Goal: Task Accomplishment & Management: Manage account settings

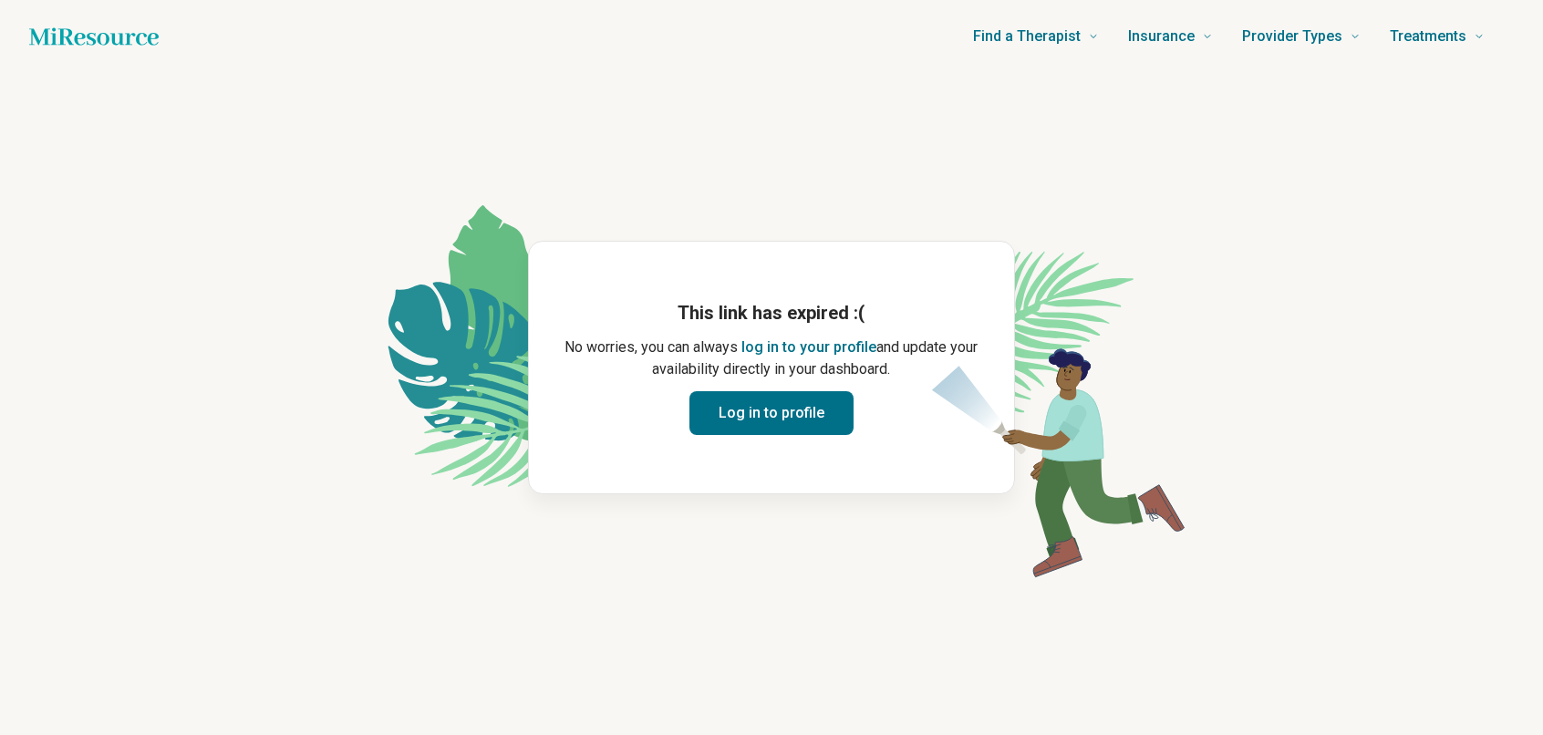
click at [780, 412] on button "Log in to profile" at bounding box center [771, 413] width 164 height 44
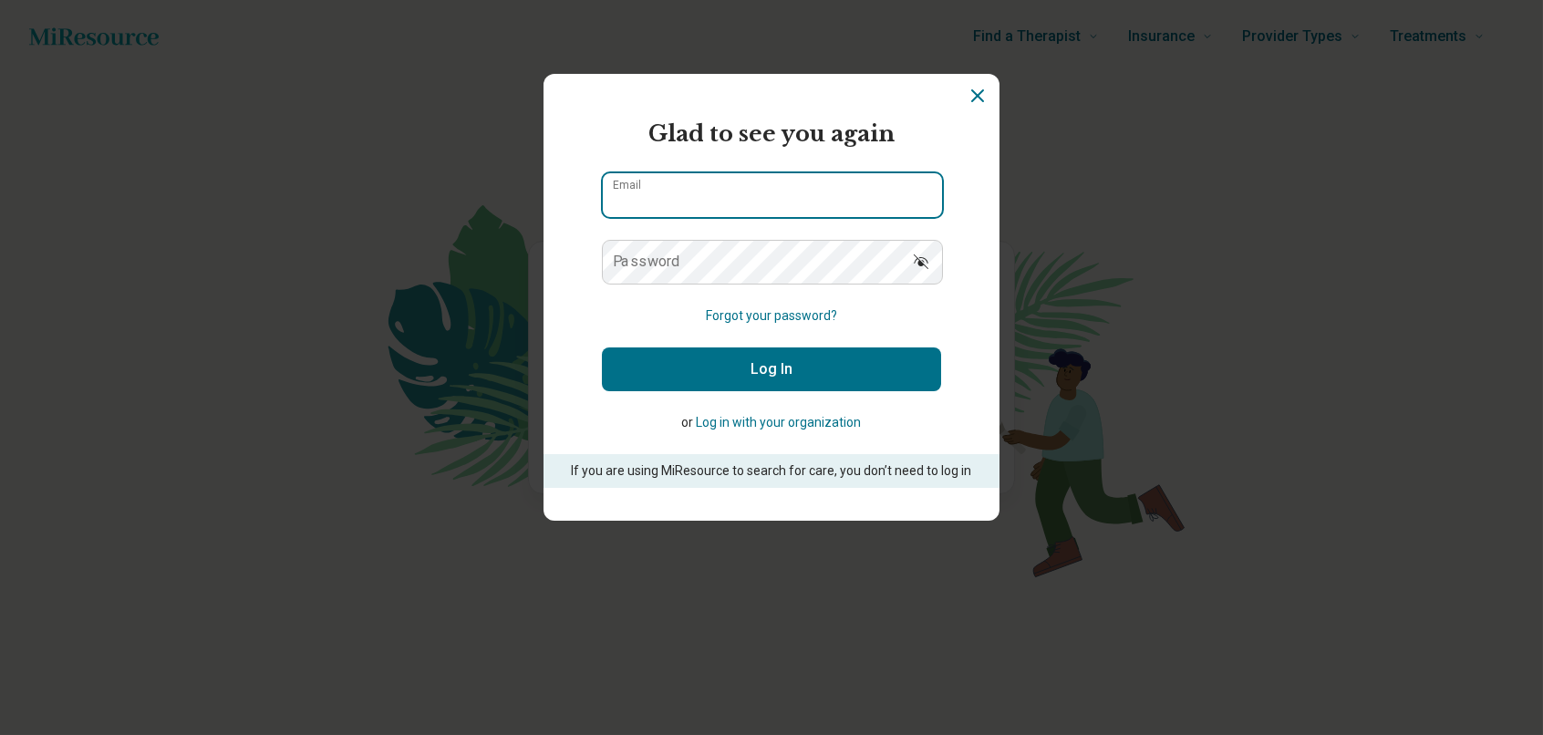
type input "**********"
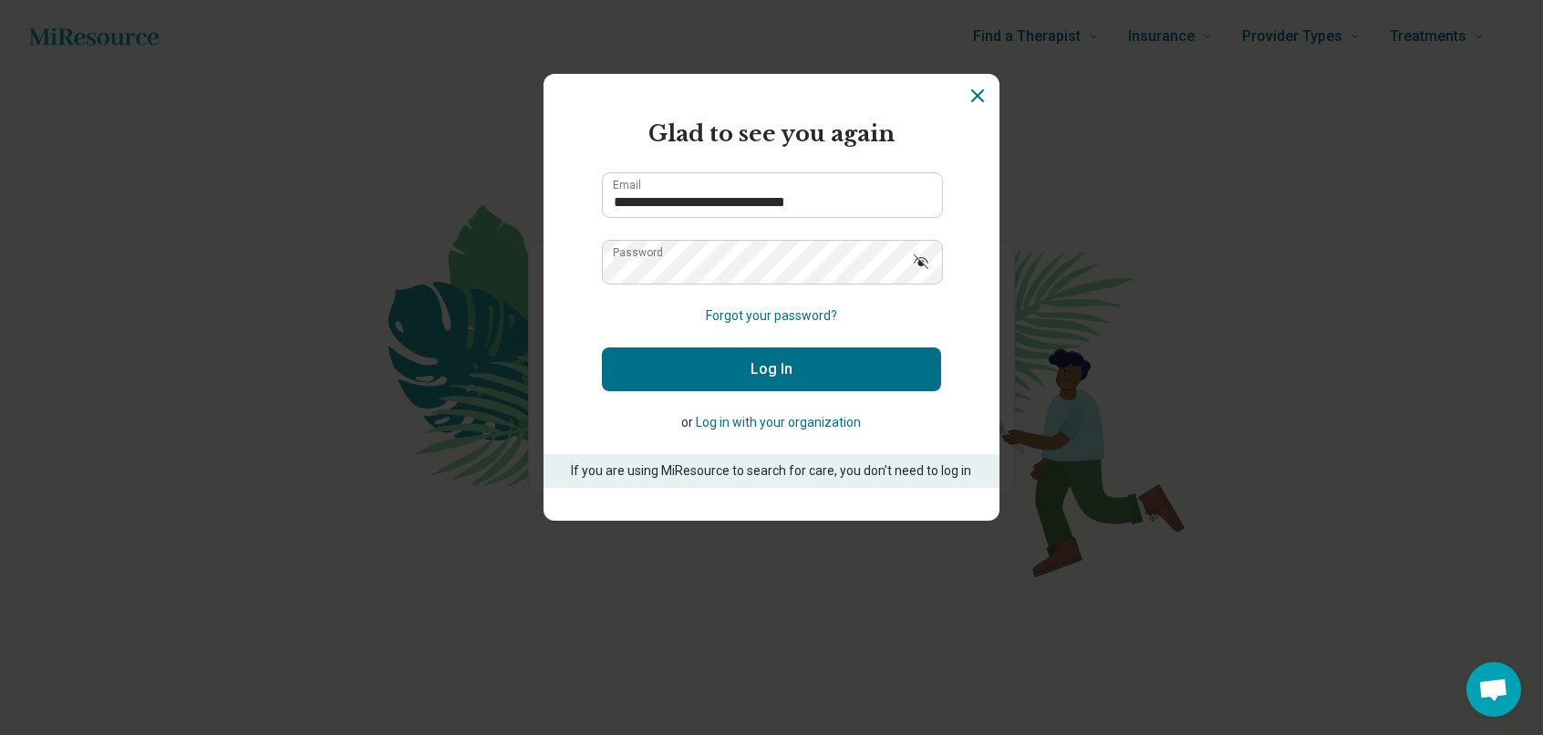
click at [715, 374] on button "Log In" at bounding box center [771, 369] width 339 height 44
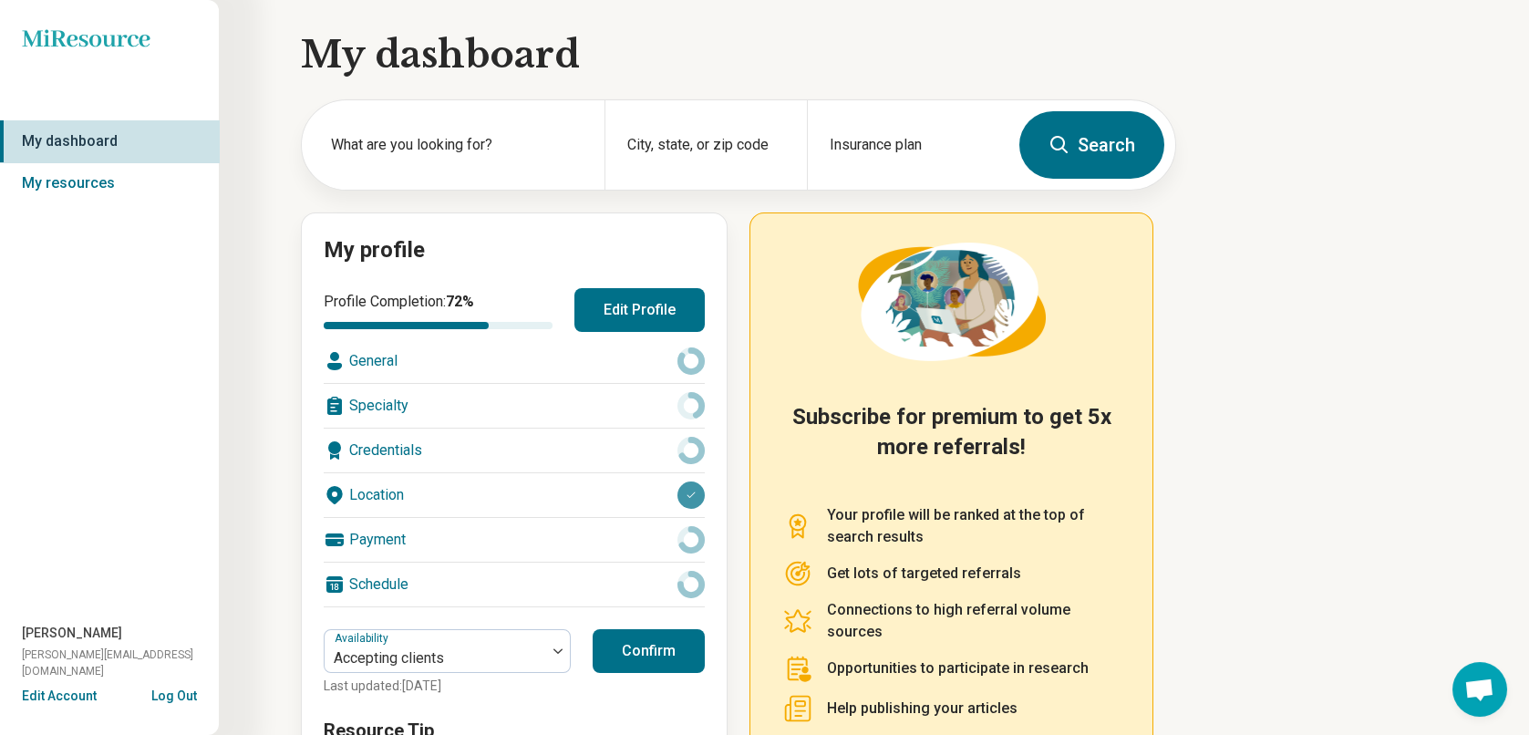
click at [647, 309] on button "Edit Profile" at bounding box center [640, 310] width 130 height 44
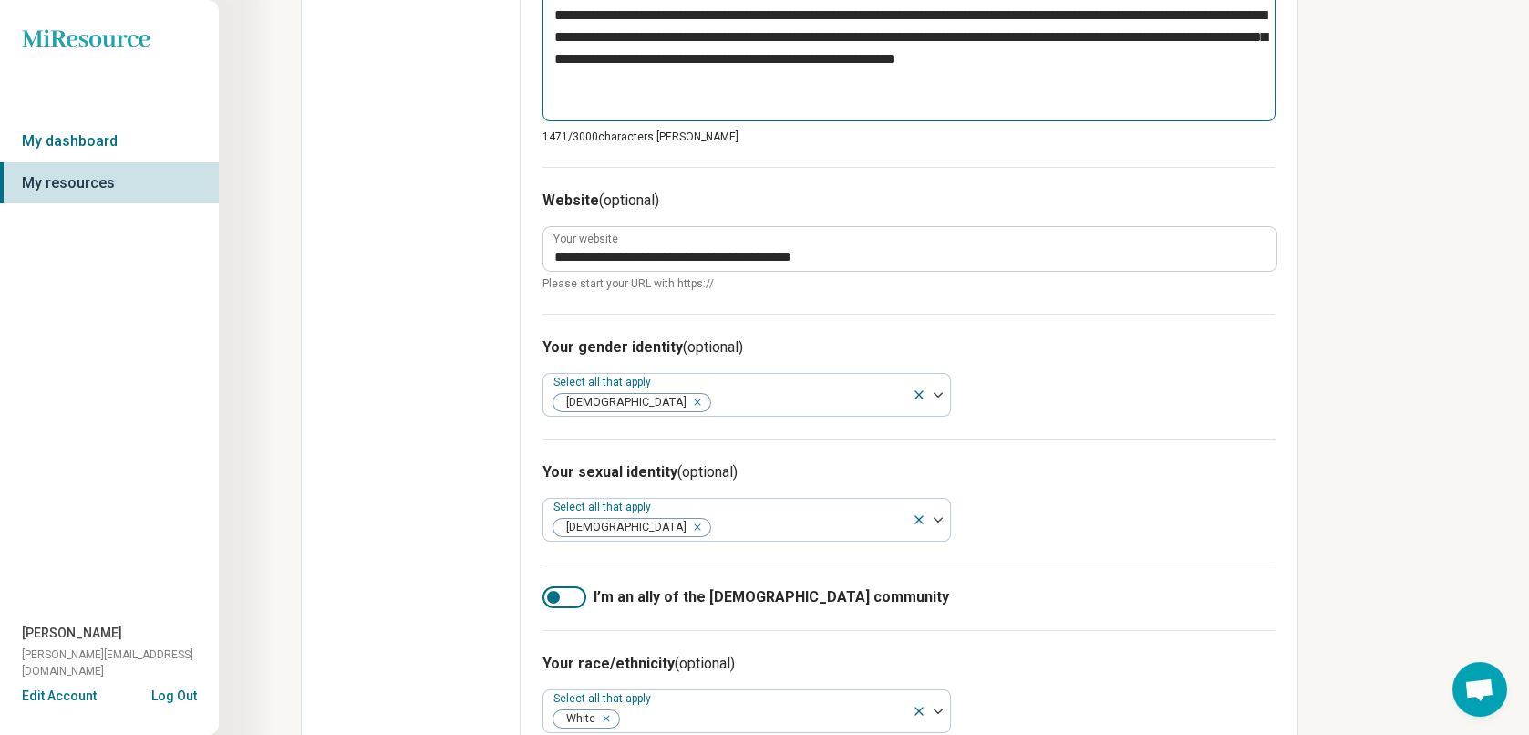
scroll to position [1167, 0]
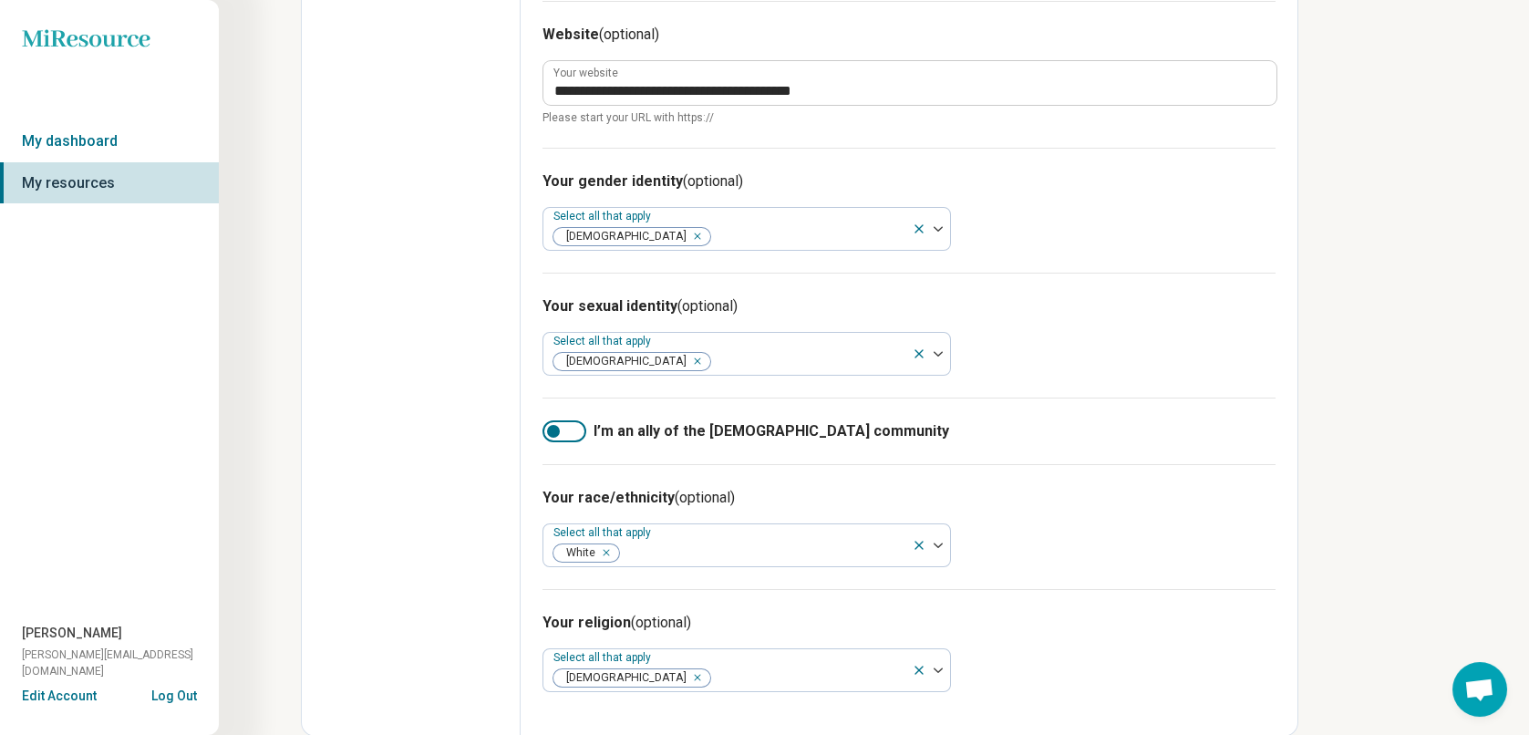
click at [554, 429] on div at bounding box center [553, 431] width 13 height 13
click at [577, 429] on div at bounding box center [575, 431] width 13 height 13
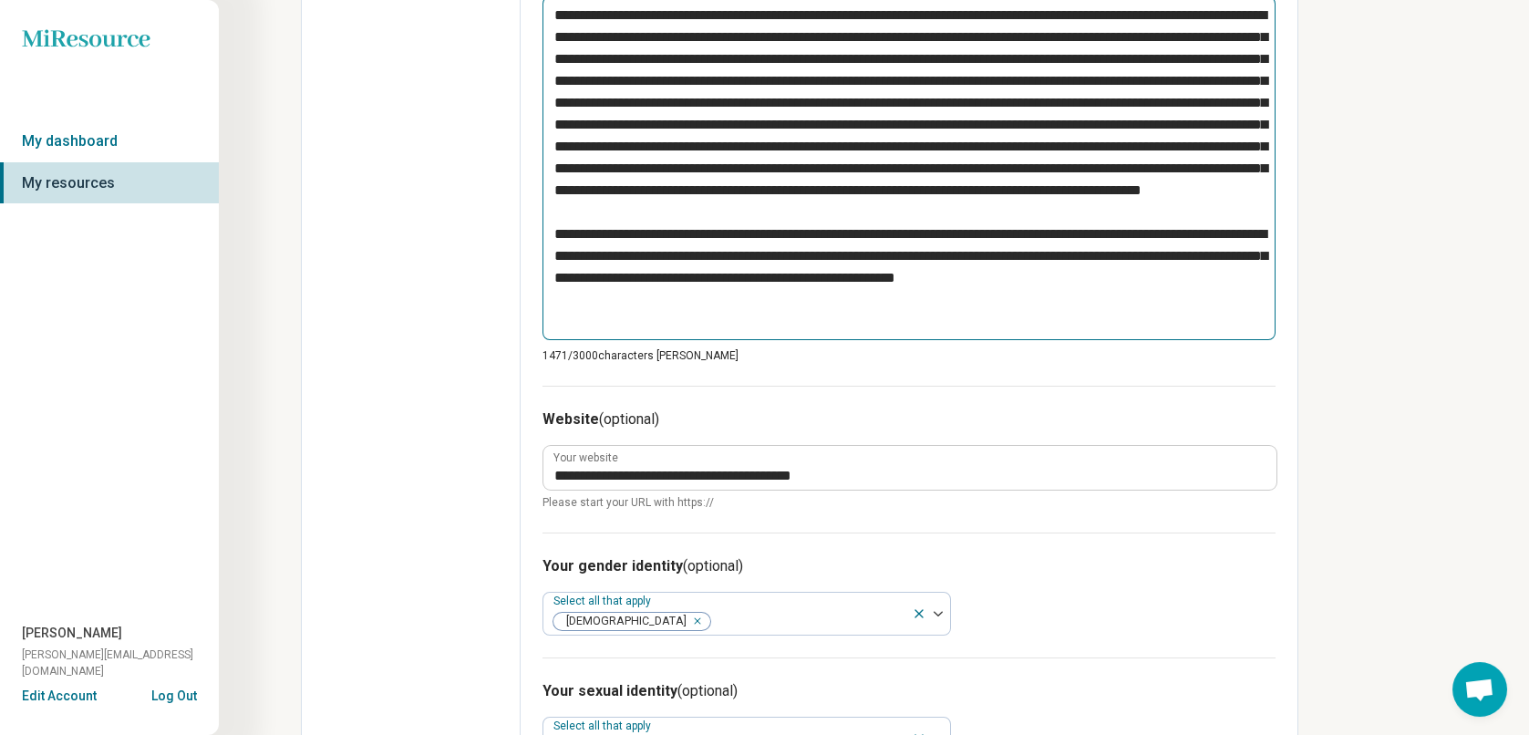
scroll to position [985, 0]
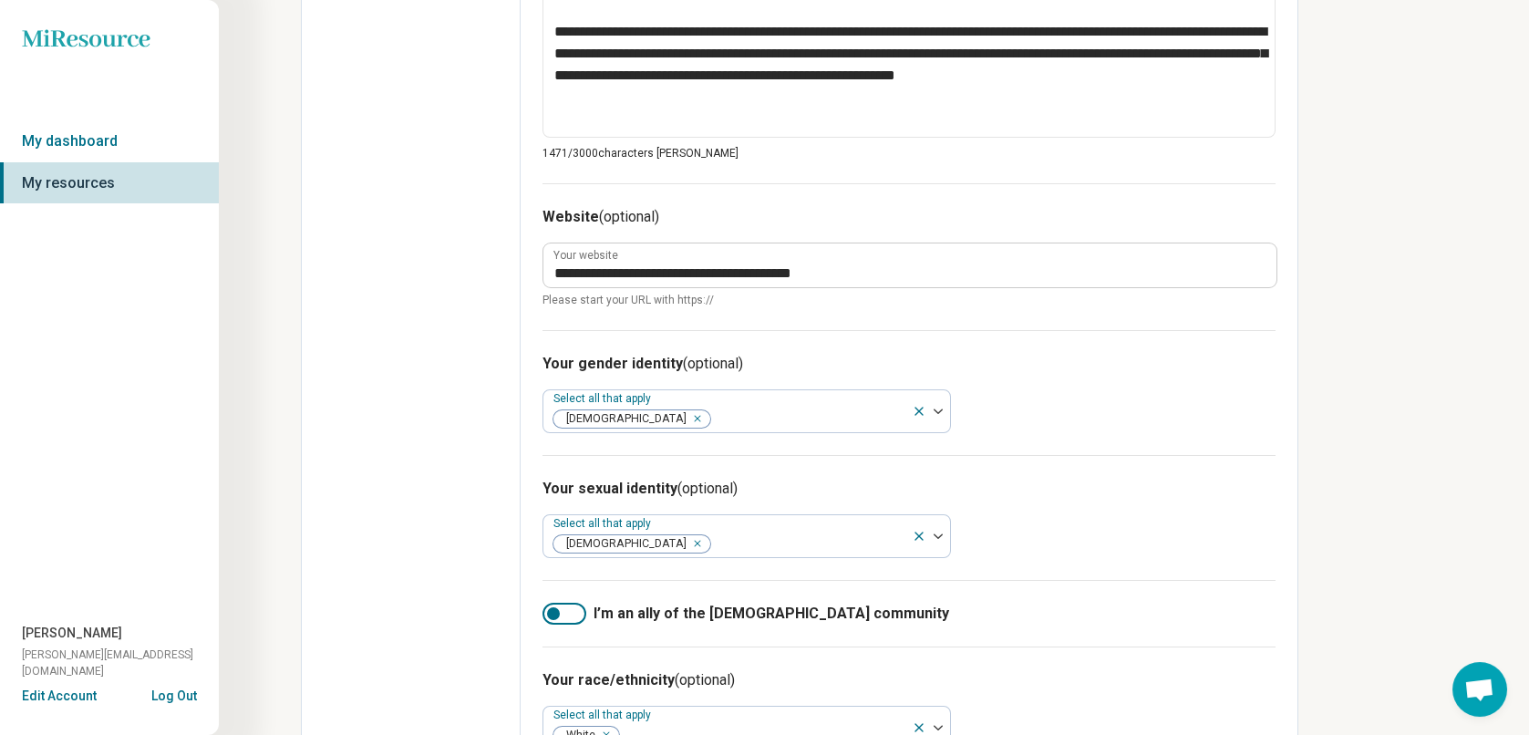
click at [551, 610] on div at bounding box center [553, 613] width 13 height 13
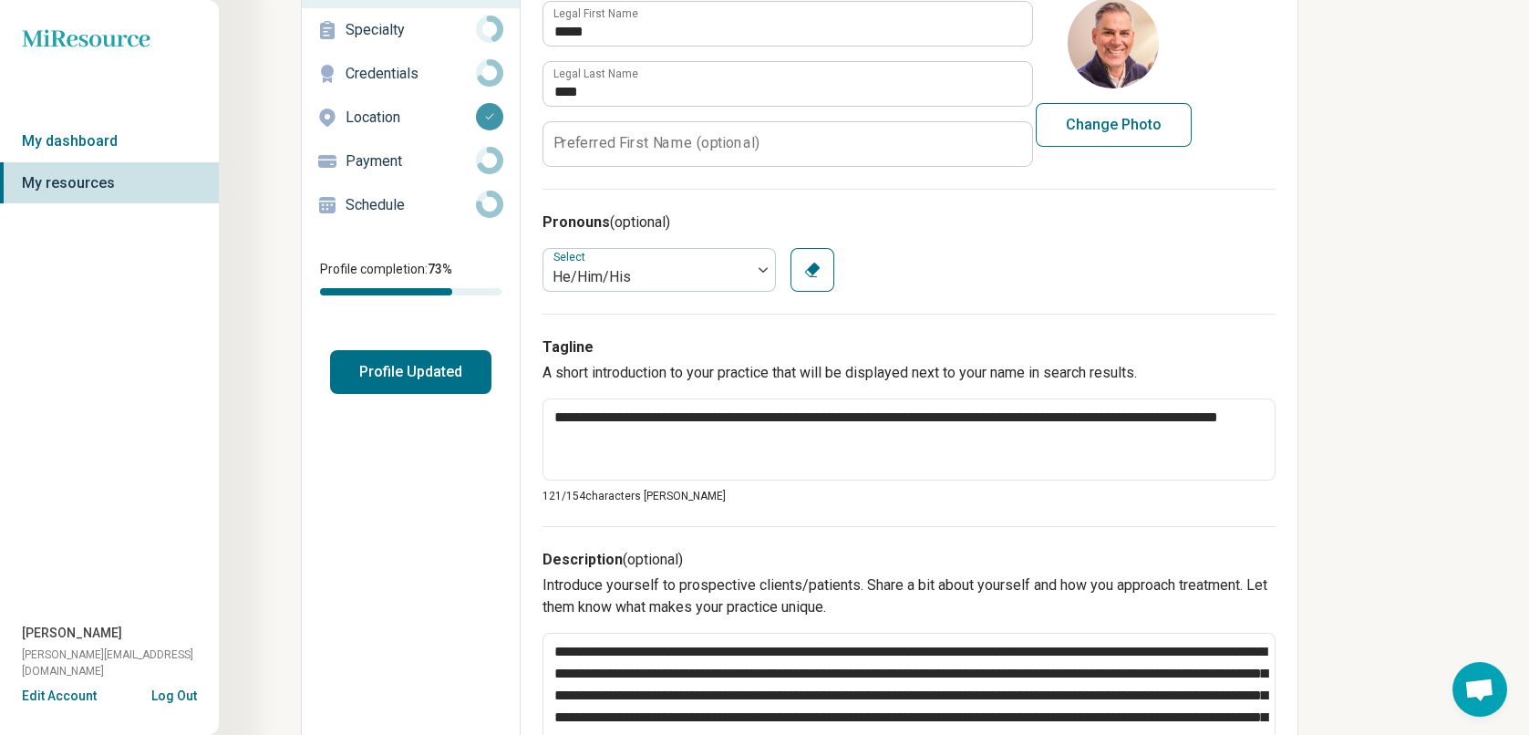
scroll to position [0, 0]
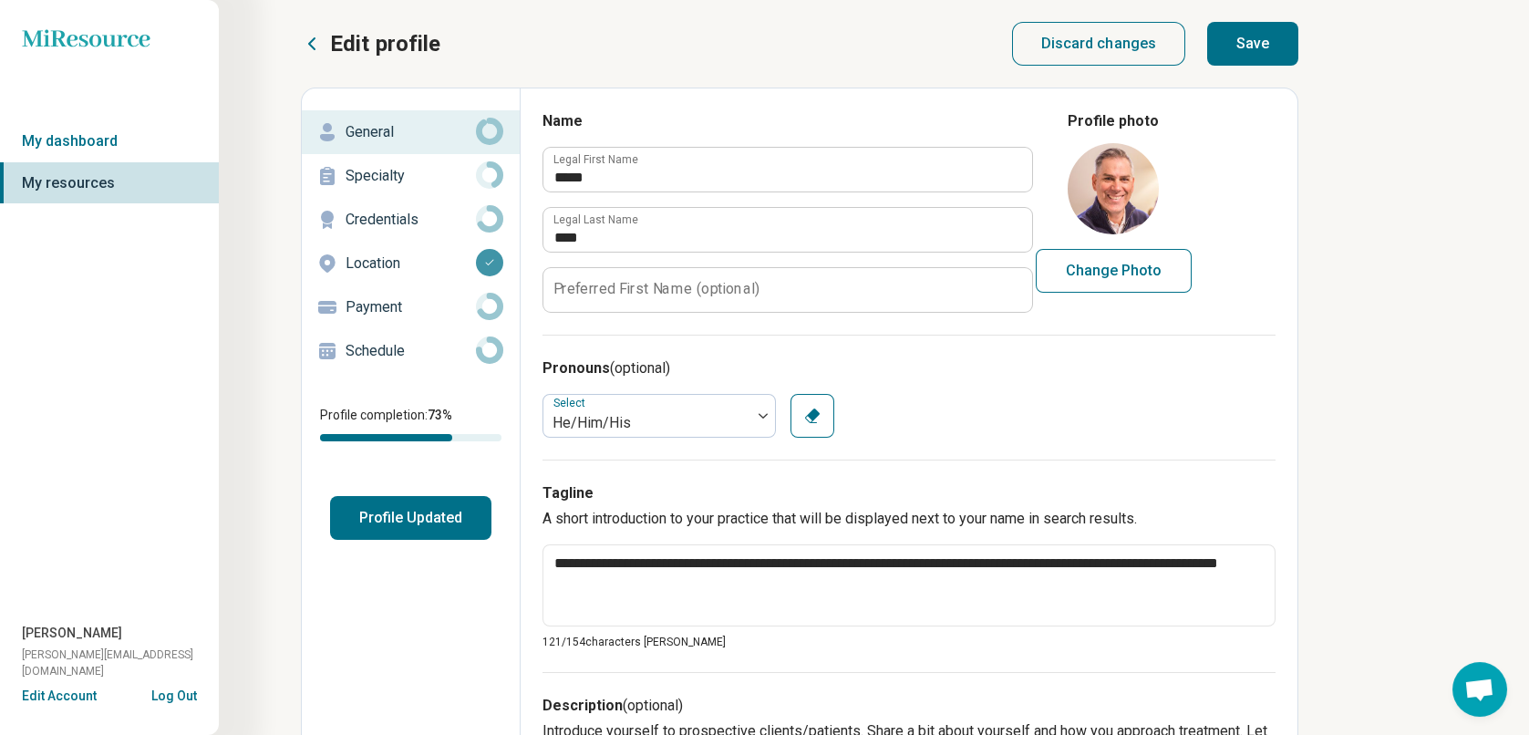
click at [1258, 39] on button "Save" at bounding box center [1252, 44] width 91 height 44
type textarea "*"
click at [368, 171] on p "Specialty" at bounding box center [411, 176] width 130 height 22
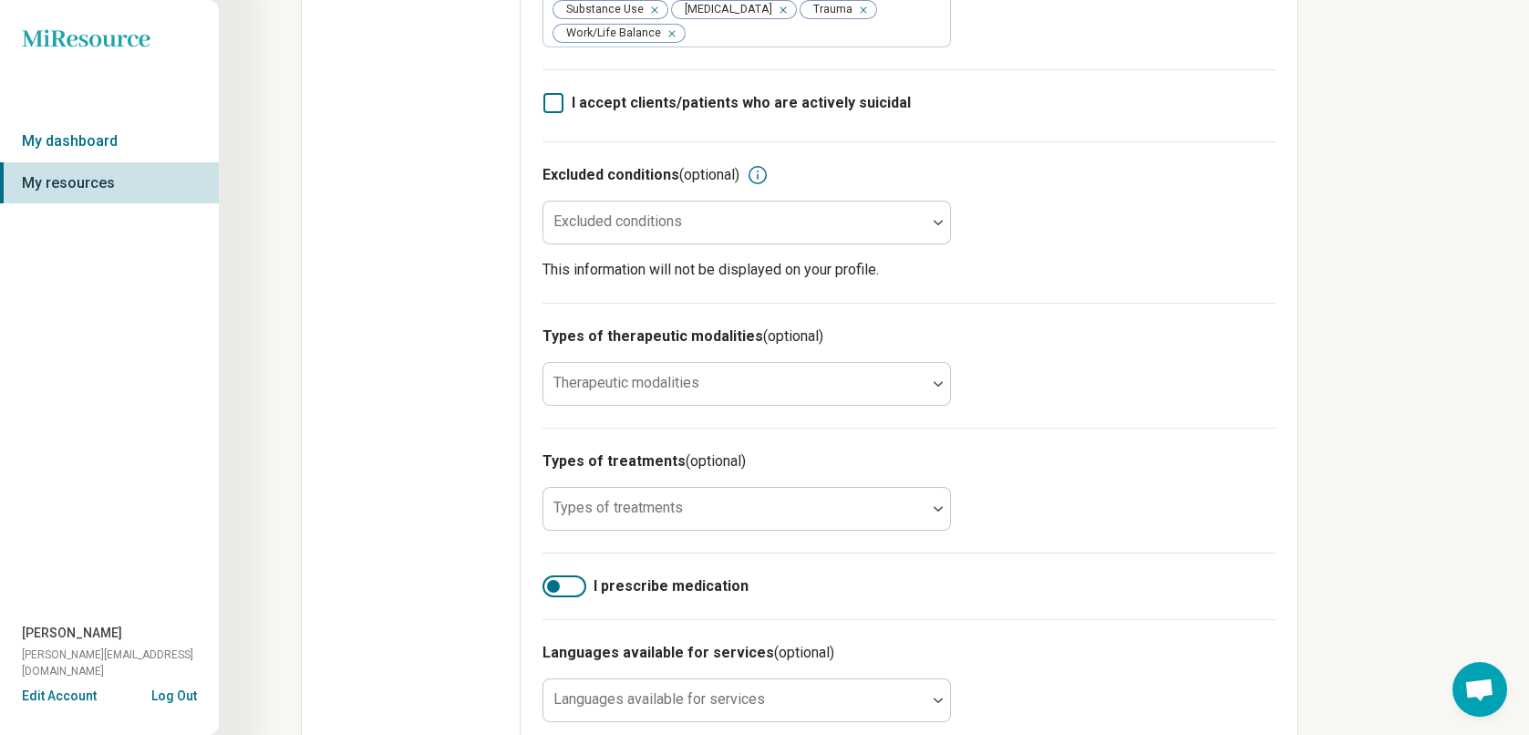
scroll to position [821, 0]
click at [793, 216] on div at bounding box center [735, 229] width 368 height 26
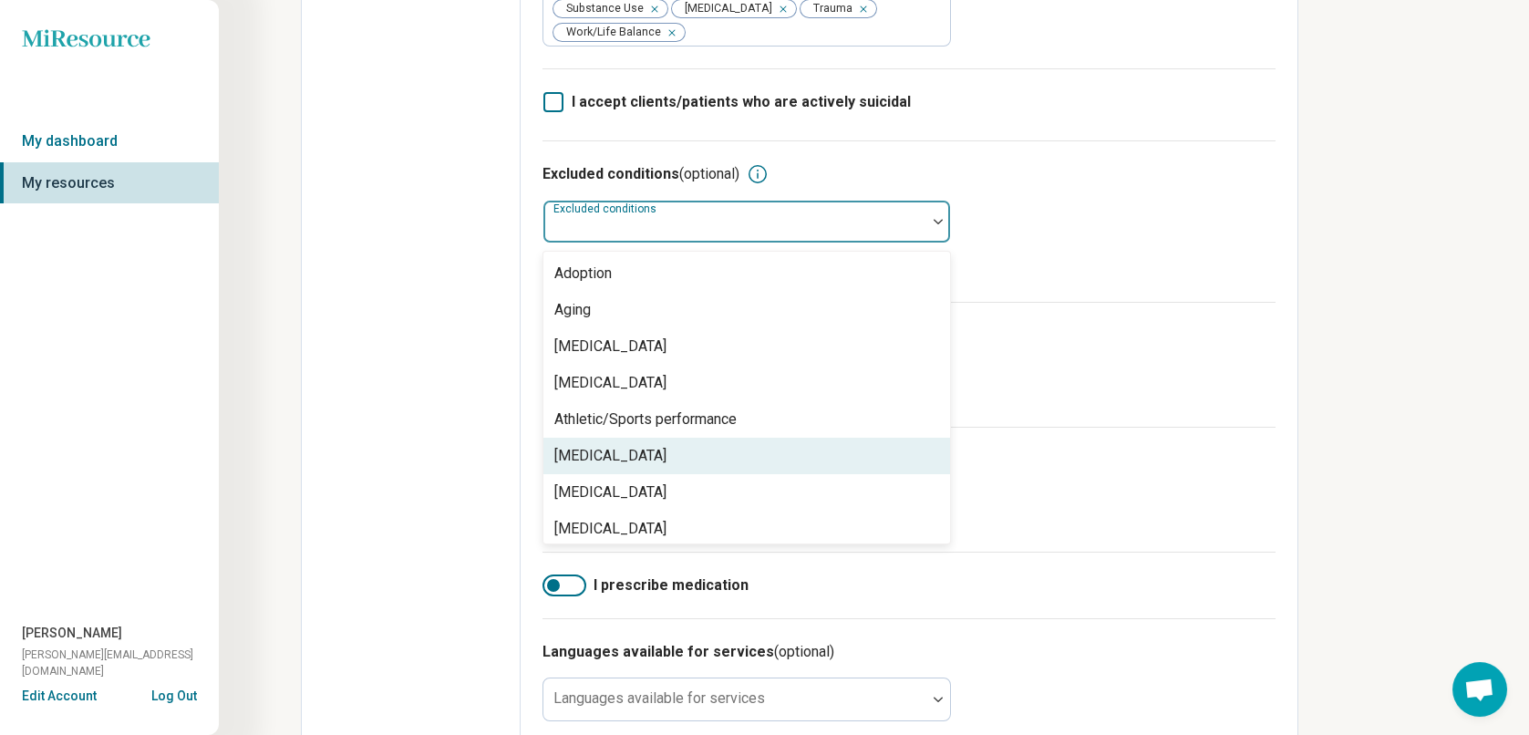
scroll to position [182, 0]
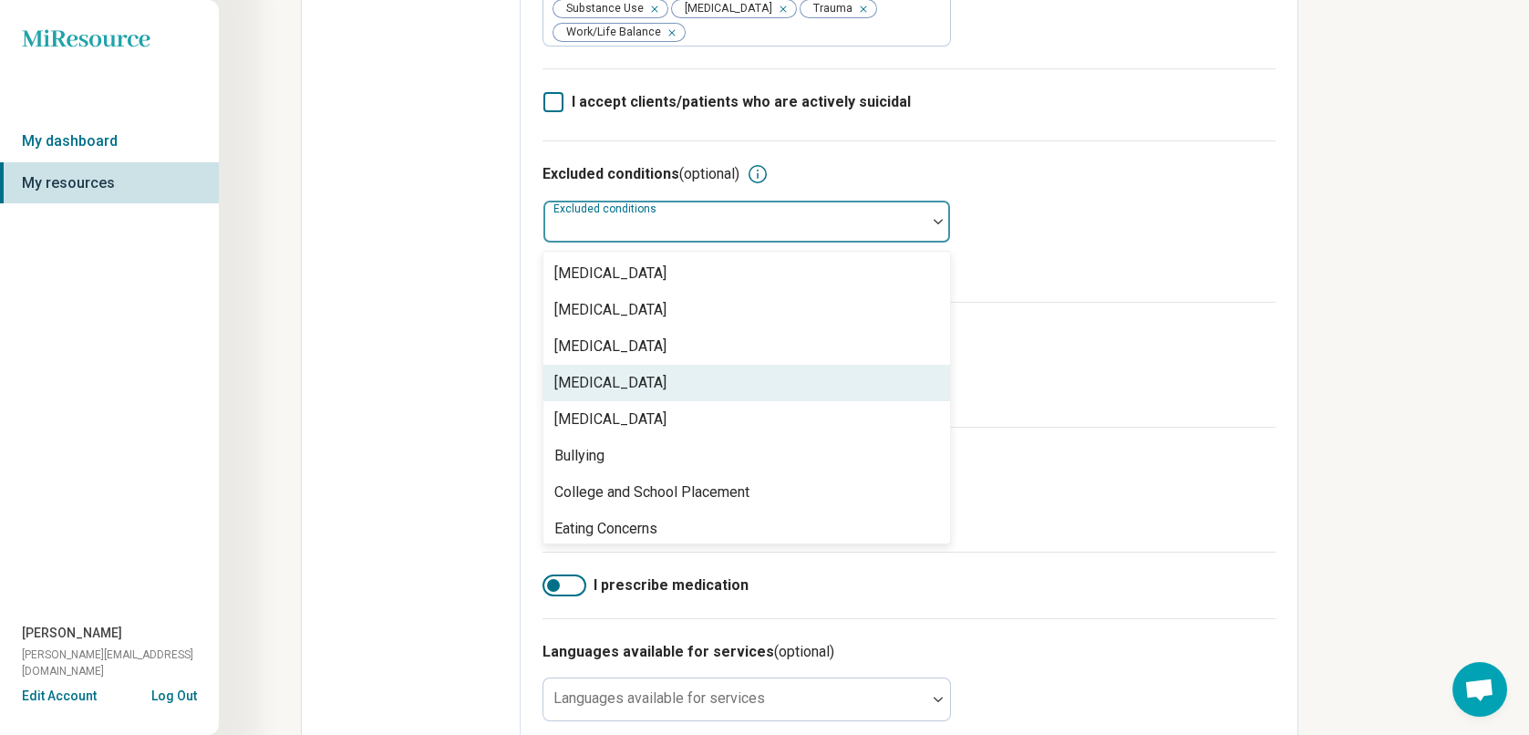
click at [667, 372] on div "[MEDICAL_DATA]" at bounding box center [610, 383] width 112 height 22
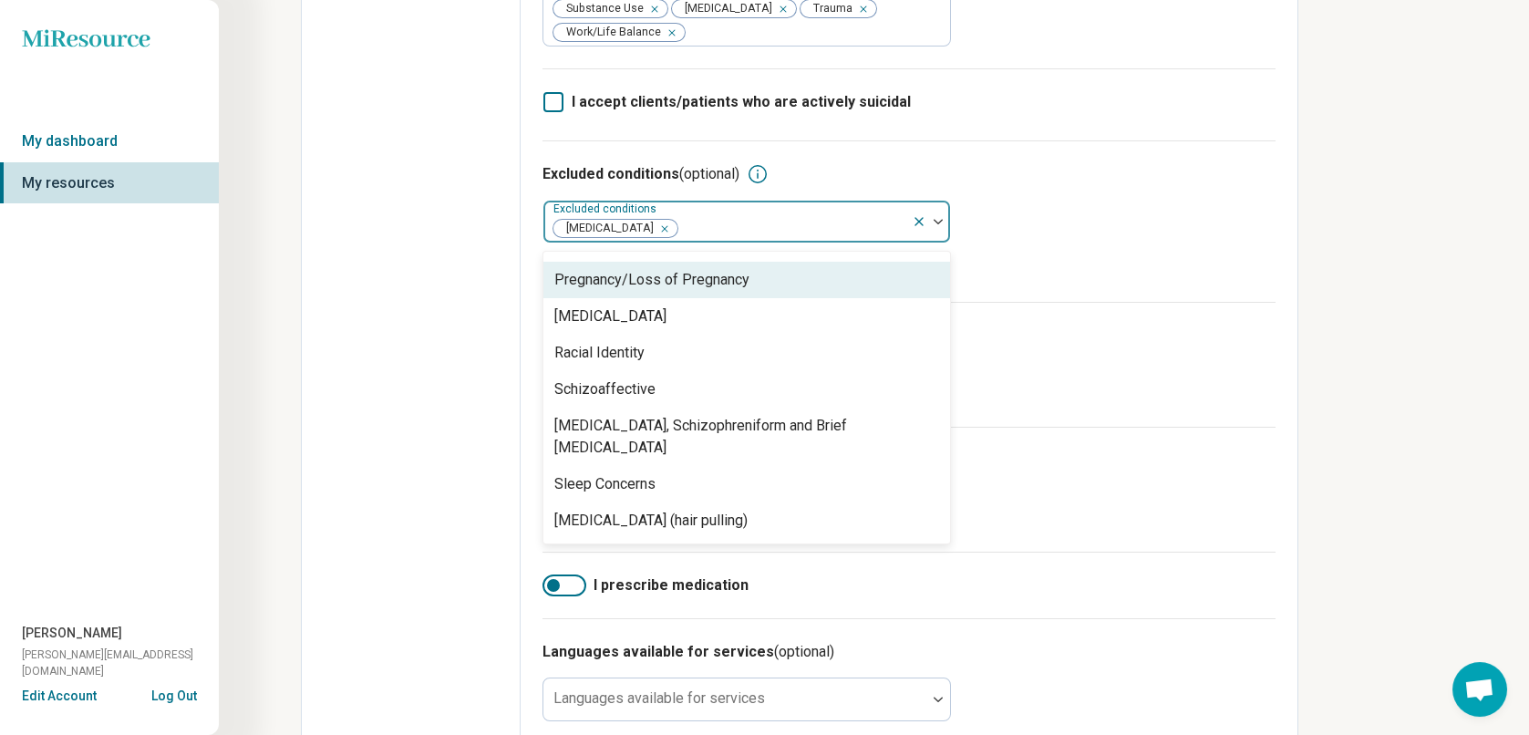
scroll to position [1063, 0]
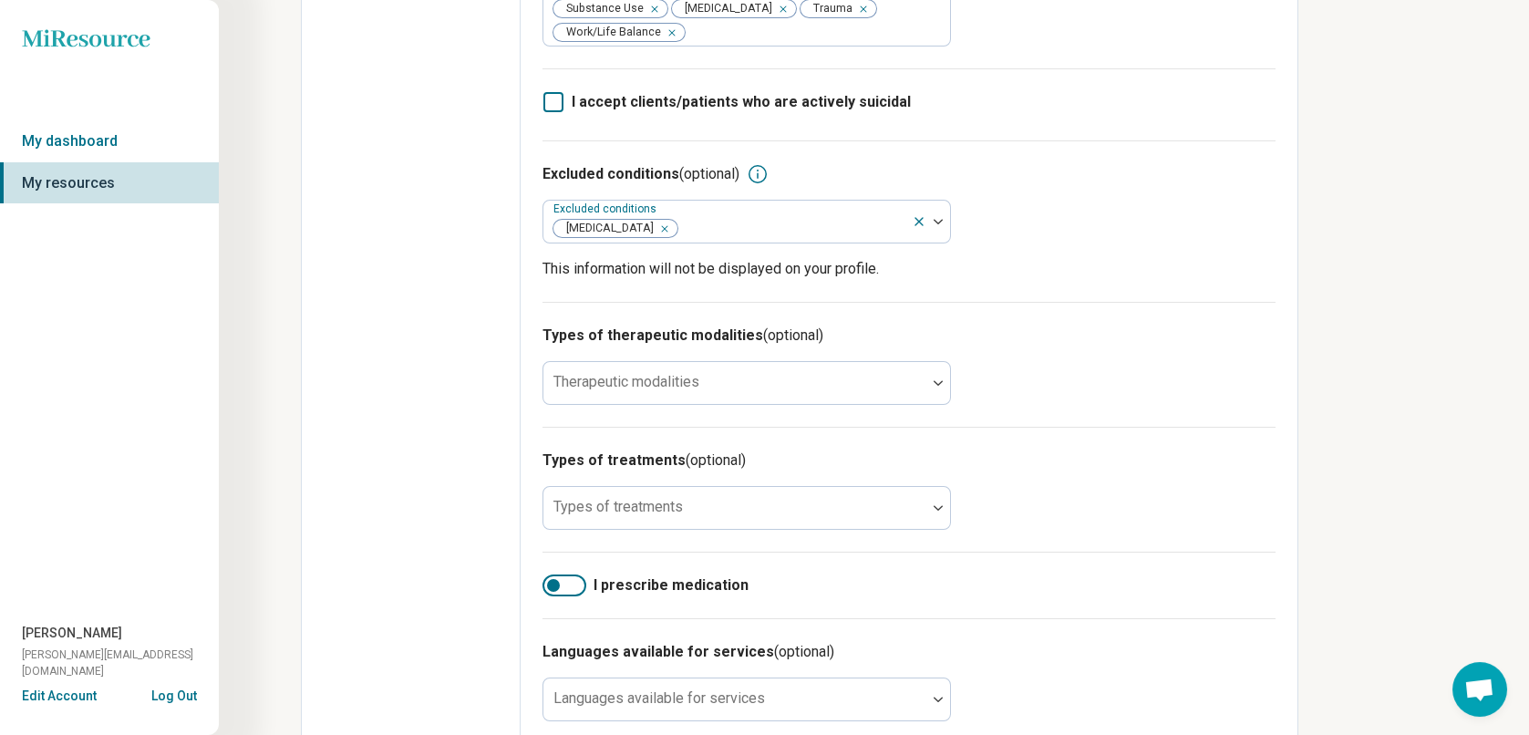
click at [1087, 552] on div "I prescribe medication" at bounding box center [909, 585] width 733 height 67
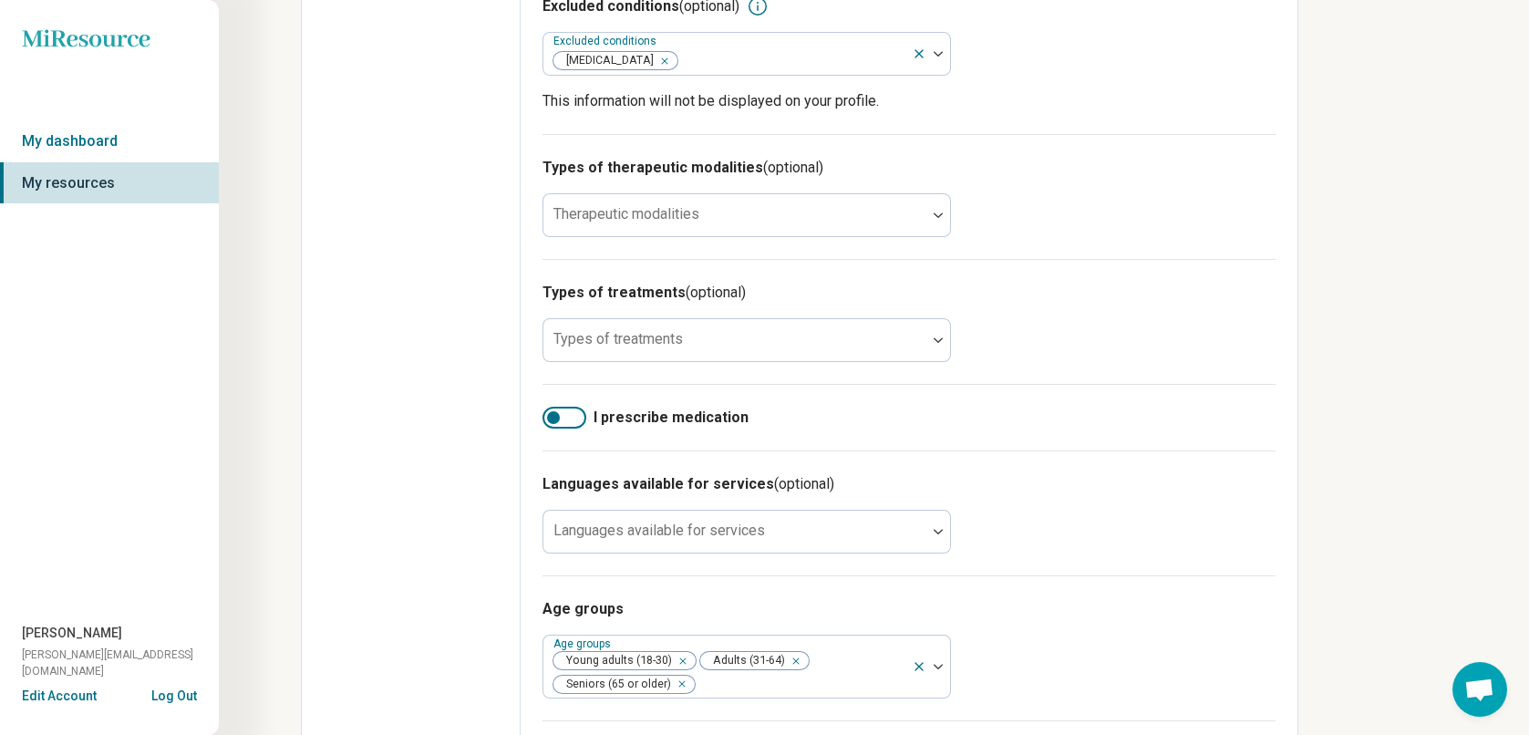
scroll to position [1003, 0]
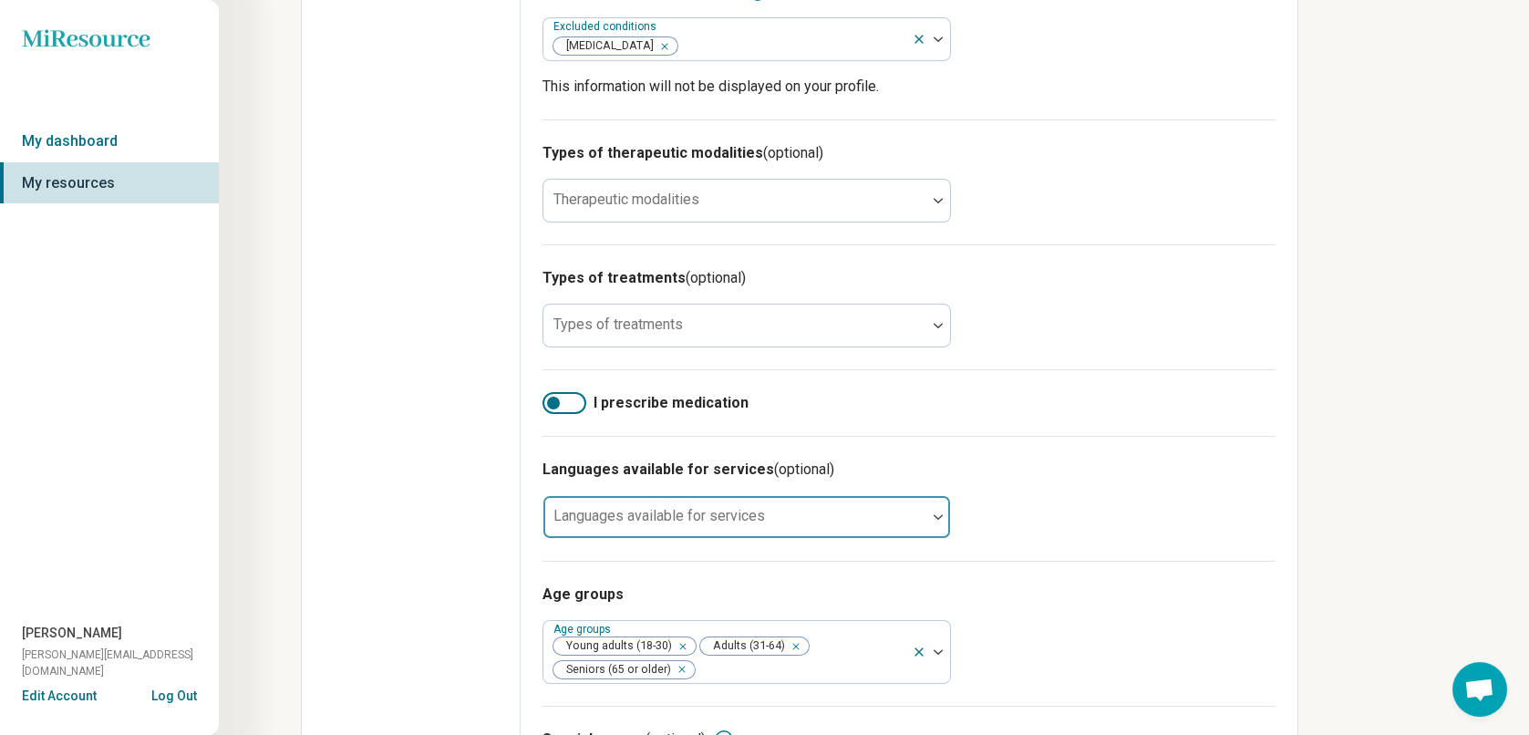
click at [910, 512] on div at bounding box center [735, 525] width 368 height 26
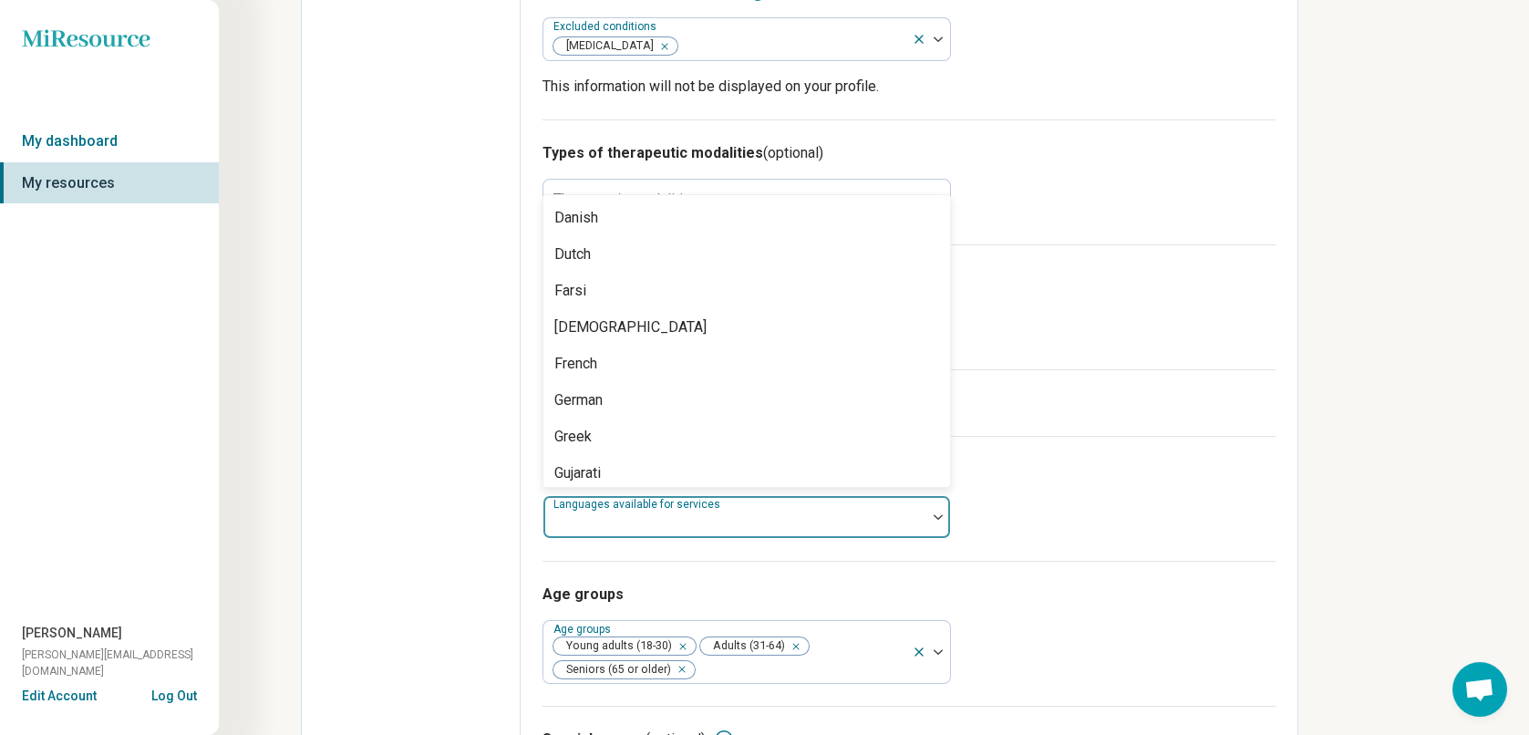
scroll to position [365, 0]
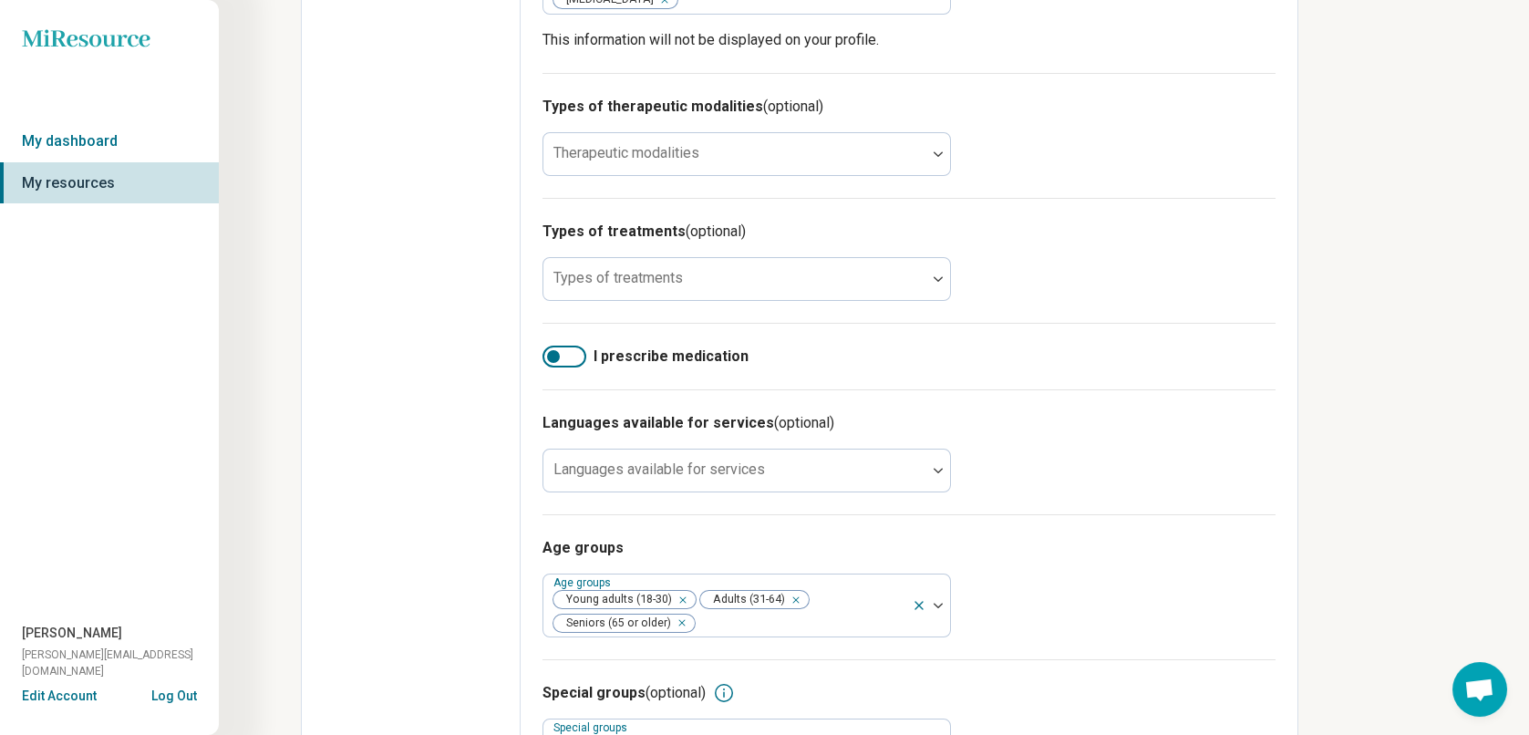
scroll to position [1072, 0]
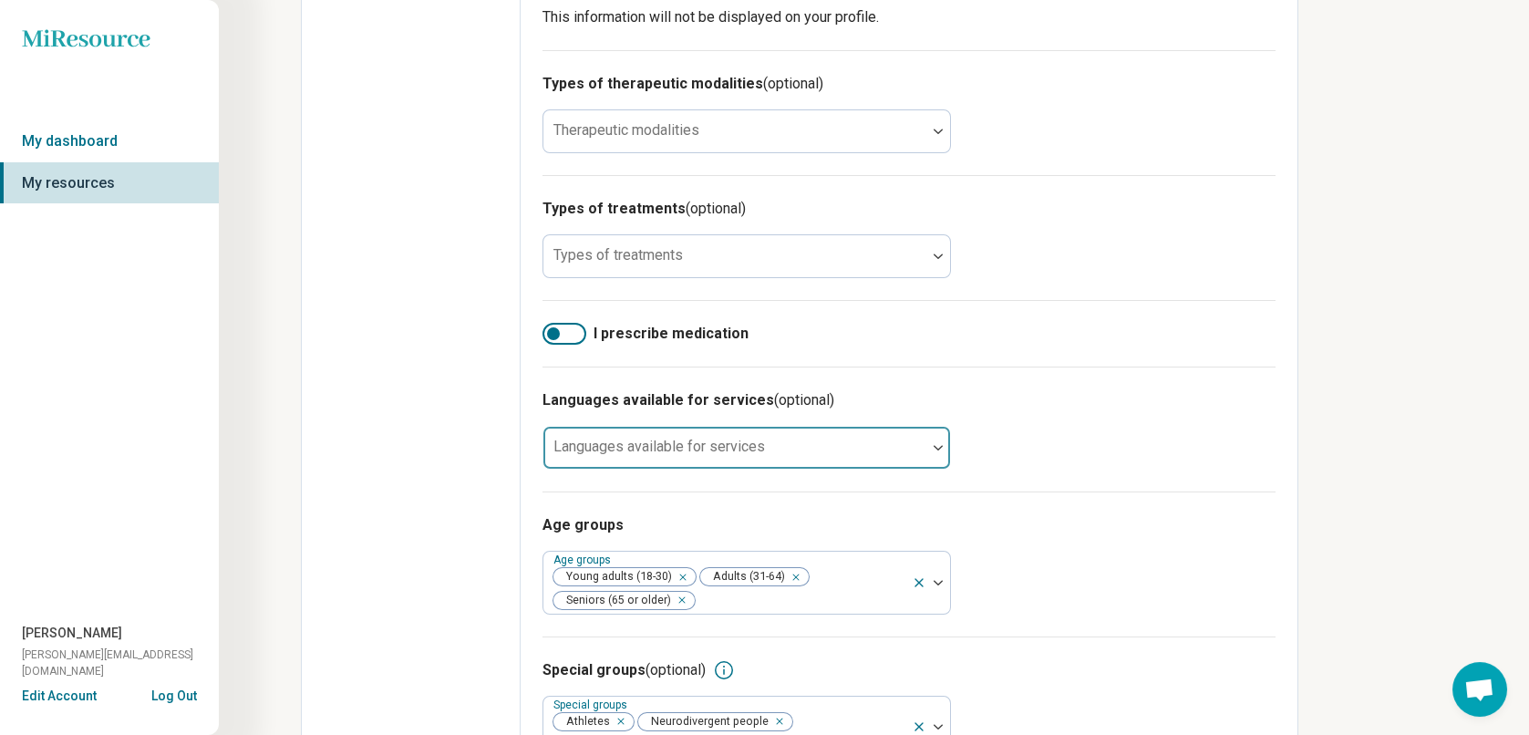
click at [917, 442] on div at bounding box center [735, 455] width 368 height 26
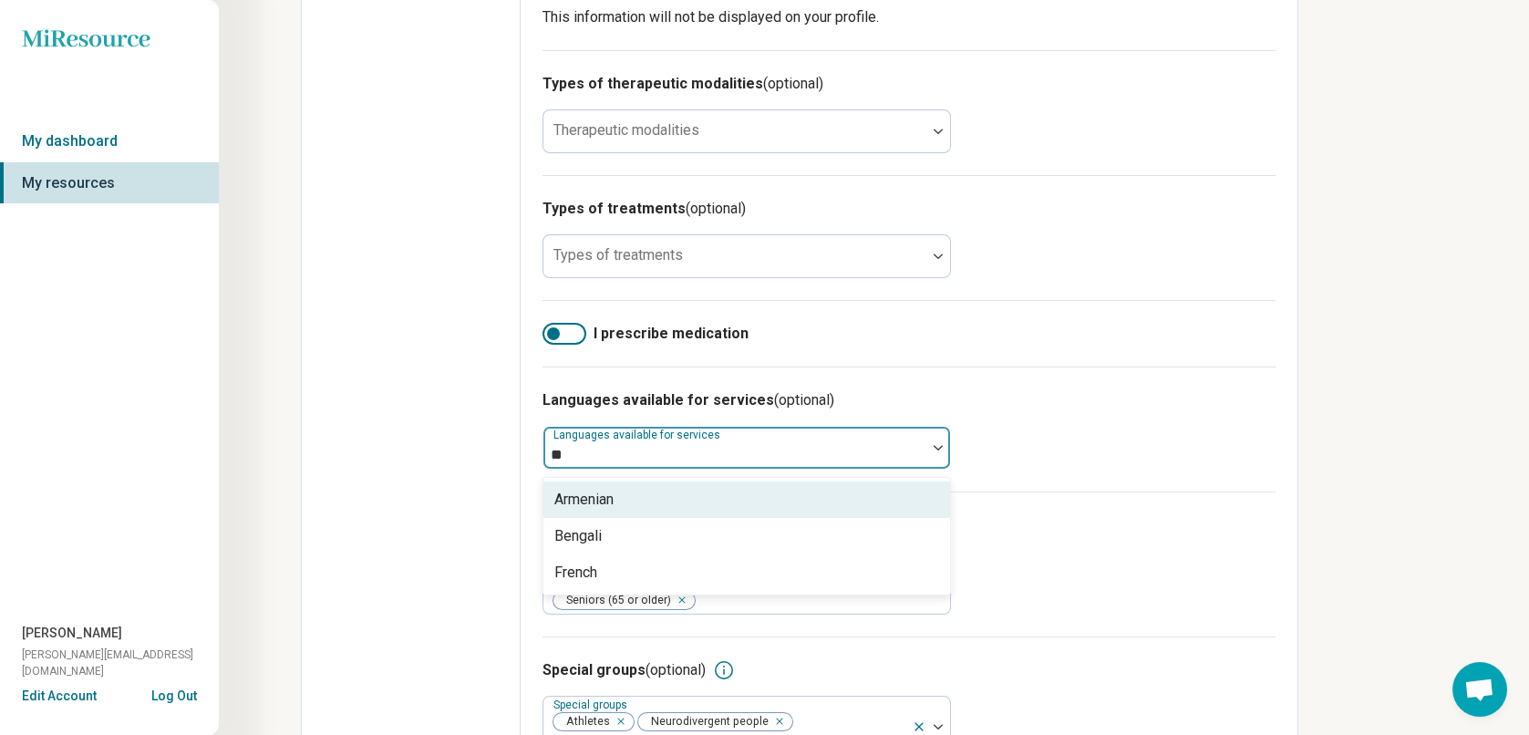
scroll to position [0, 0]
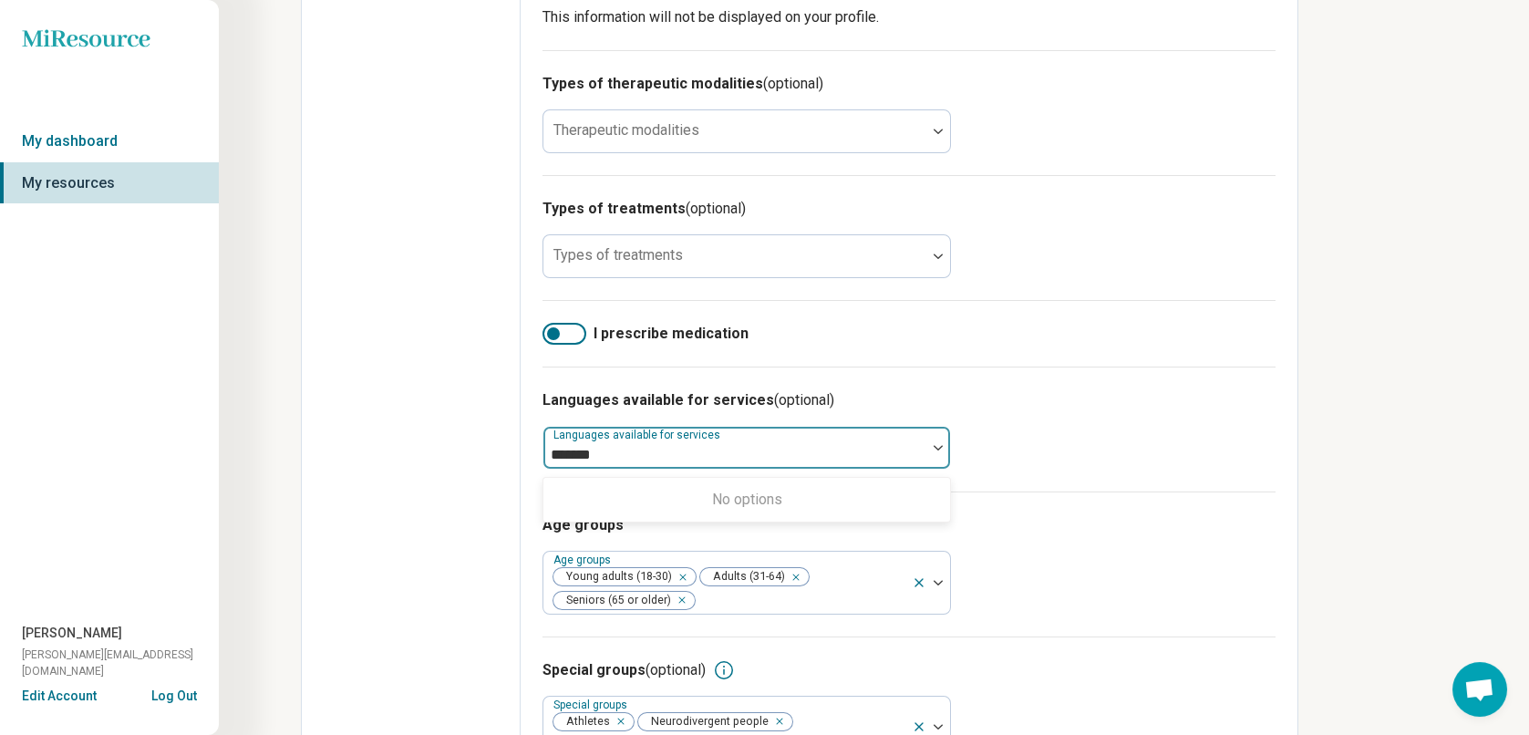
type input "*******"
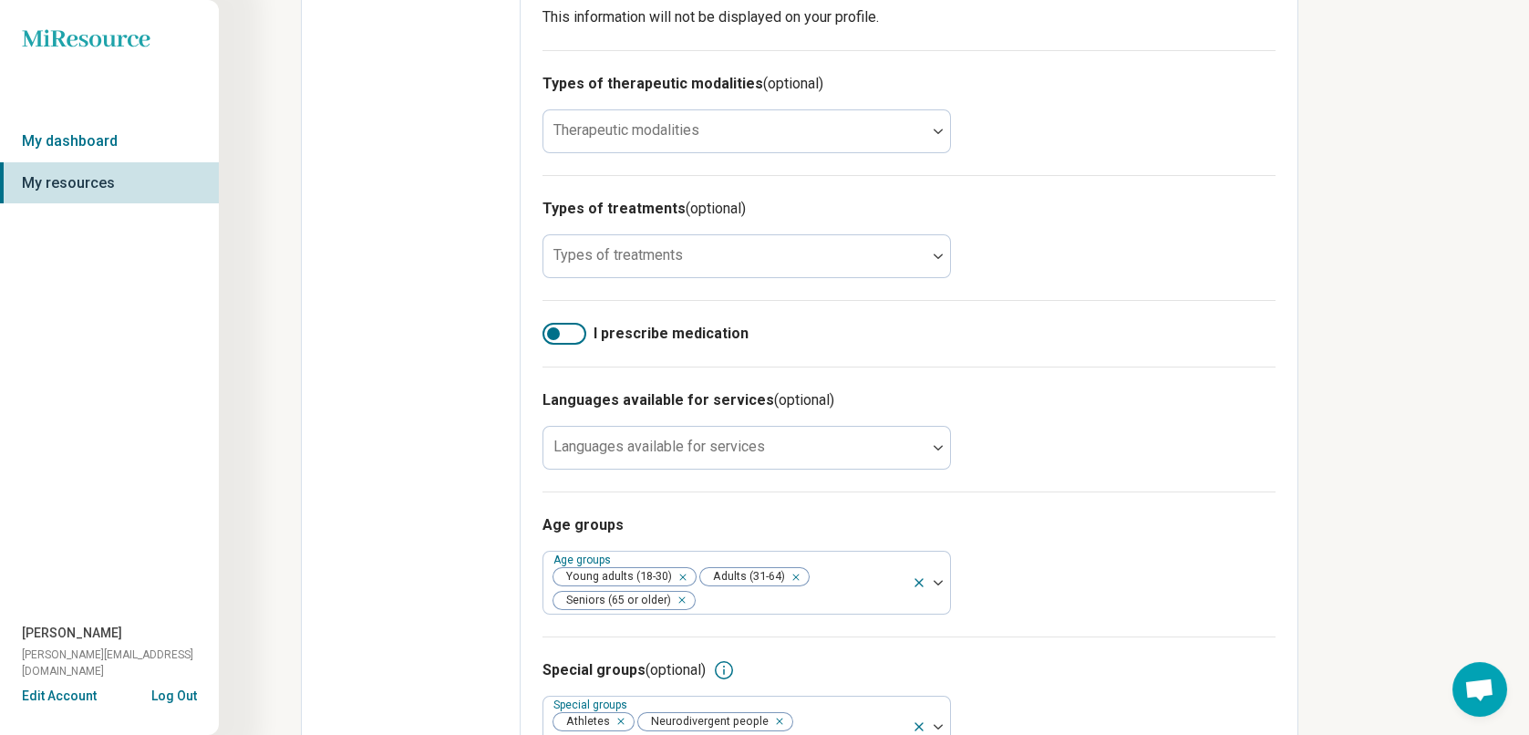
click at [1178, 492] on div "Age groups Age groups Young adults (18-30) Adults (31-64) Seniors (65 or older)" at bounding box center [909, 564] width 733 height 145
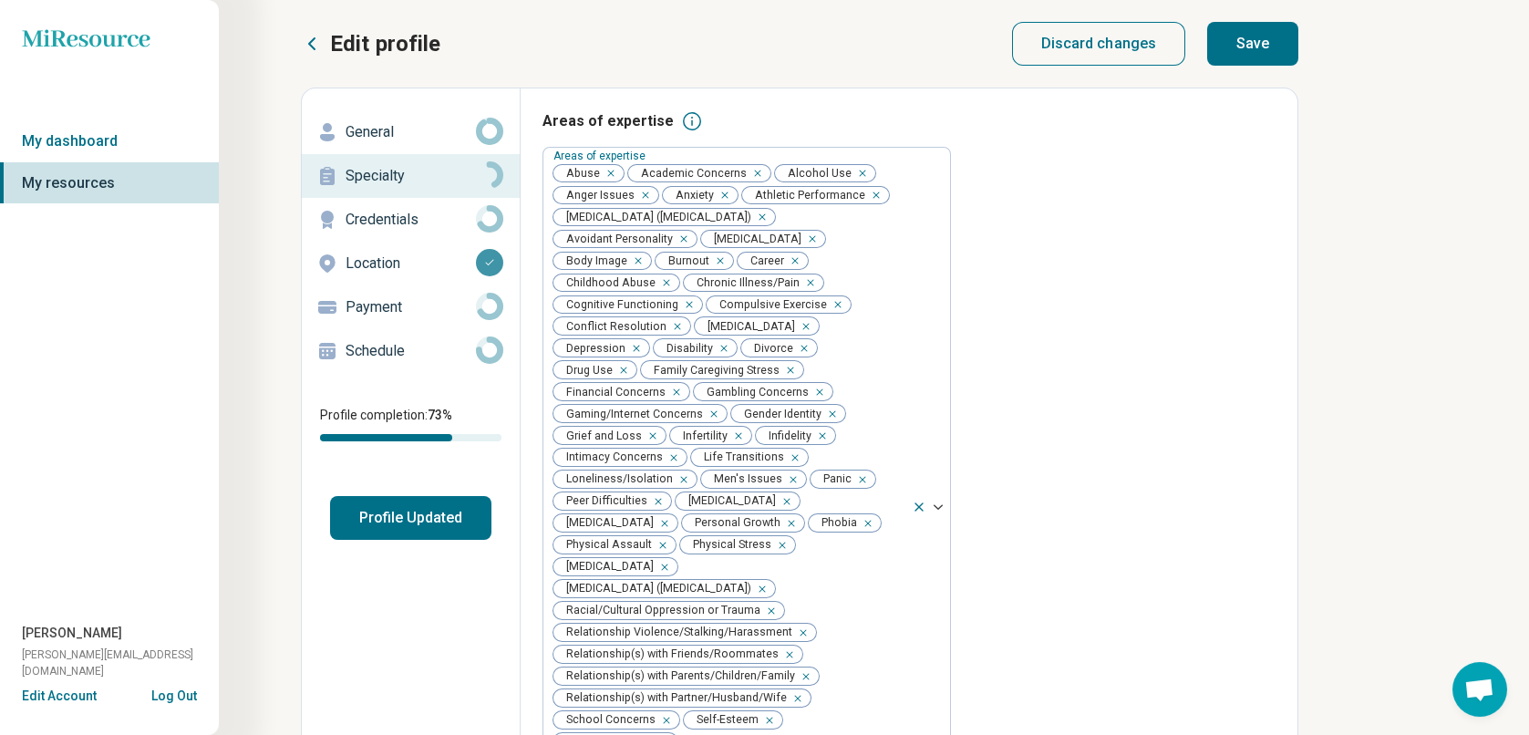
click at [1262, 37] on button "Save" at bounding box center [1252, 44] width 91 height 44
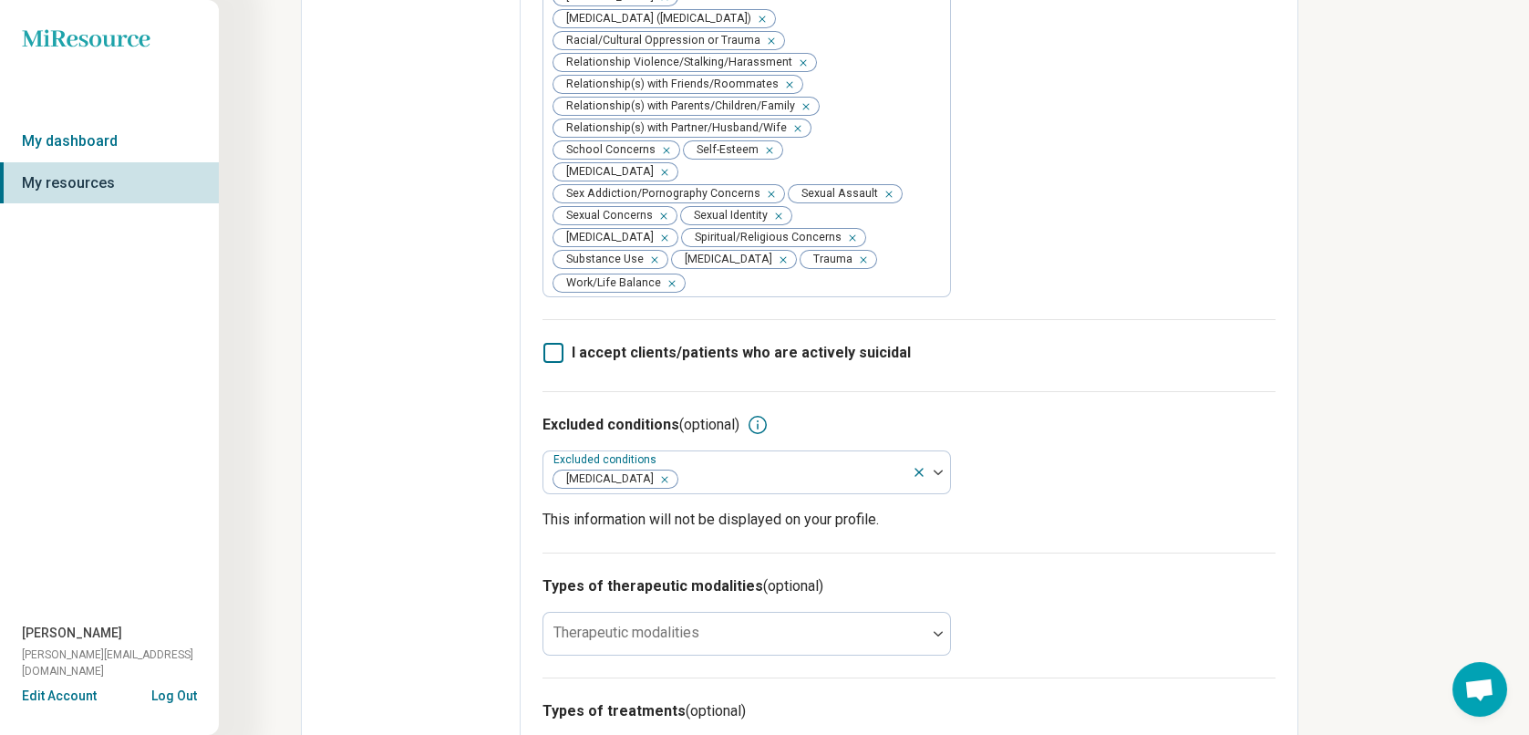
scroll to position [730, 0]
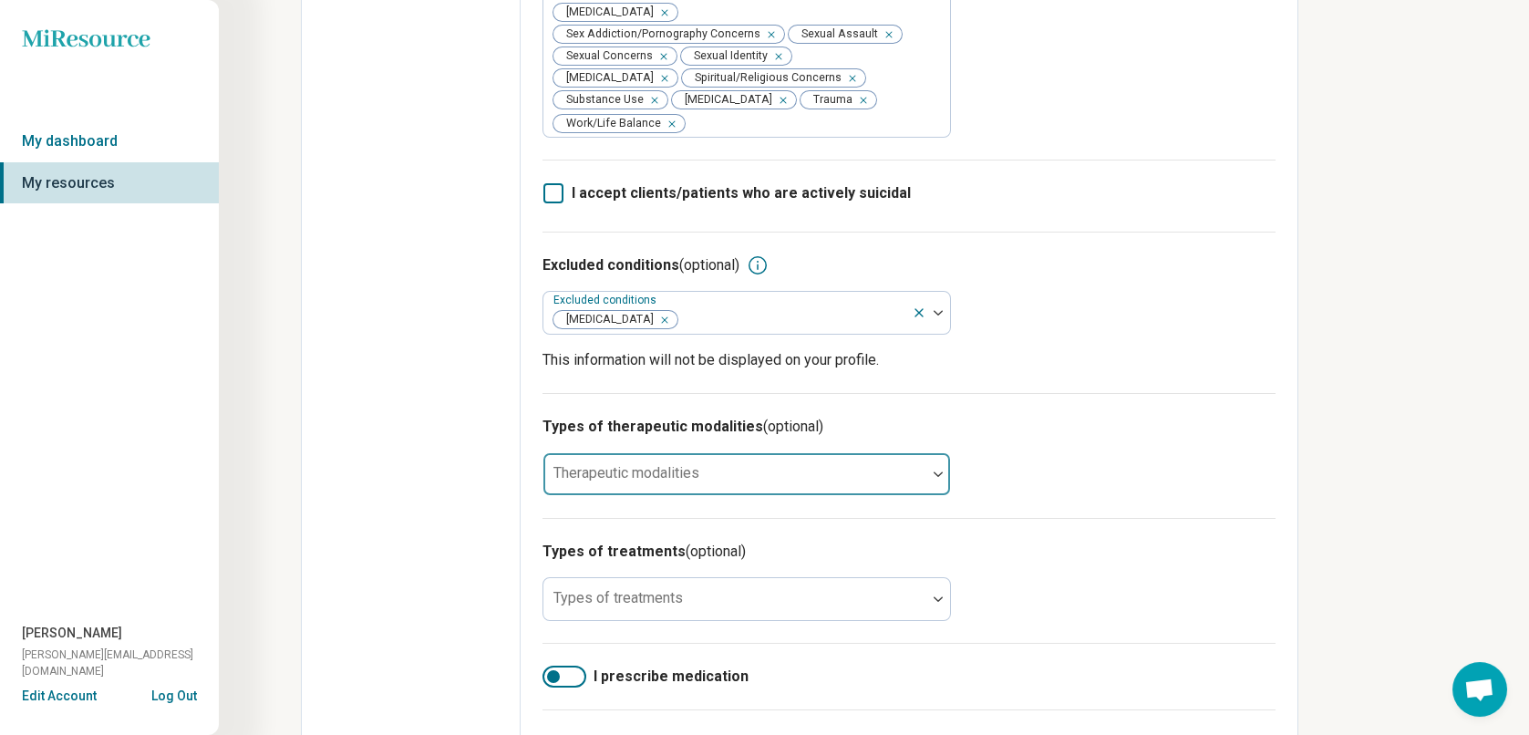
click at [901, 469] on div at bounding box center [735, 482] width 368 height 26
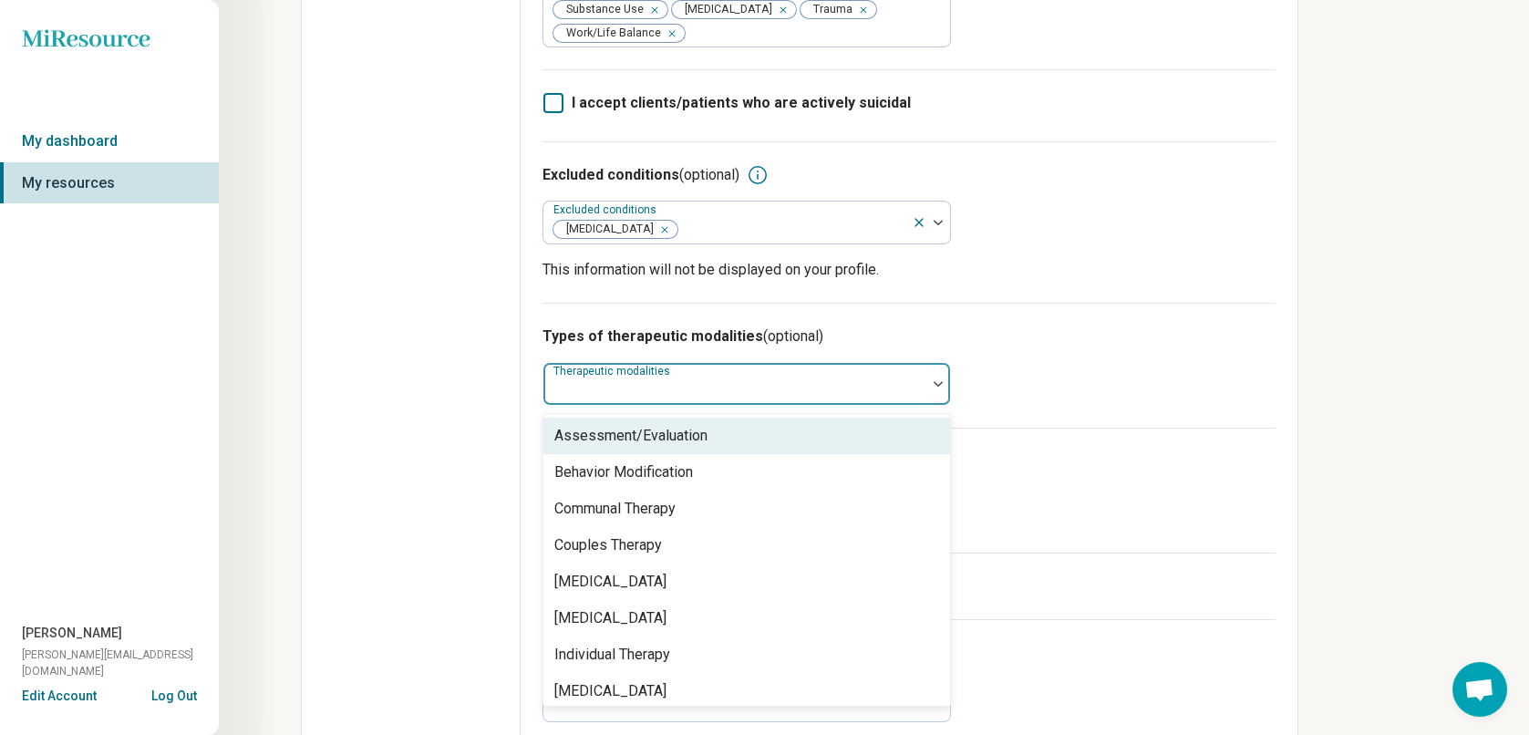
scroll to position [912, 0]
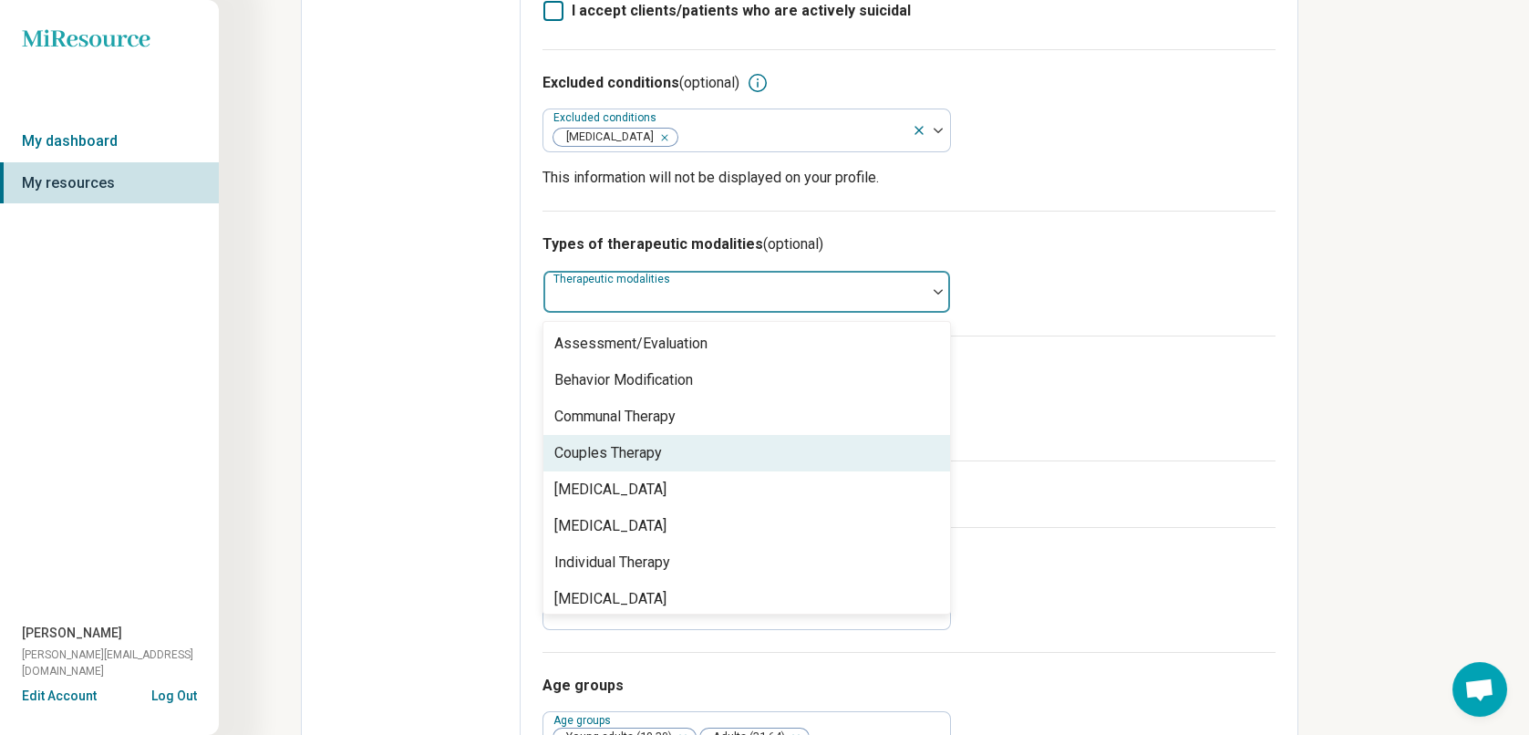
click at [685, 435] on div "Couples Therapy" at bounding box center [747, 453] width 407 height 36
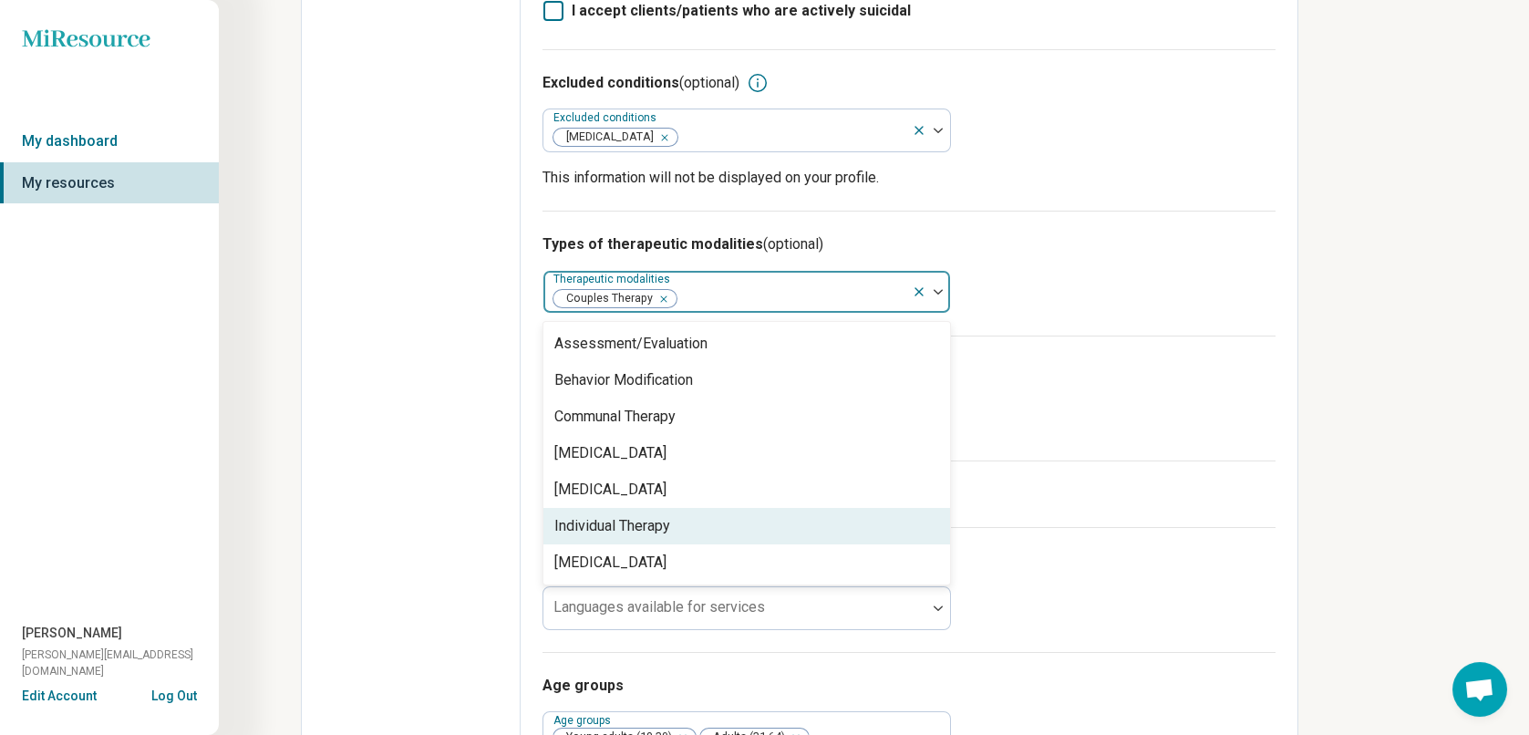
click at [654, 515] on div "Individual Therapy" at bounding box center [612, 526] width 116 height 22
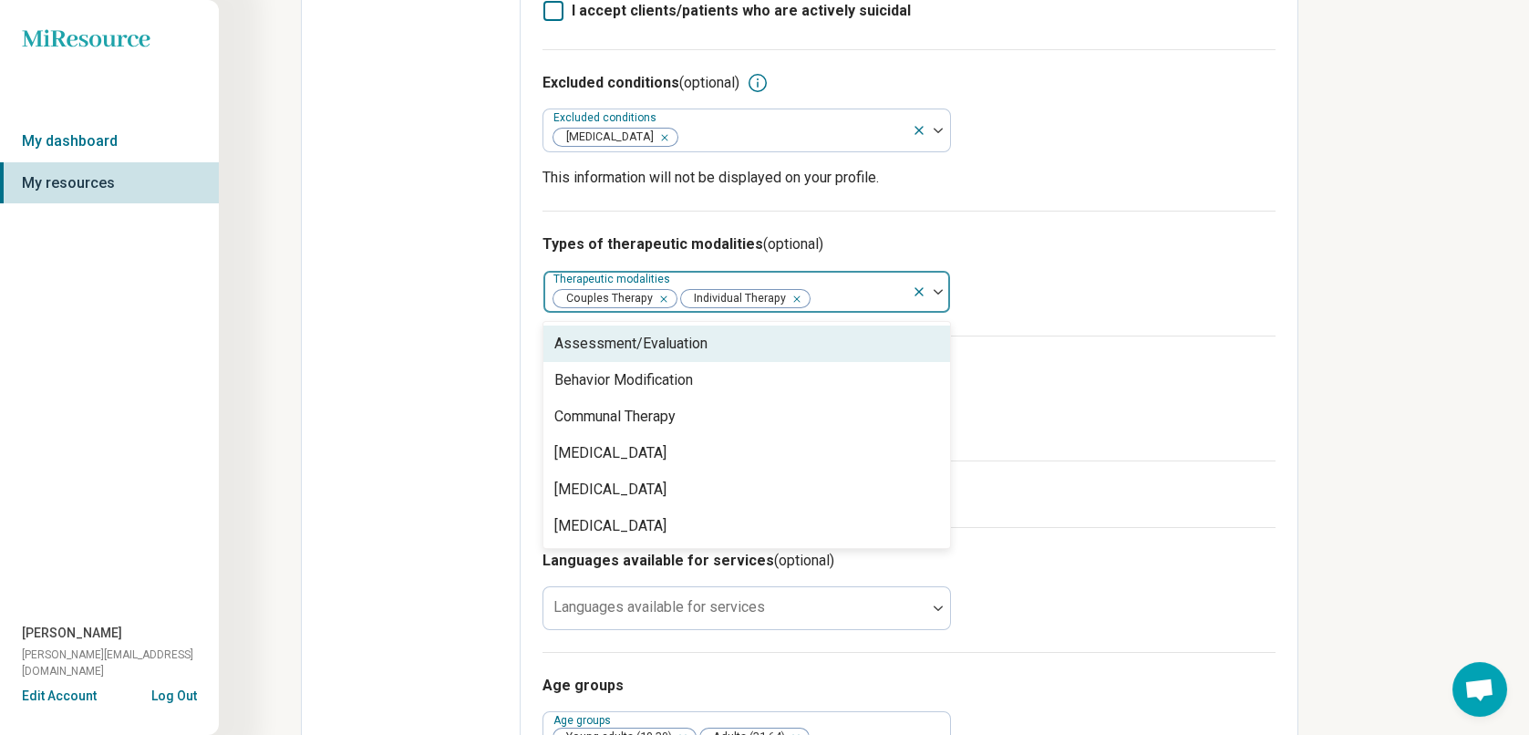
click at [677, 333] on div "Assessment/Evaluation" at bounding box center [630, 344] width 153 height 22
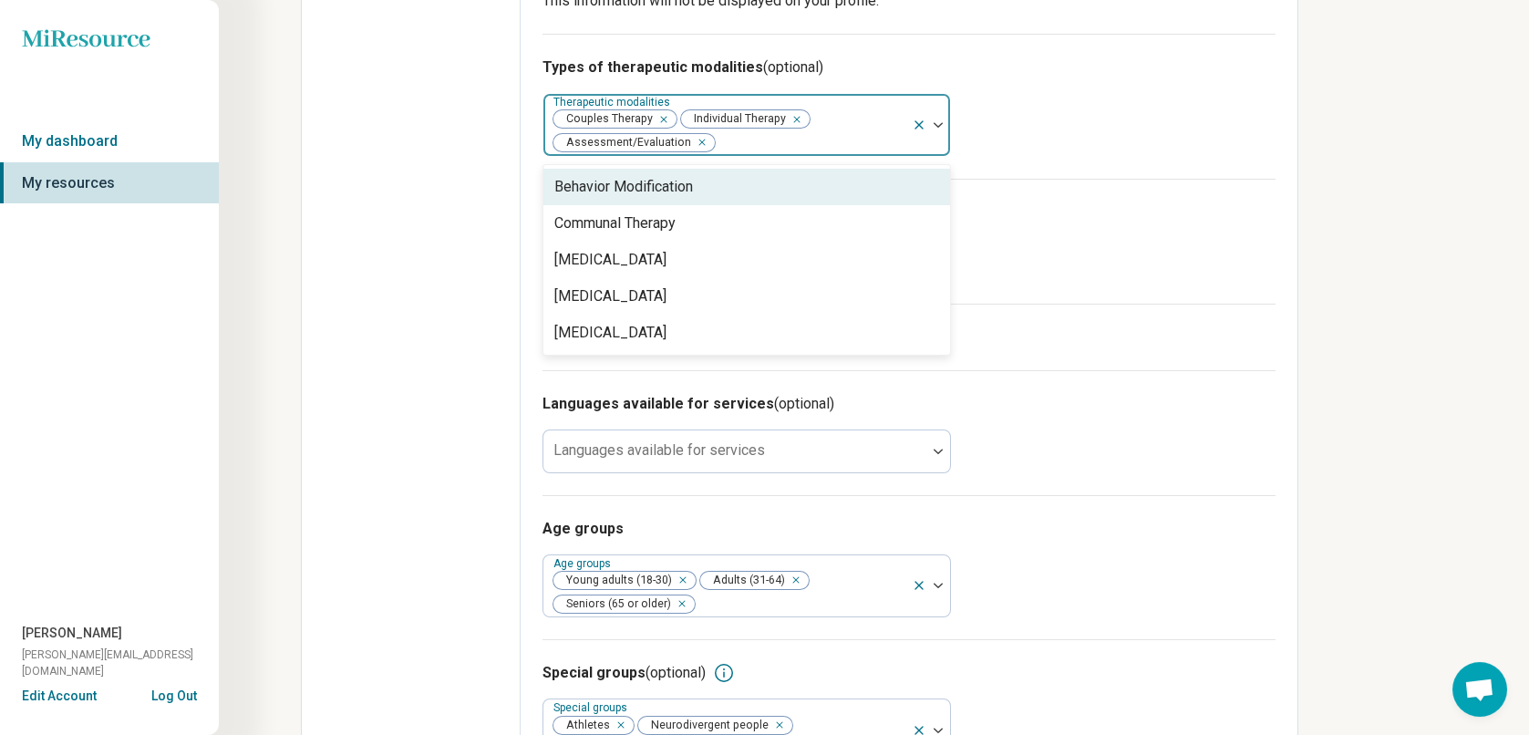
scroll to position [1093, 0]
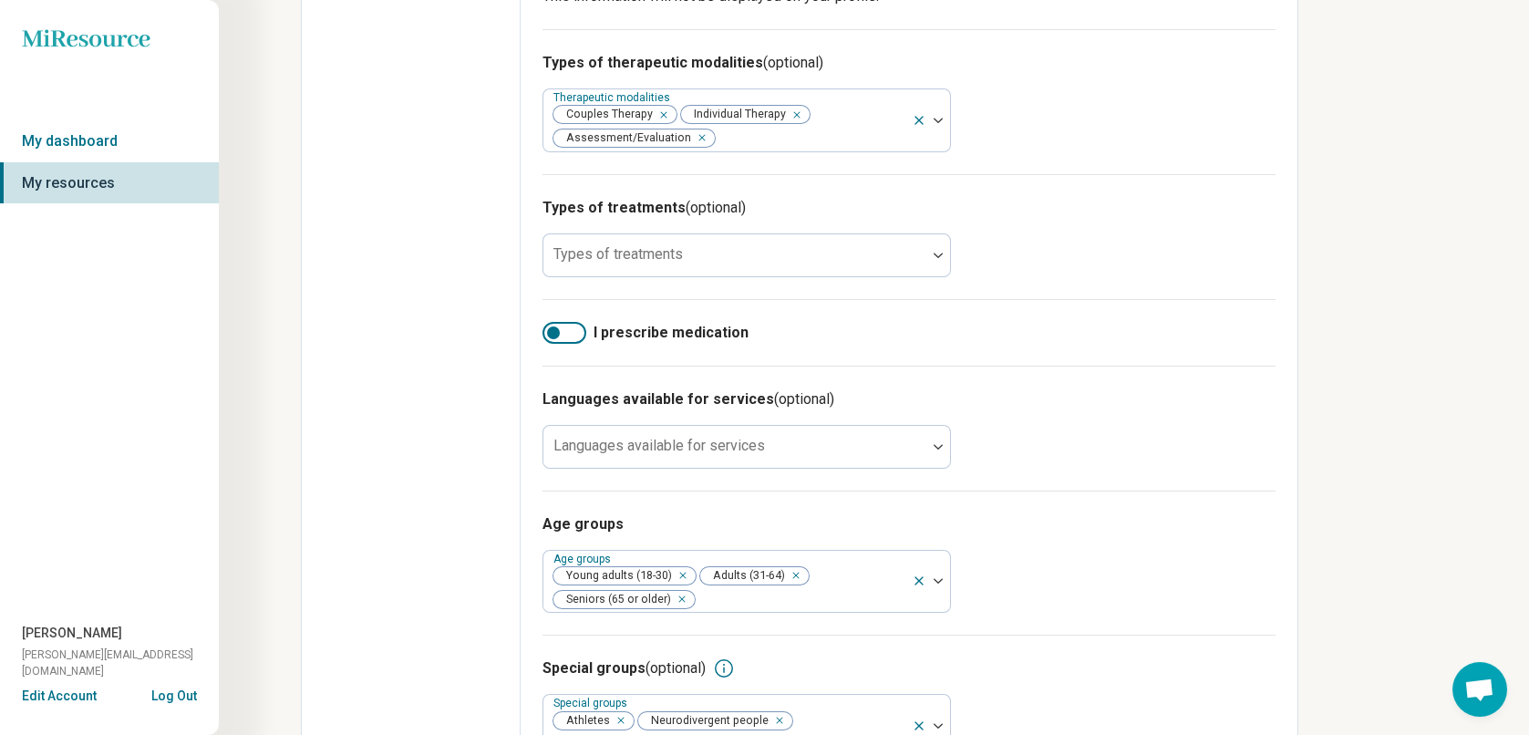
click at [1055, 299] on div "I prescribe medication" at bounding box center [909, 332] width 733 height 67
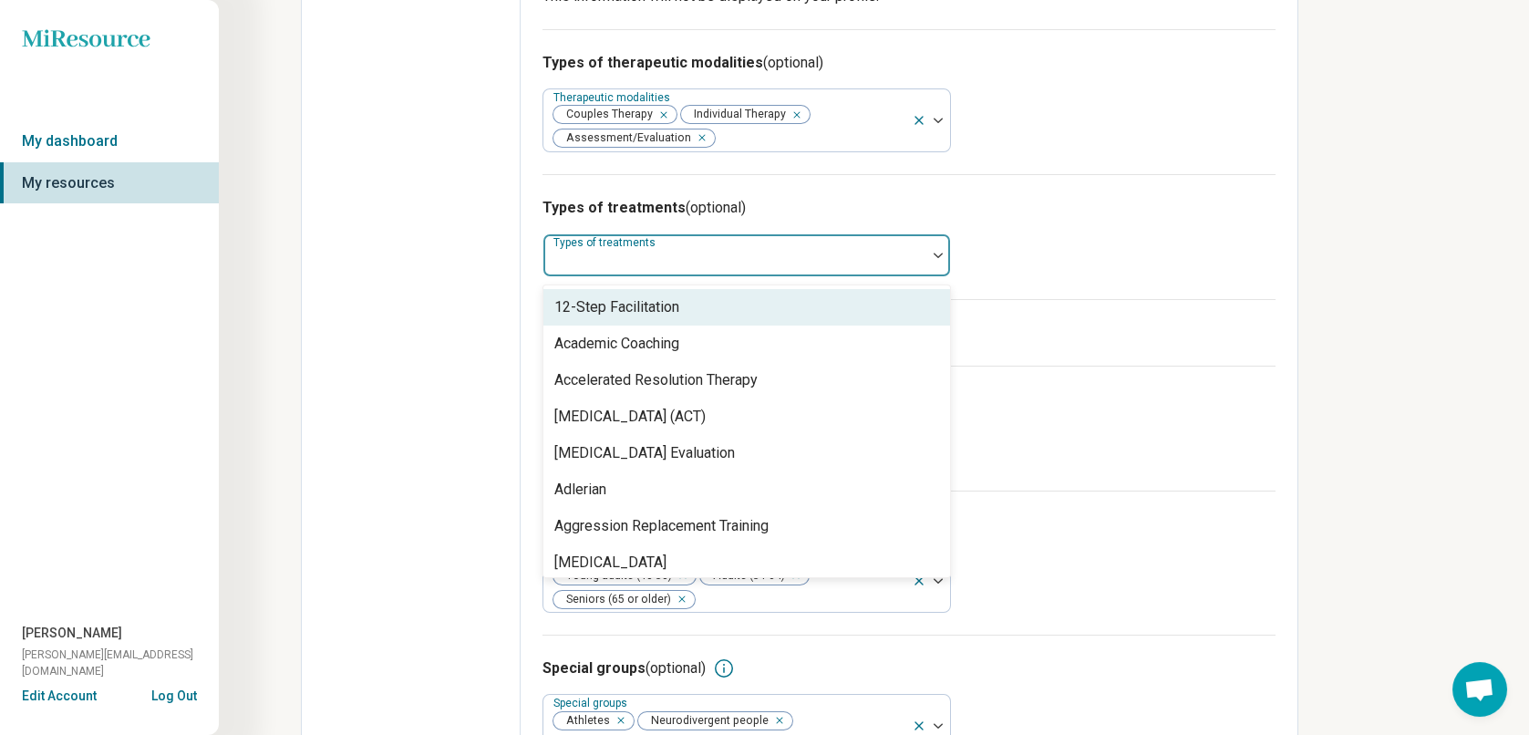
click at [721, 250] on div at bounding box center [735, 263] width 368 height 26
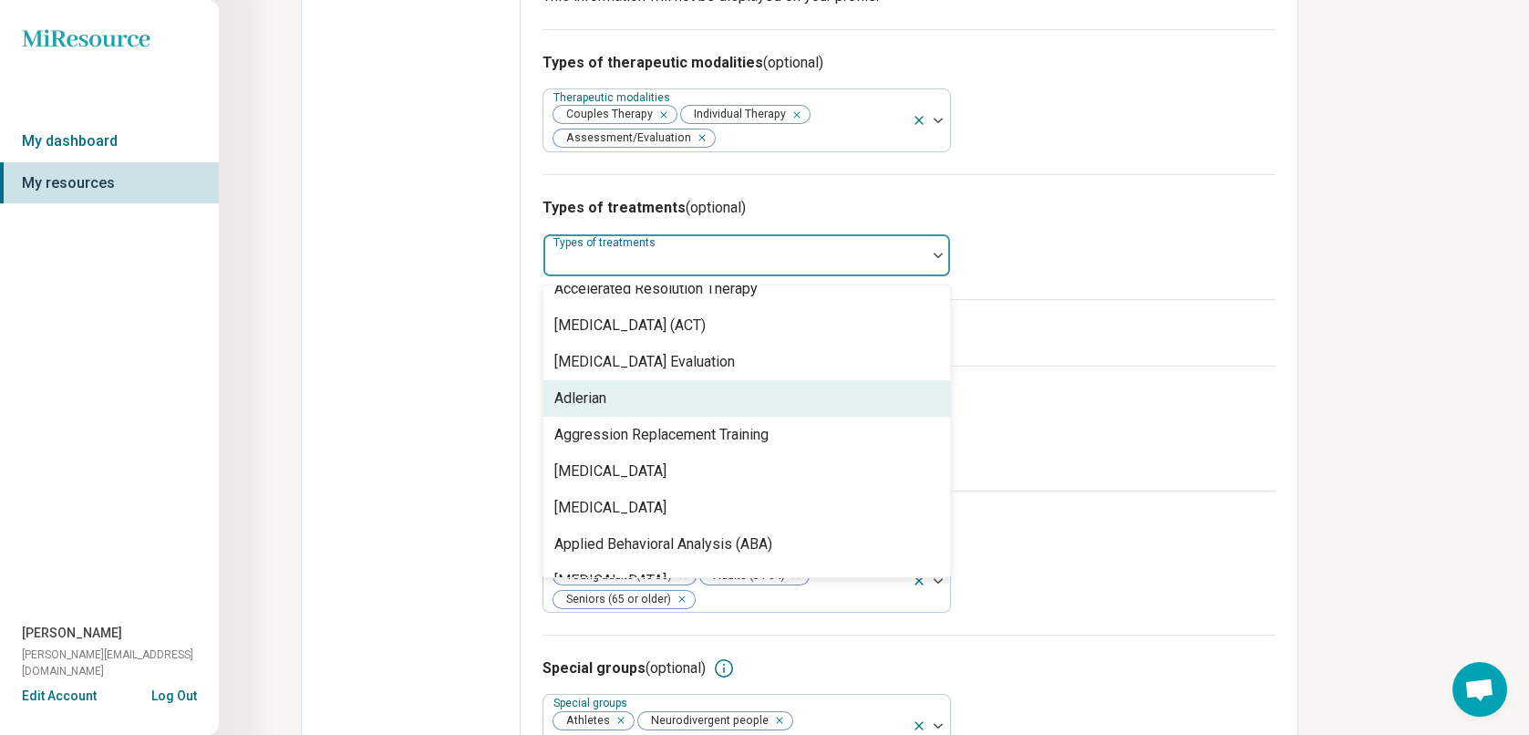
scroll to position [182, 0]
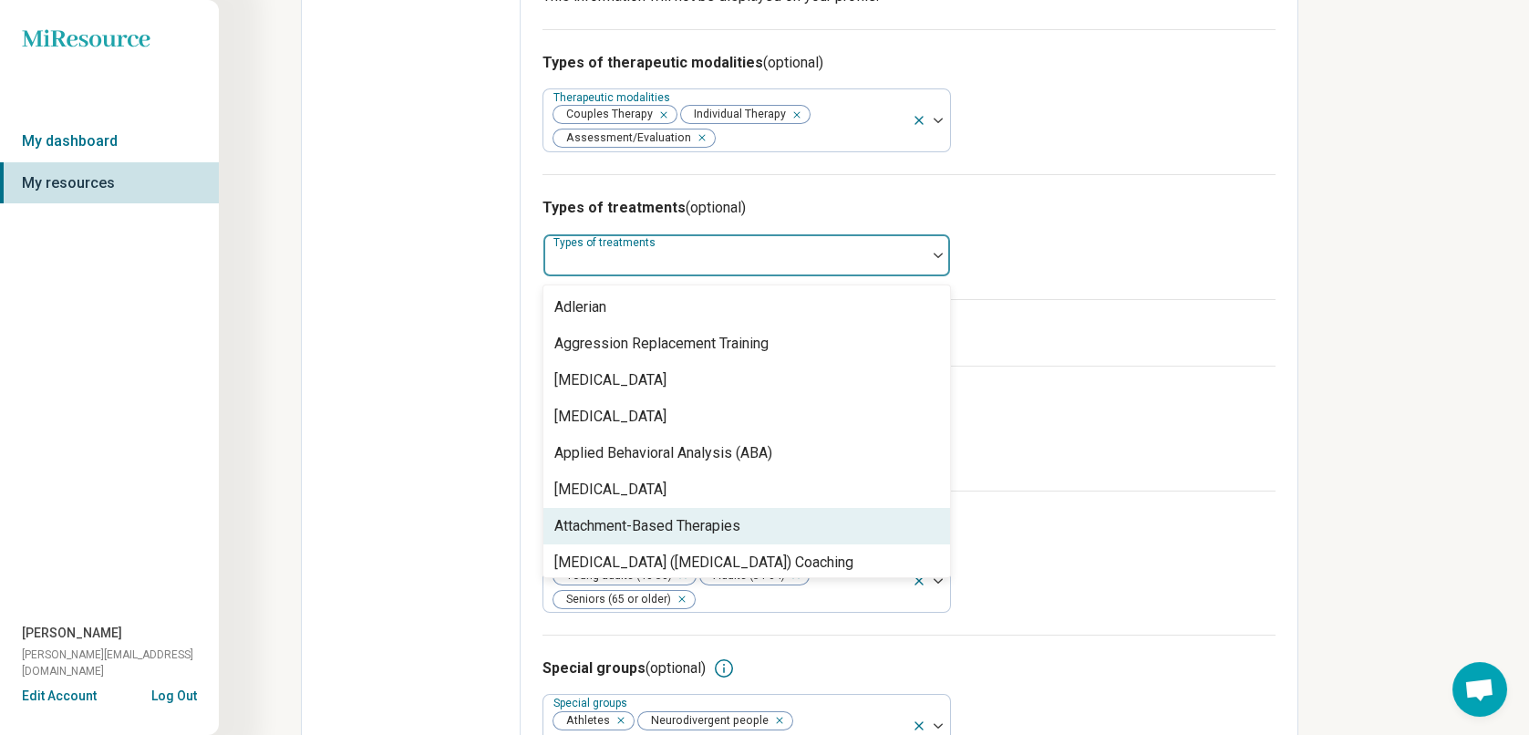
click at [689, 515] on div "Attachment-Based Therapies" at bounding box center [647, 526] width 186 height 22
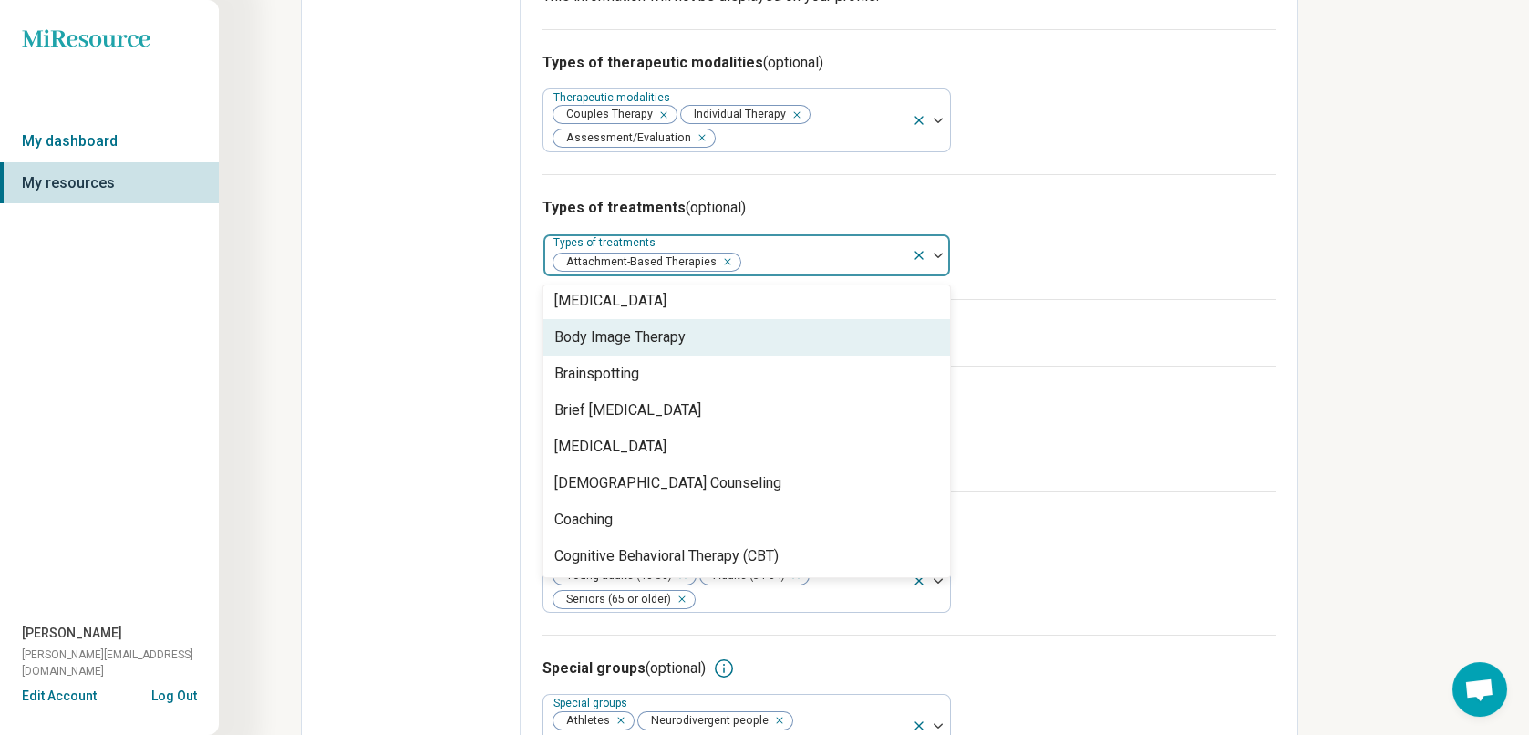
scroll to position [547, 0]
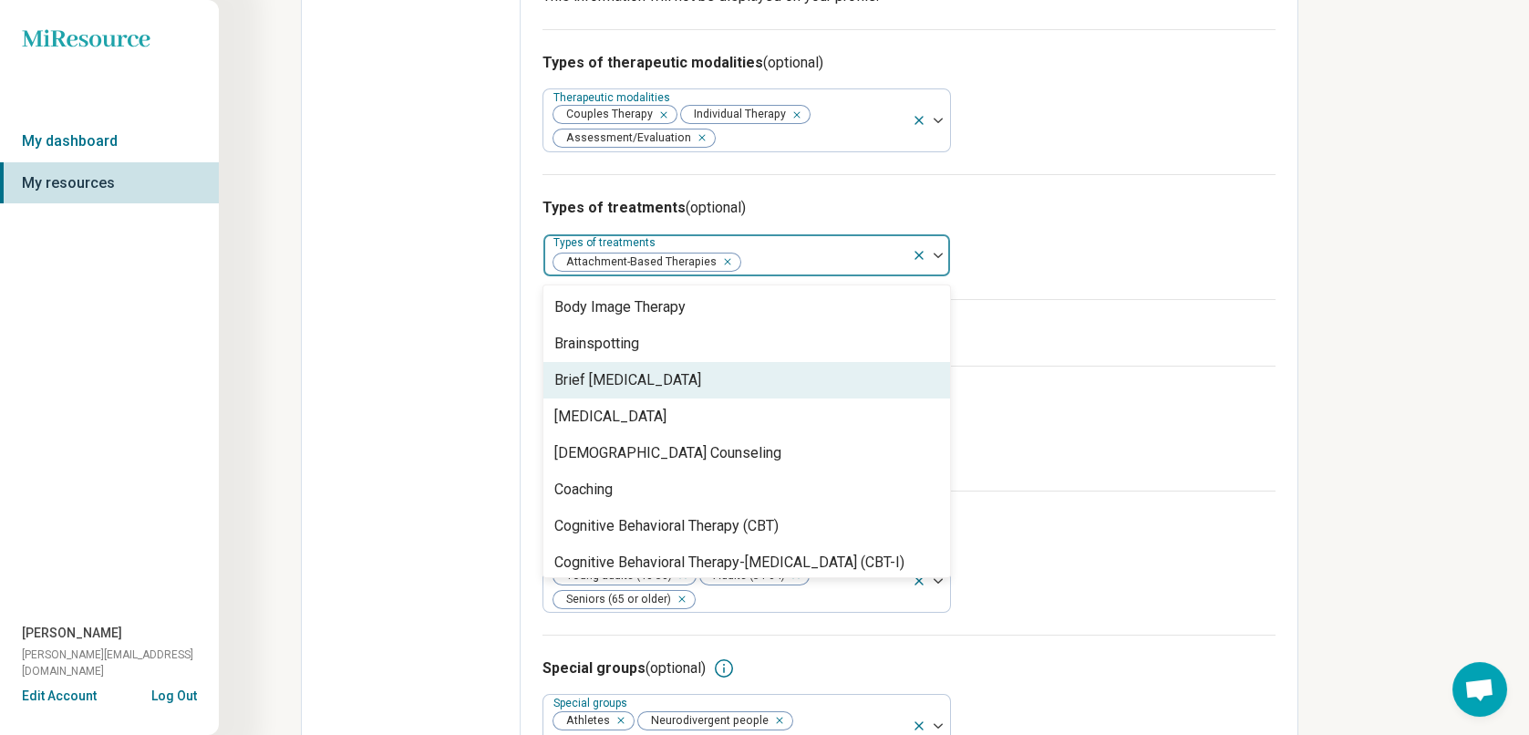
click at [701, 369] on div "Brief [MEDICAL_DATA]" at bounding box center [627, 380] width 147 height 22
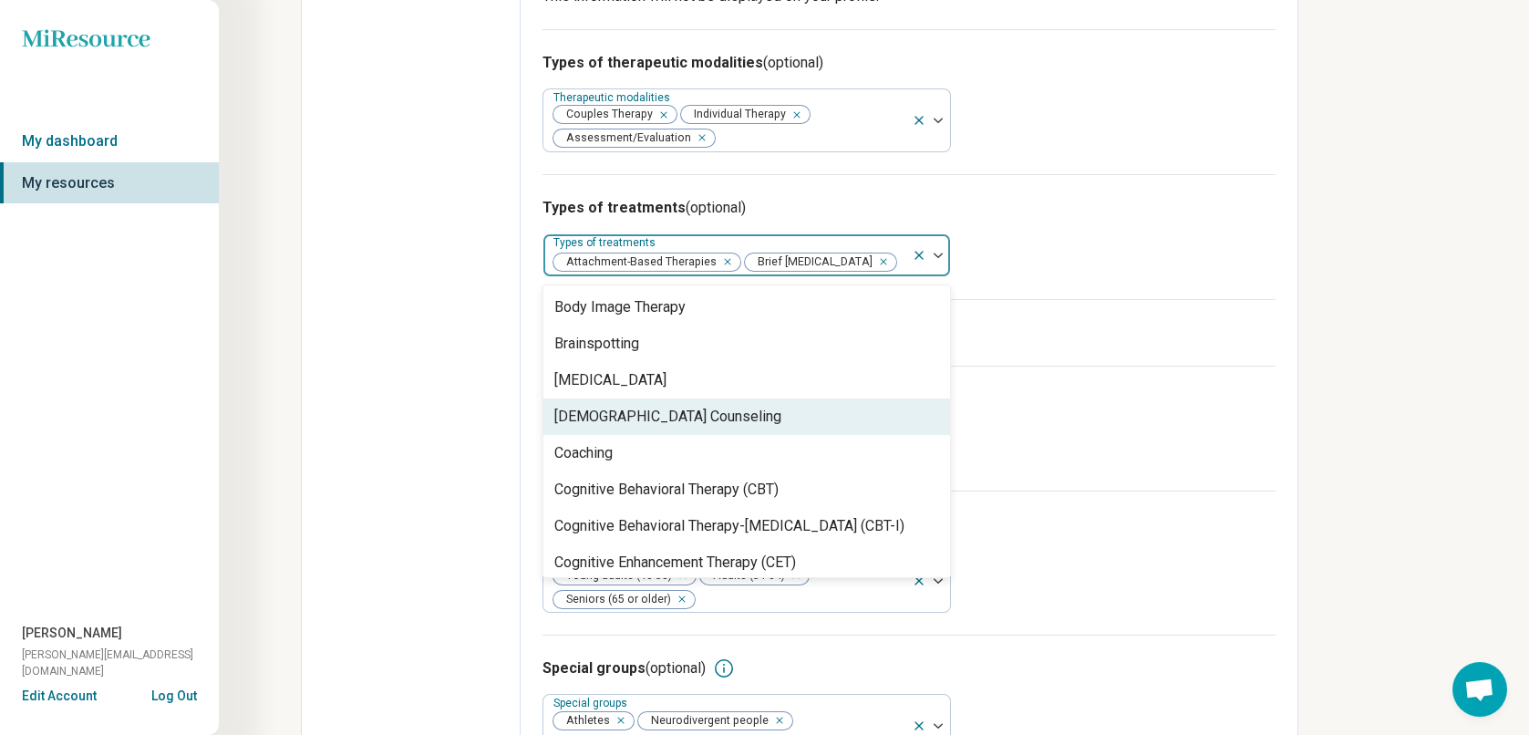
click at [694, 399] on div "[DEMOGRAPHIC_DATA] Counseling" at bounding box center [747, 417] width 407 height 36
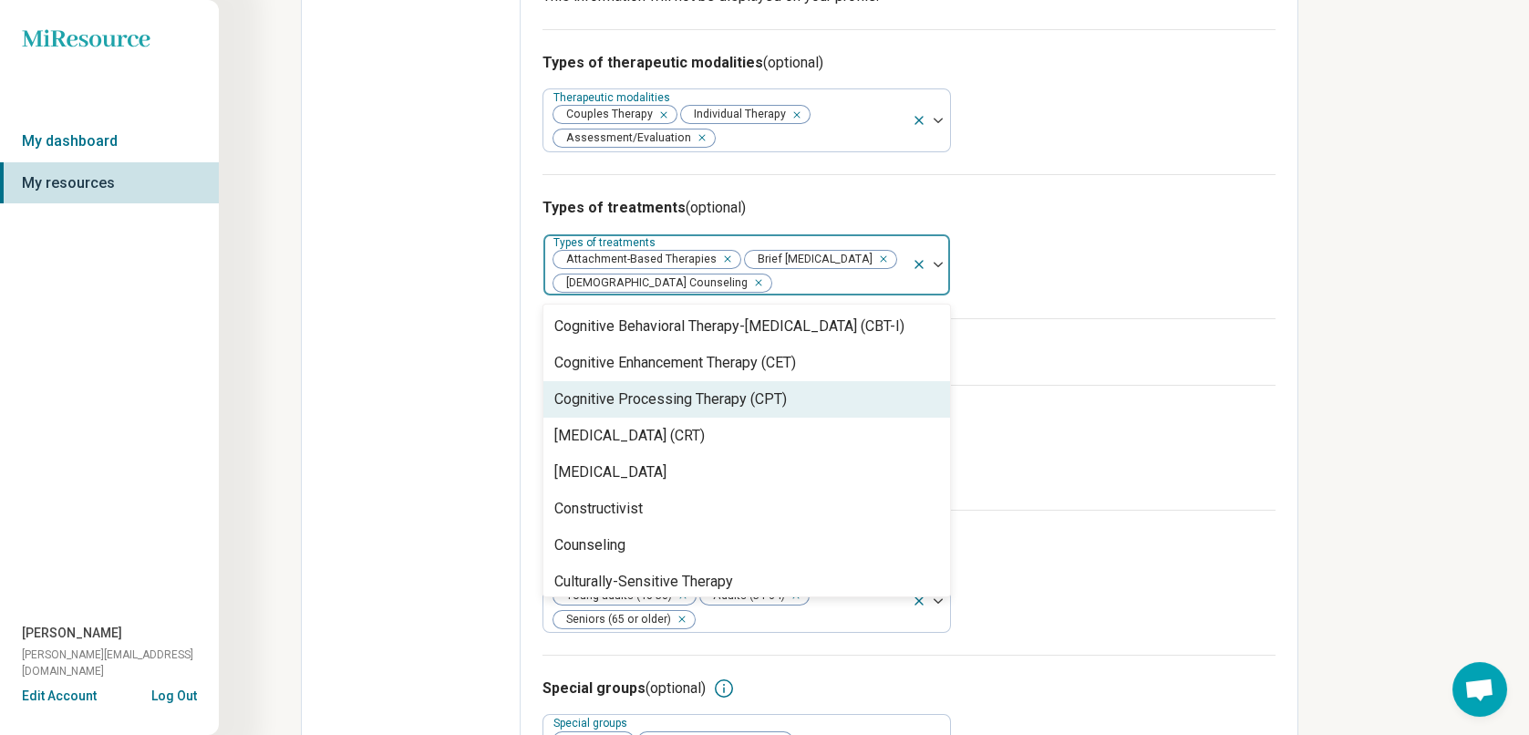
scroll to position [821, 0]
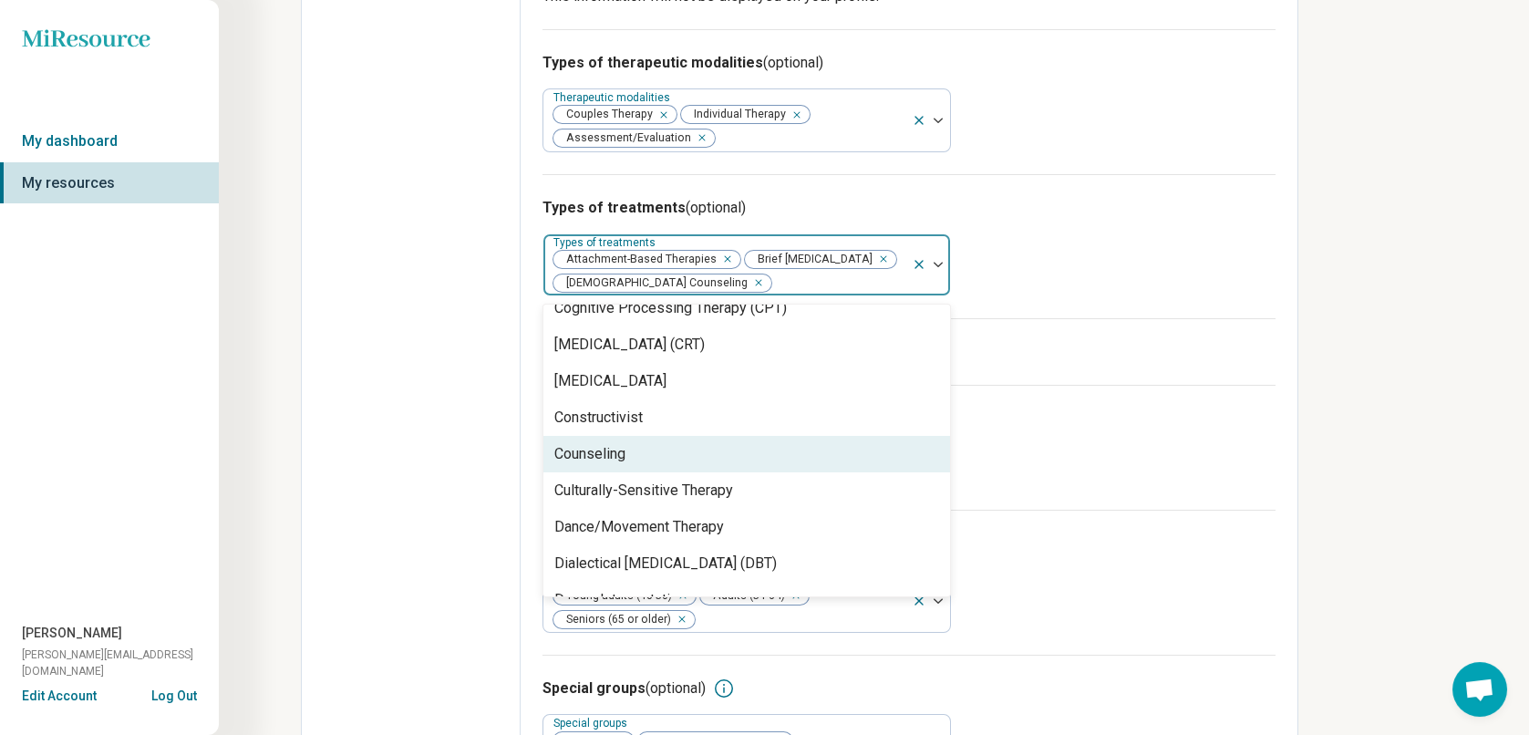
click at [670, 436] on div "Counseling" at bounding box center [747, 454] width 407 height 36
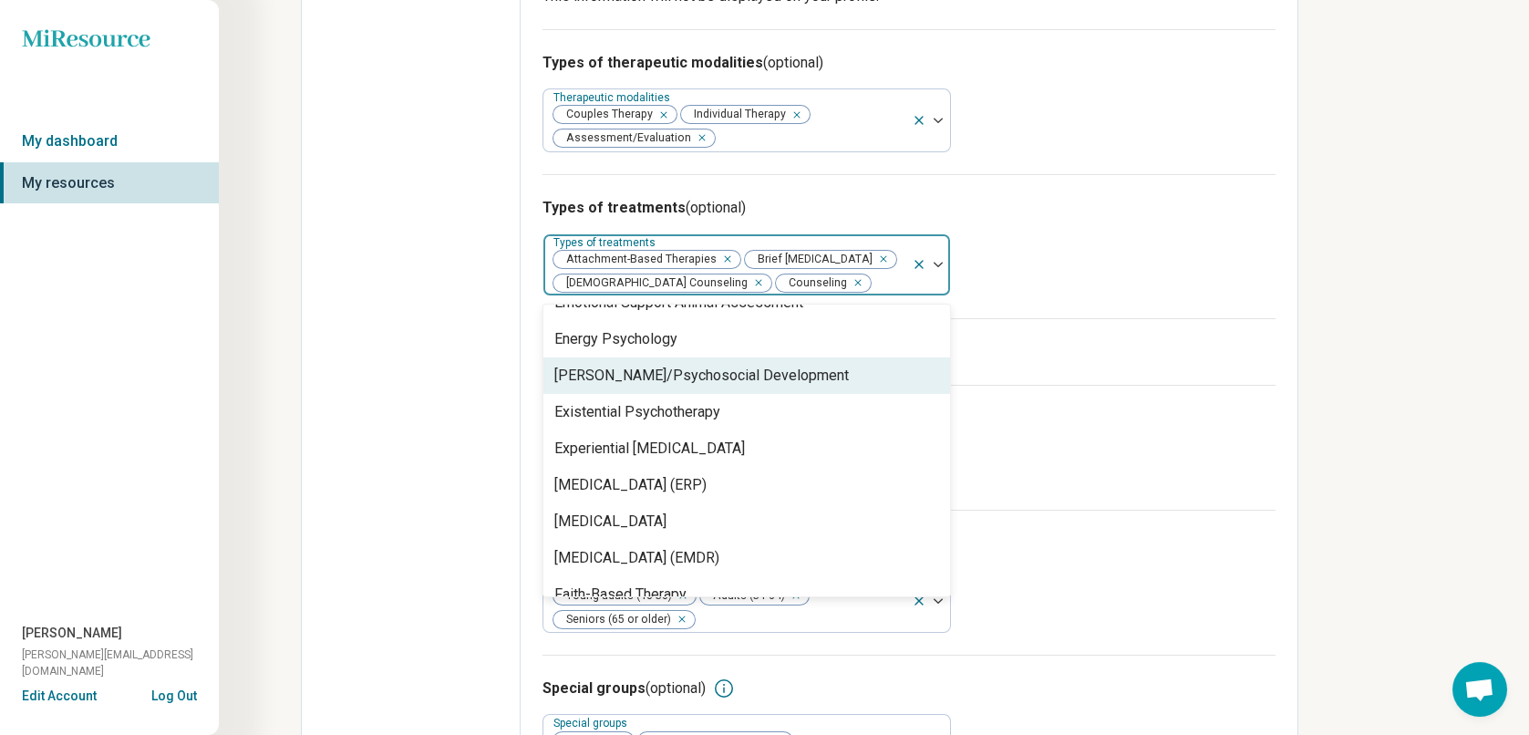
scroll to position [1186, 0]
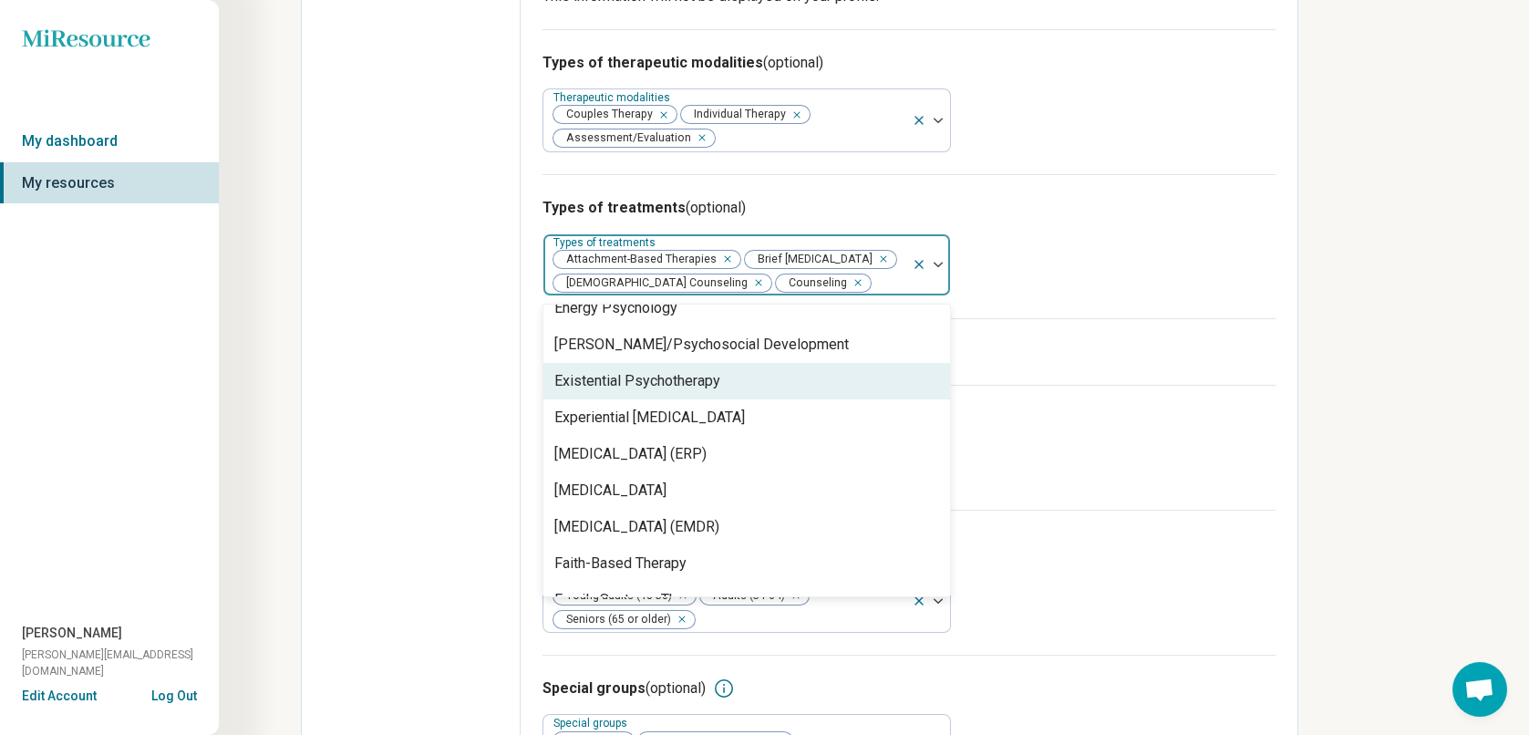
click at [704, 370] on div "Existential Psychotherapy" at bounding box center [637, 381] width 166 height 22
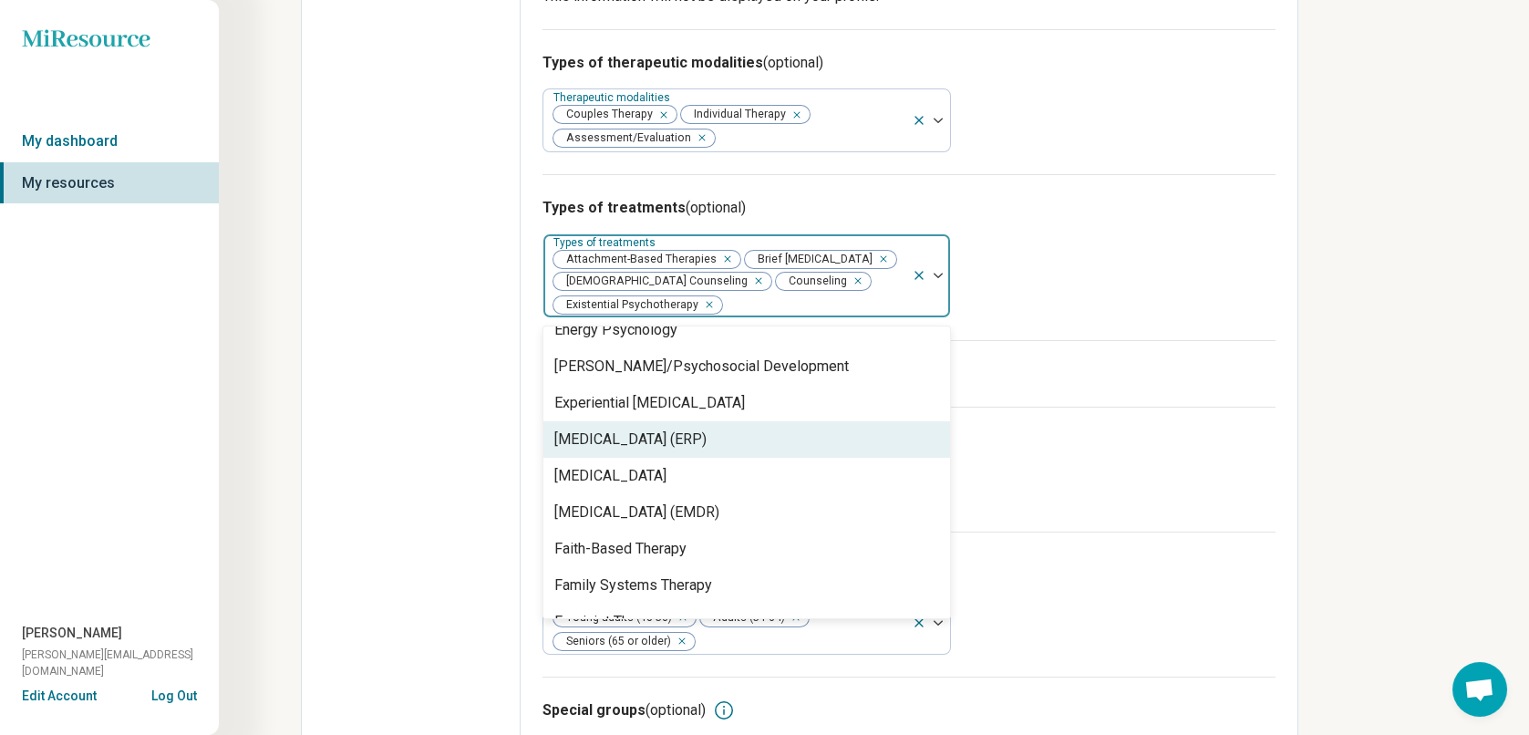
click at [707, 429] on div "[MEDICAL_DATA] (ERP)" at bounding box center [630, 440] width 152 height 22
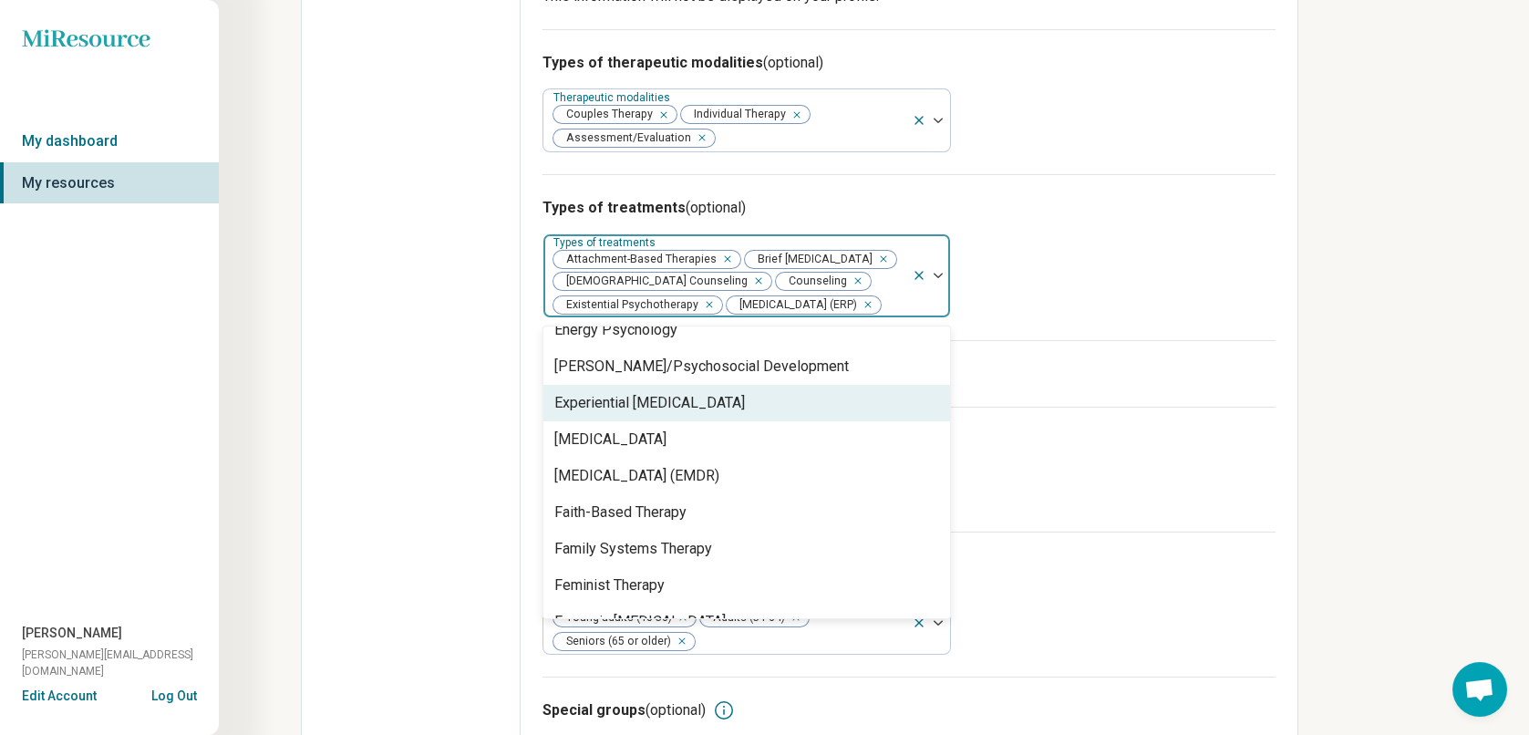
scroll to position [1277, 0]
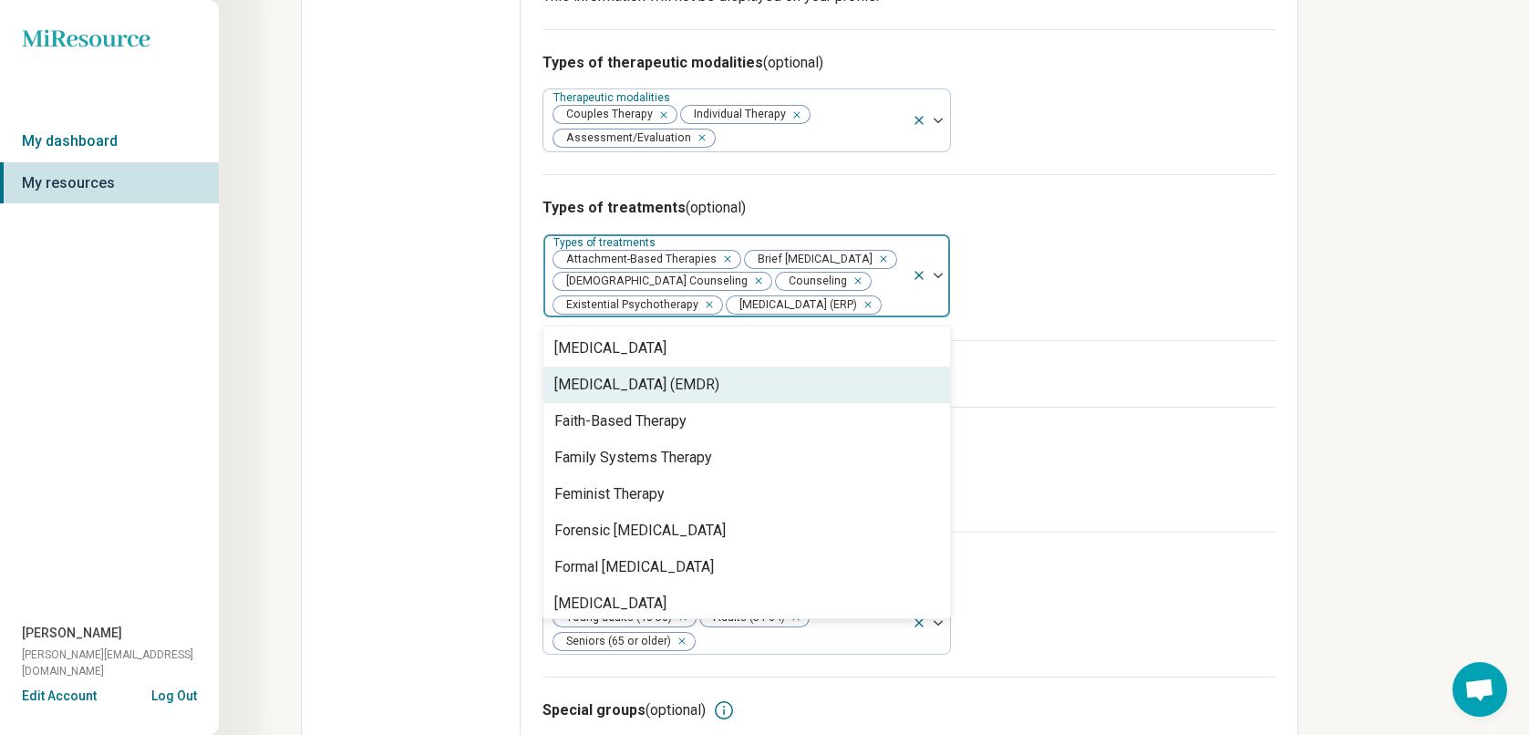
click at [704, 374] on div "[MEDICAL_DATA] (EMDR)" at bounding box center [636, 385] width 165 height 22
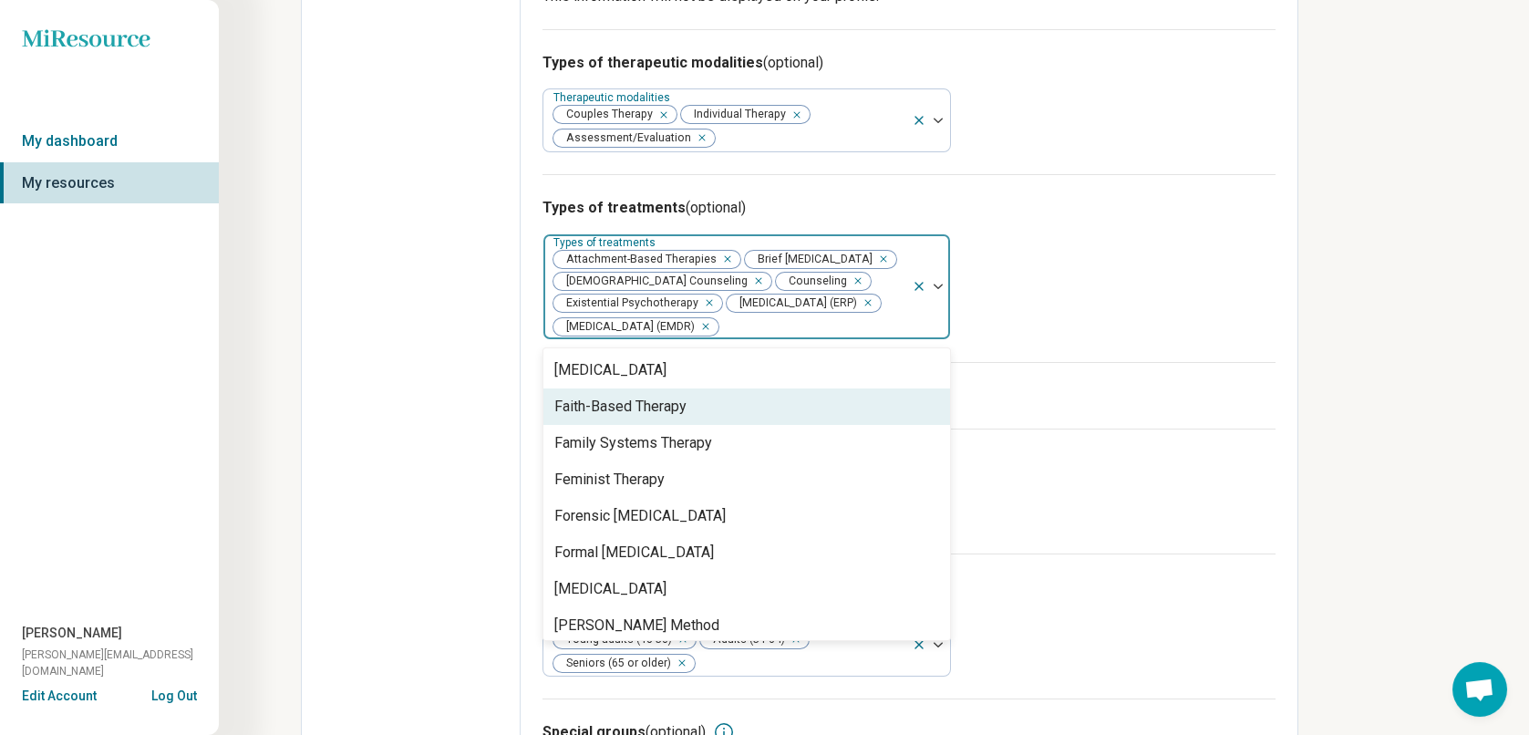
click at [673, 396] on div "Faith-Based Therapy" at bounding box center [620, 407] width 132 height 22
click at [707, 408] on div "Family Systems Therapy" at bounding box center [633, 407] width 158 height 22
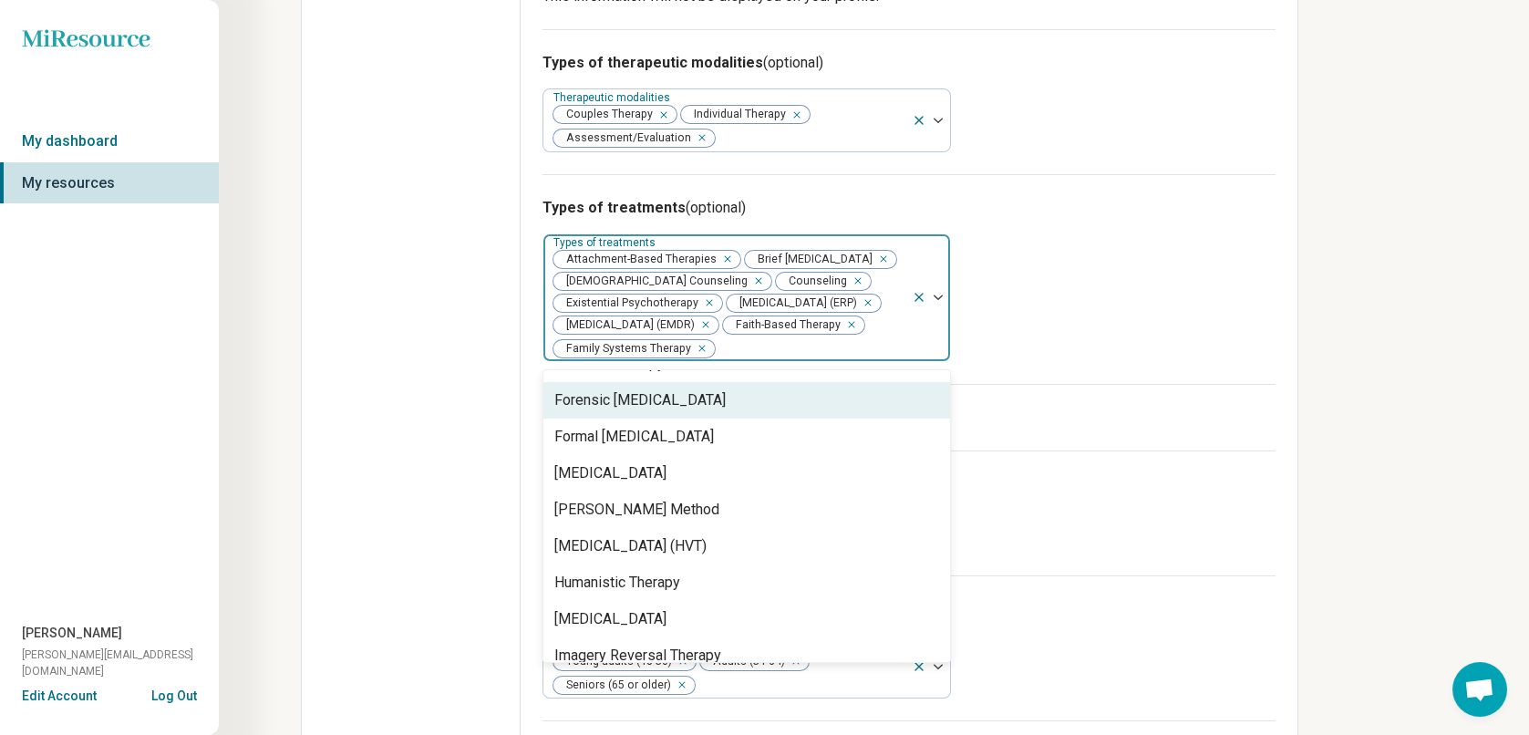
scroll to position [1368, 0]
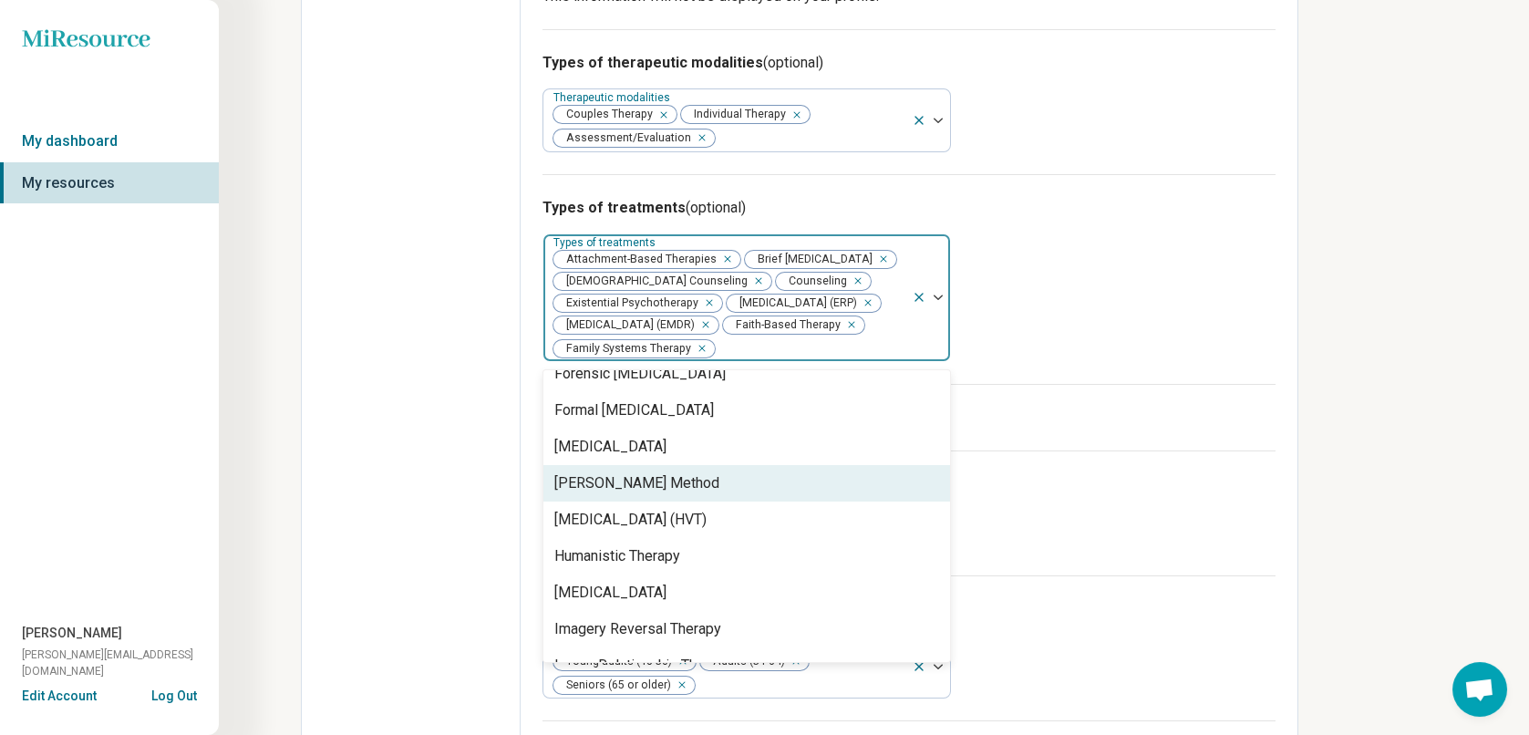
click at [688, 465] on div "[PERSON_NAME] Method" at bounding box center [747, 483] width 407 height 36
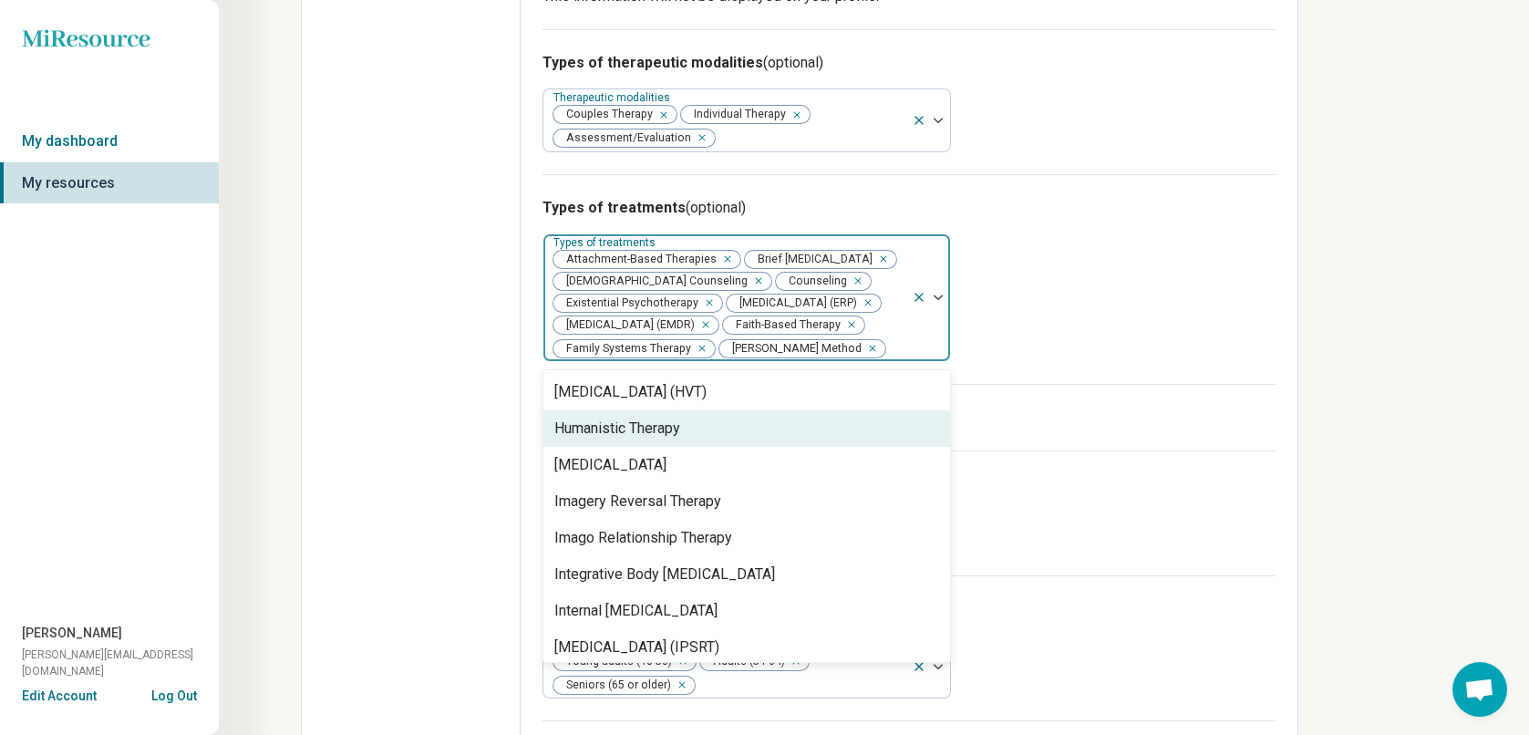
scroll to position [1550, 0]
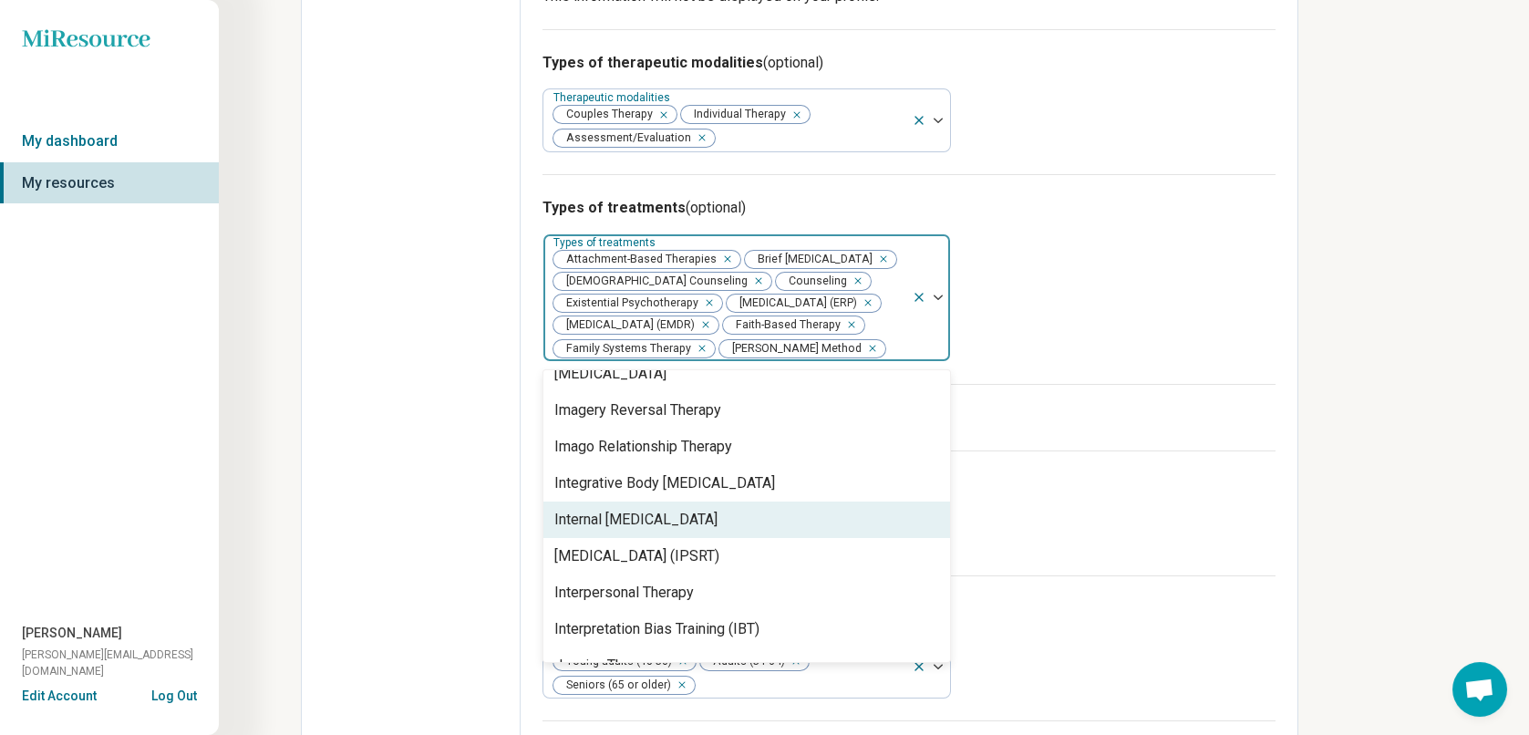
click at [718, 512] on div "Internal [MEDICAL_DATA]" at bounding box center [635, 520] width 163 height 22
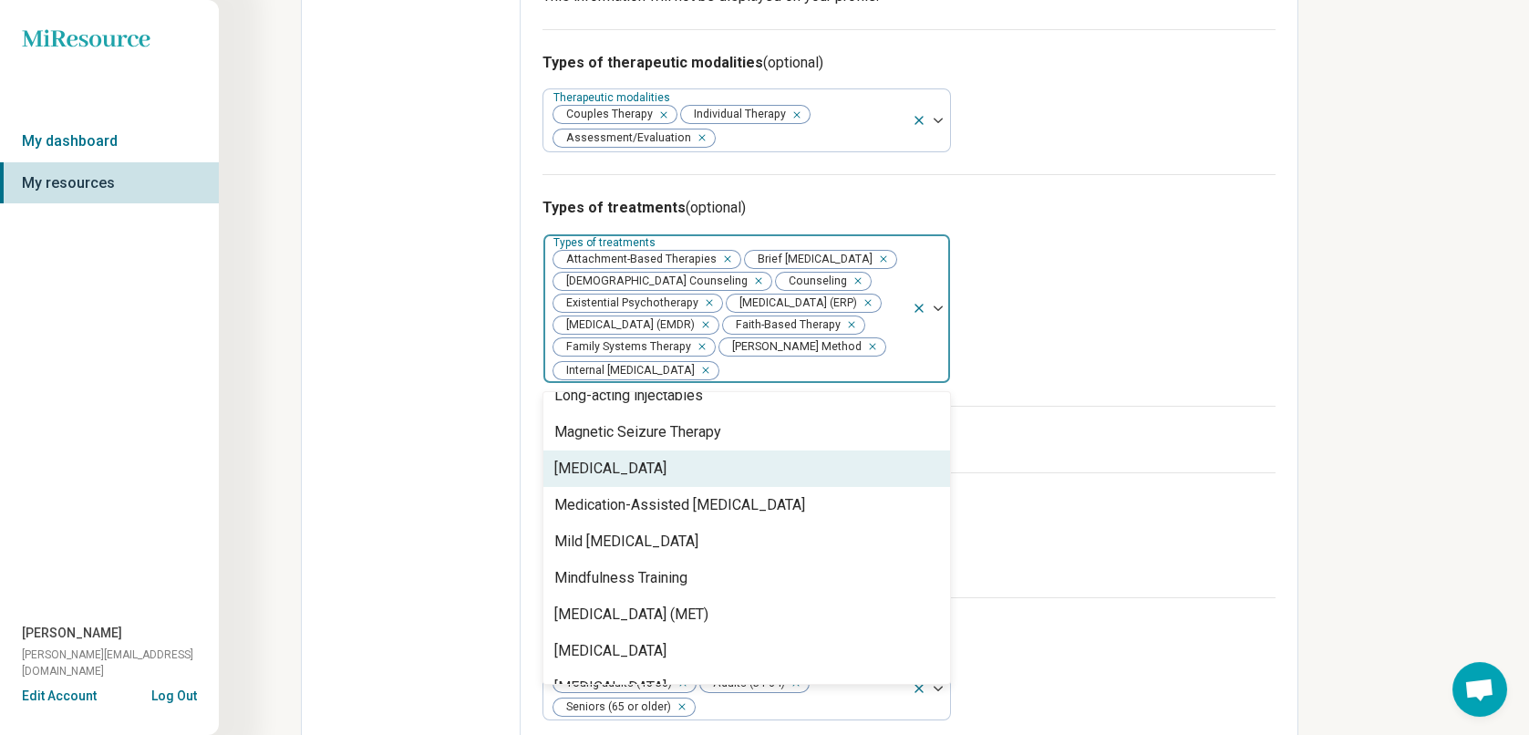
scroll to position [2006, 0]
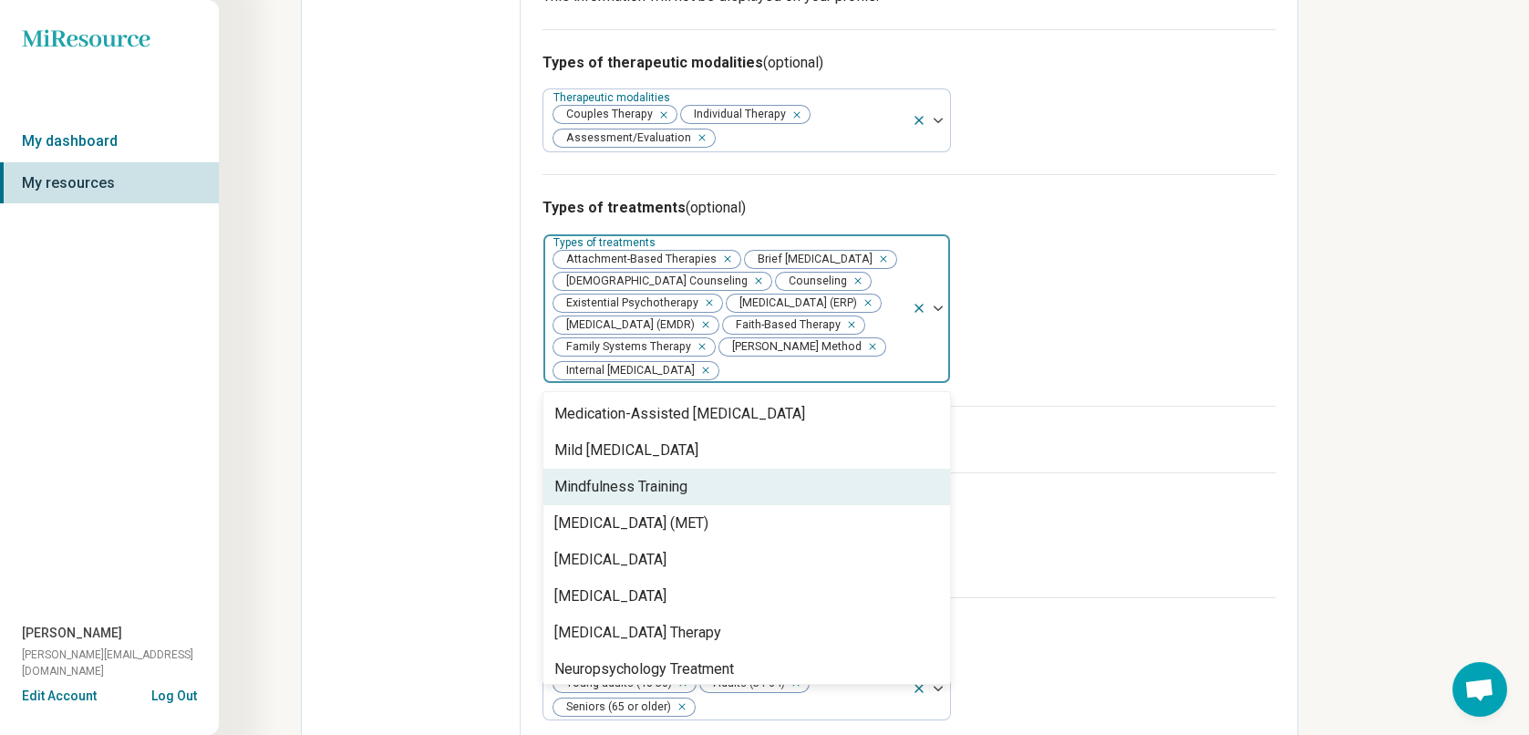
click at [726, 469] on div "Mindfulness Training" at bounding box center [747, 487] width 407 height 36
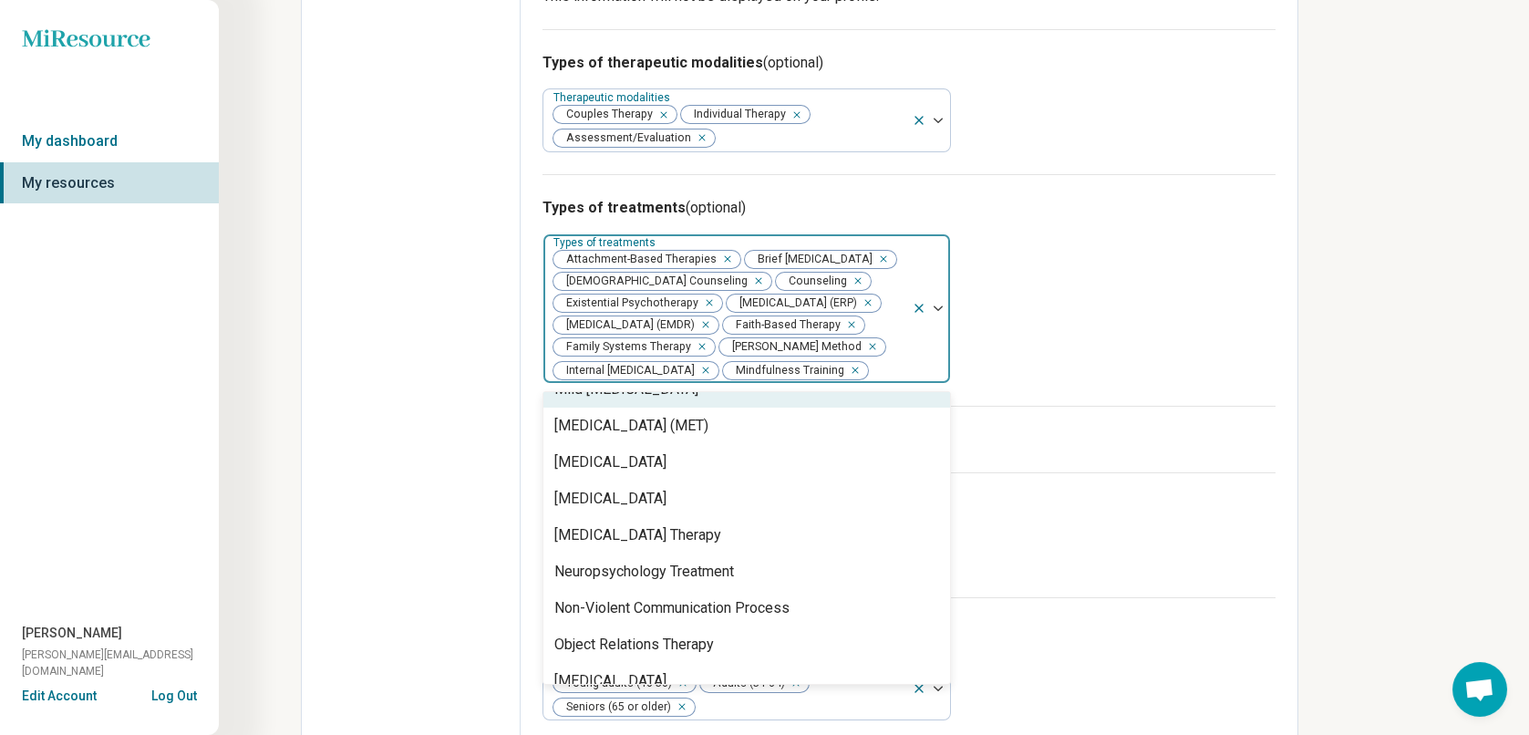
scroll to position [2098, 0]
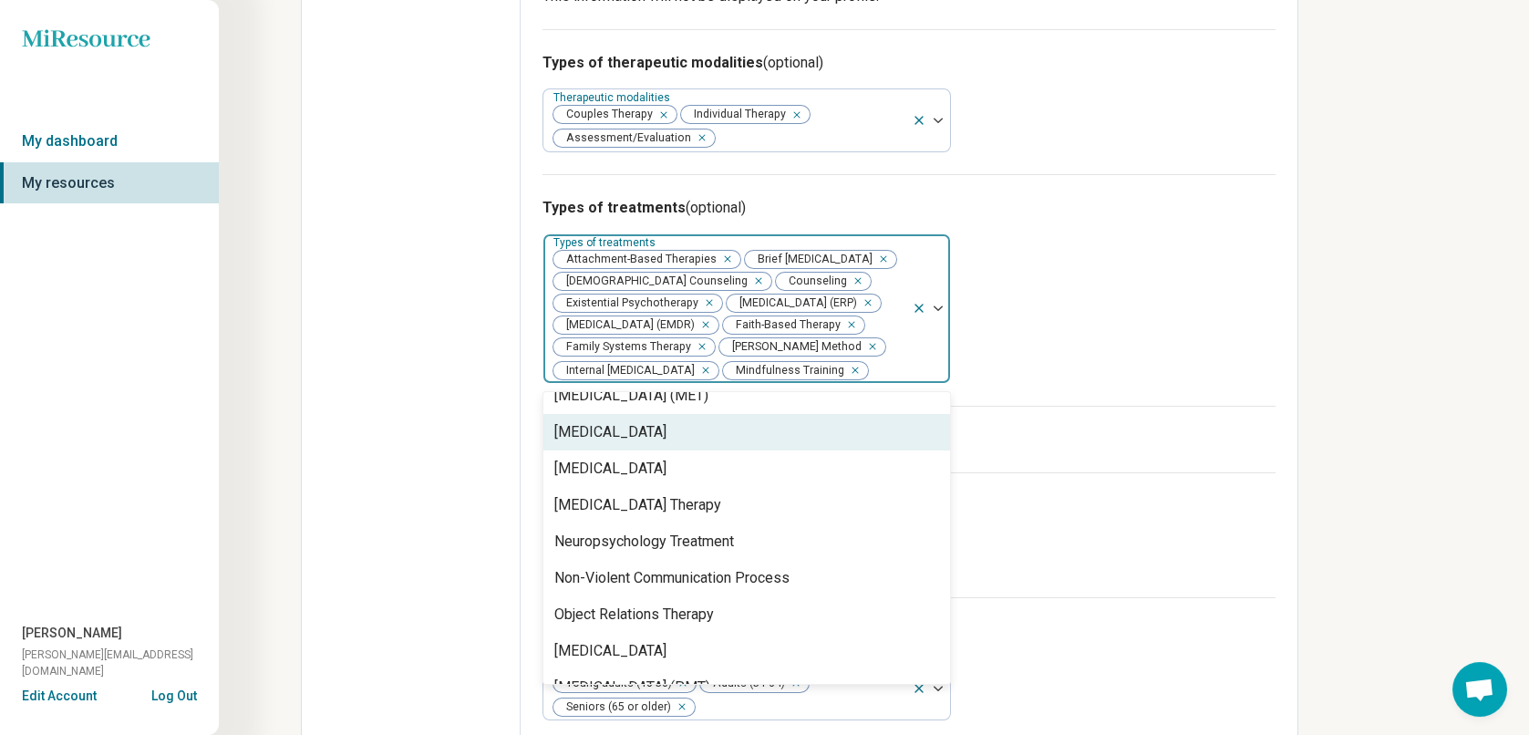
click at [724, 439] on div "[MEDICAL_DATA]" at bounding box center [747, 432] width 407 height 36
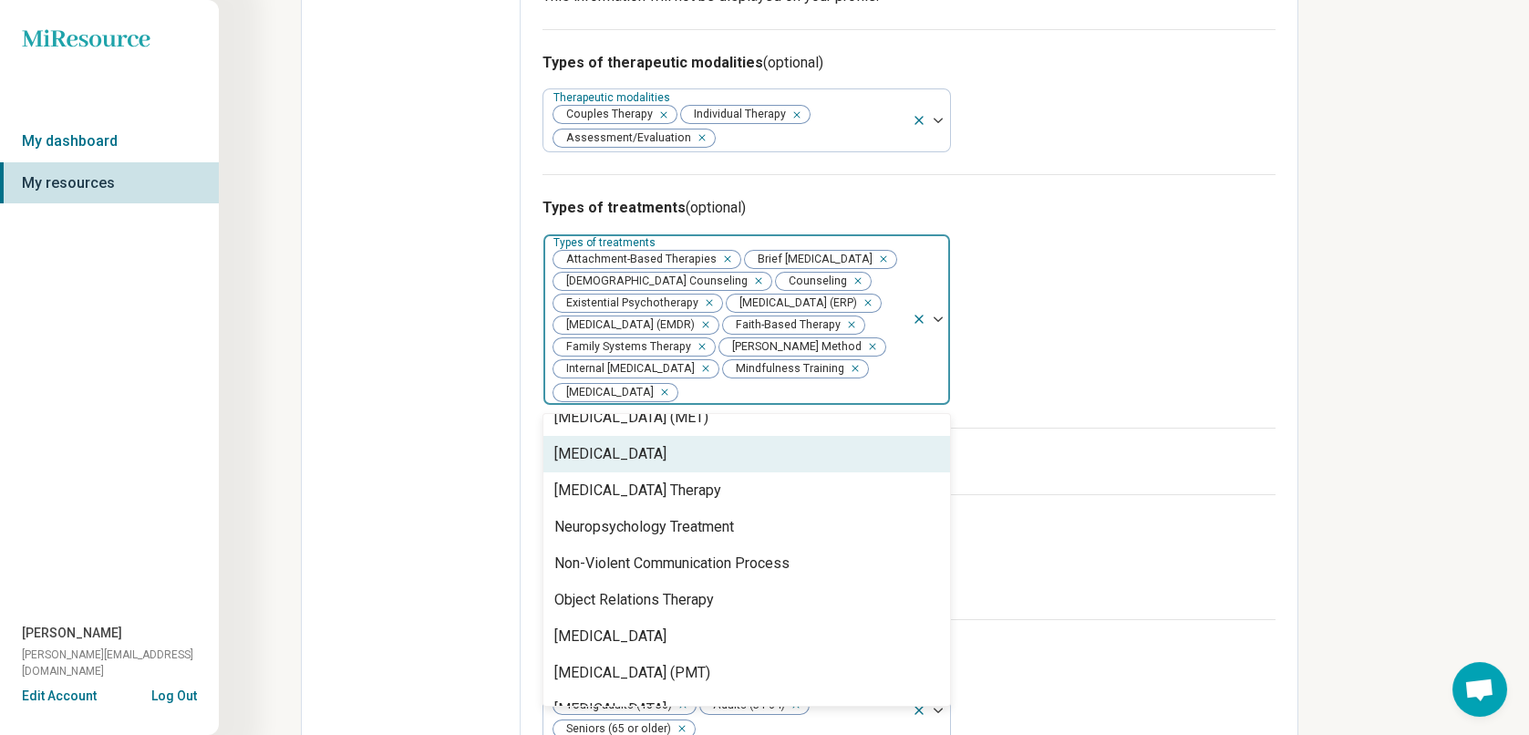
click at [695, 438] on div "[MEDICAL_DATA]" at bounding box center [747, 454] width 407 height 36
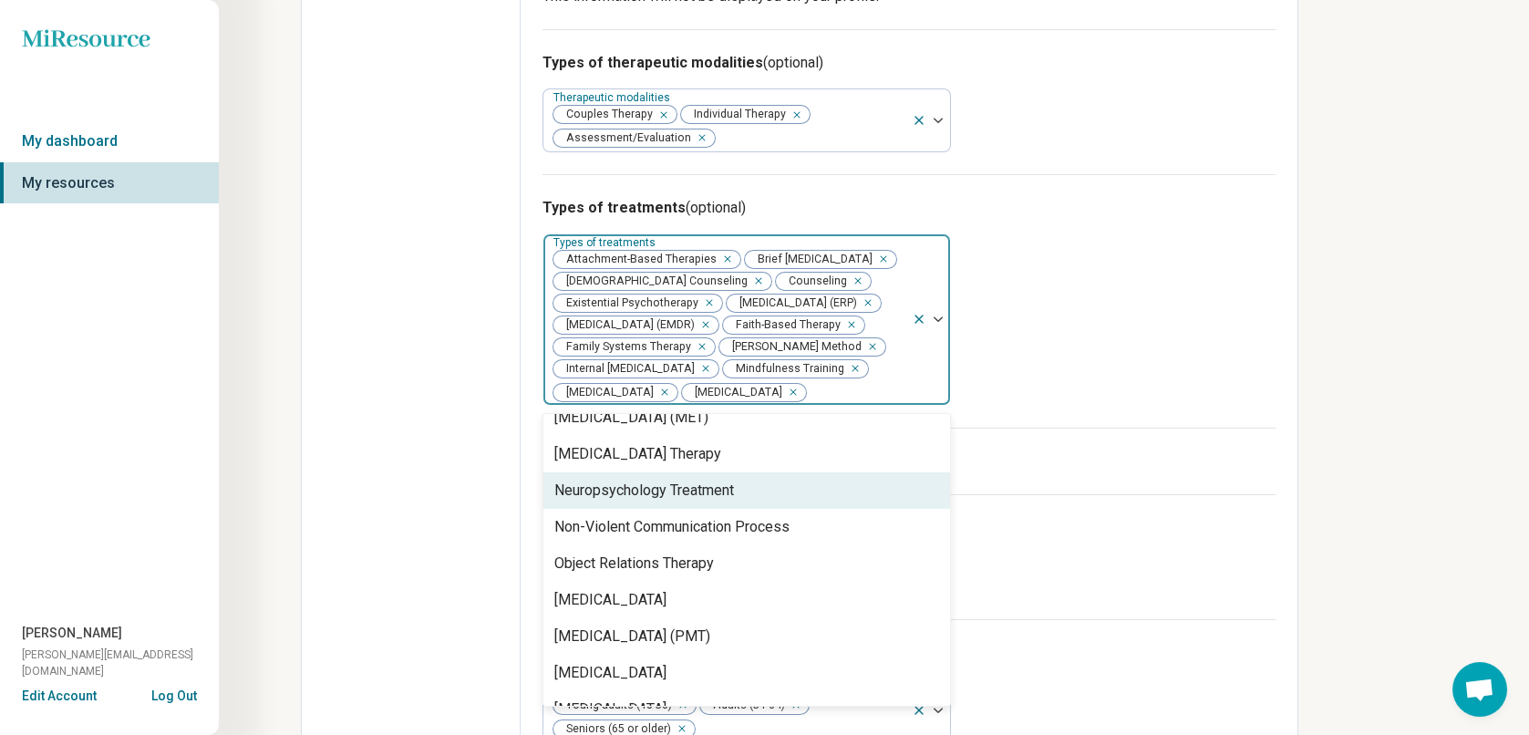
scroll to position [2189, 0]
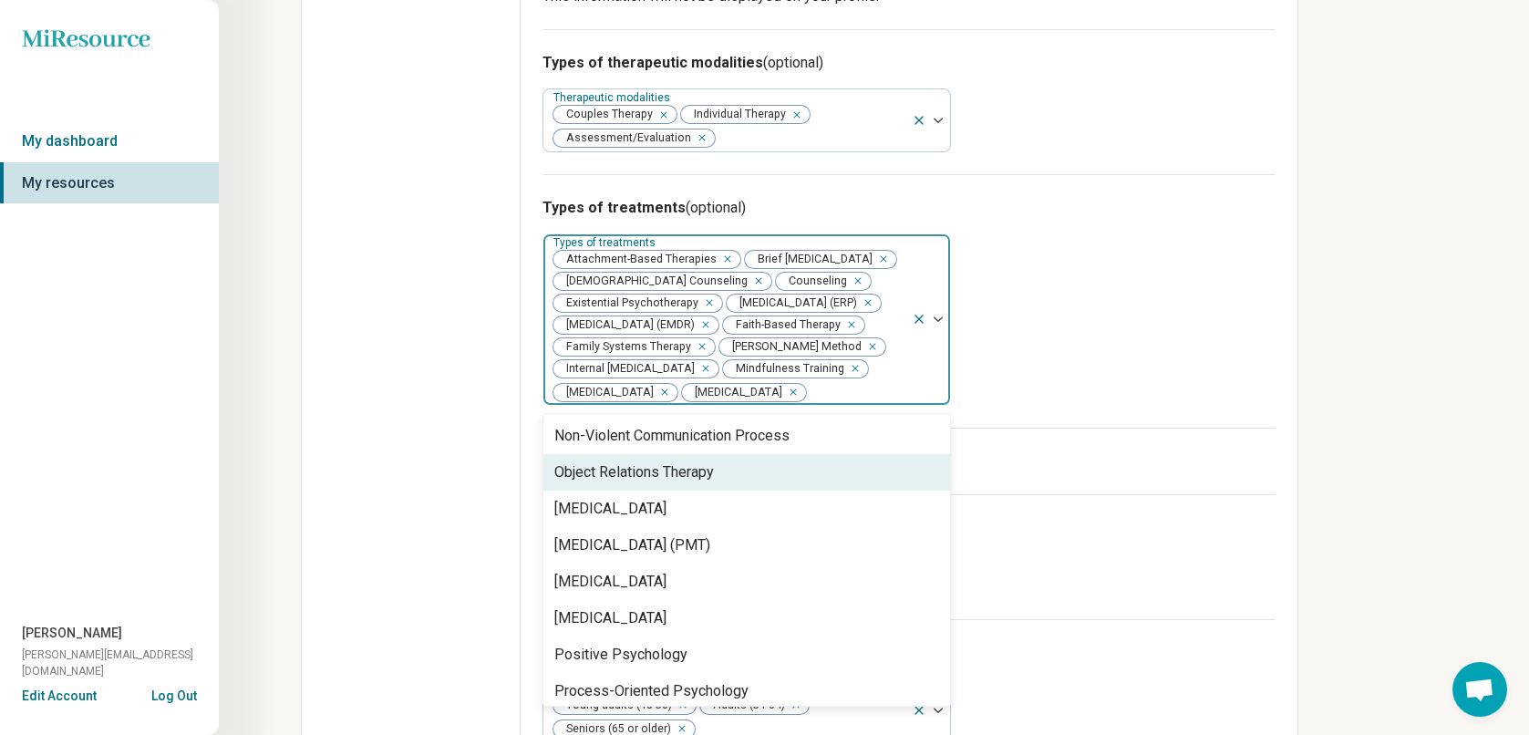
click at [722, 475] on div "Object Relations Therapy" at bounding box center [747, 472] width 407 height 36
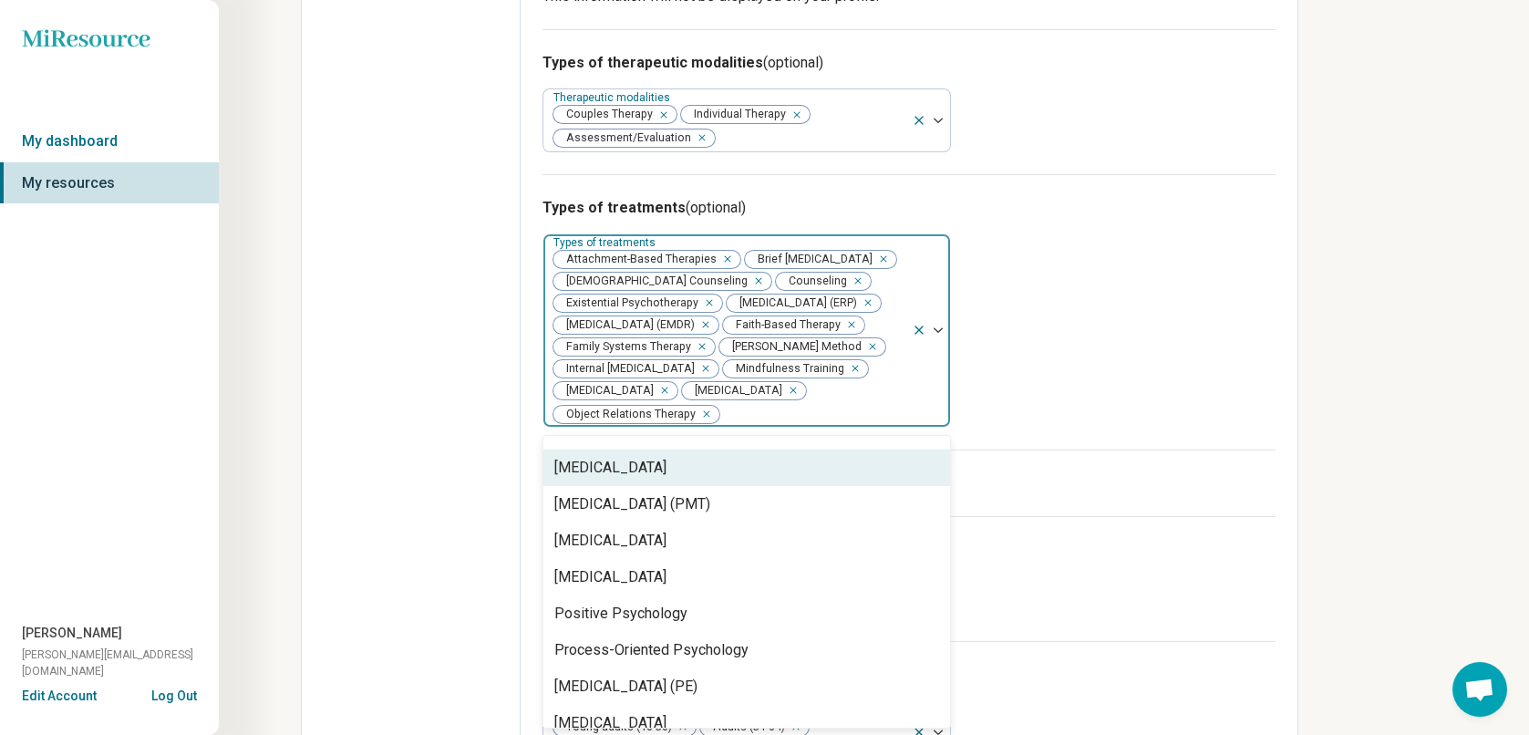
scroll to position [2280, 0]
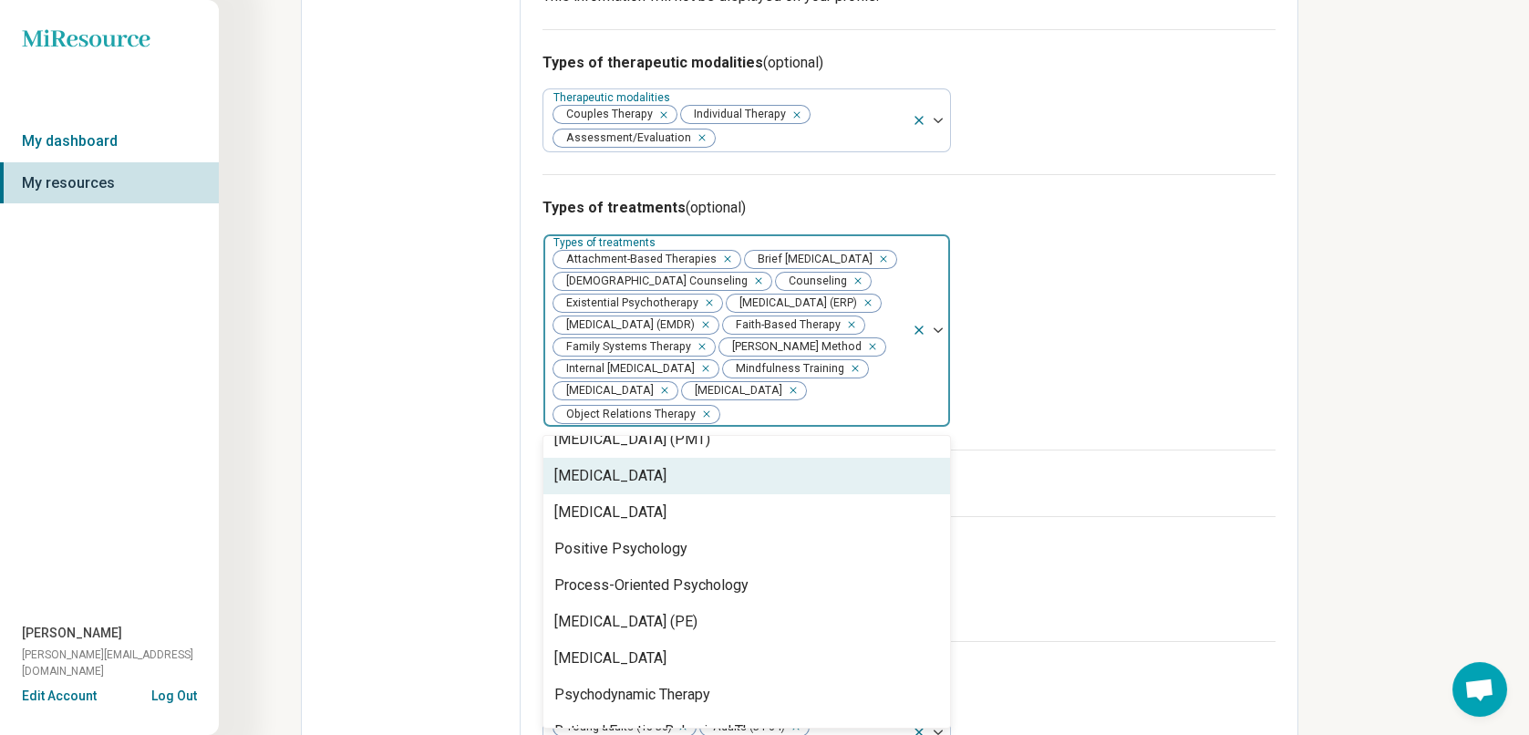
click at [730, 458] on div "[MEDICAL_DATA]" at bounding box center [747, 476] width 407 height 36
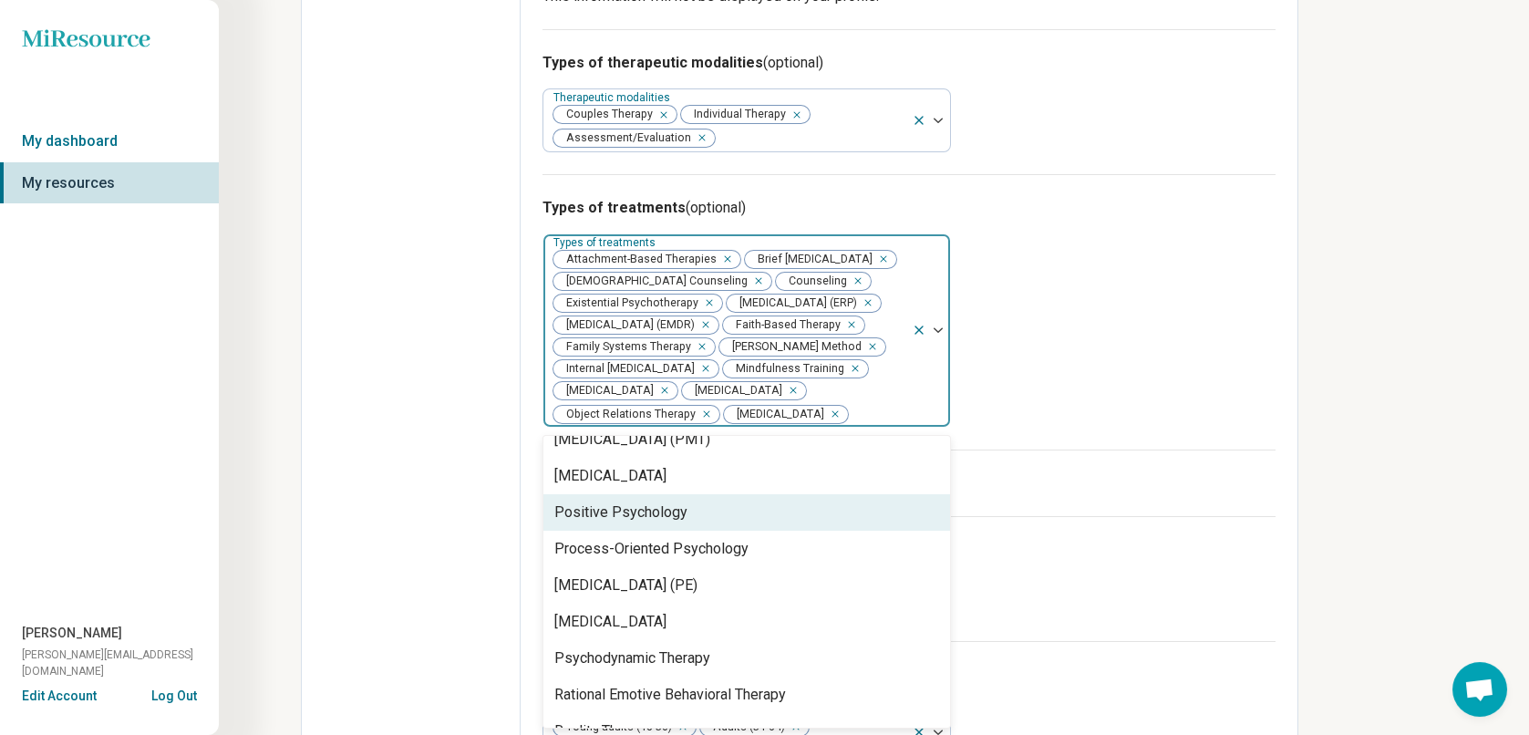
click at [693, 502] on div "Positive Psychology" at bounding box center [747, 512] width 407 height 36
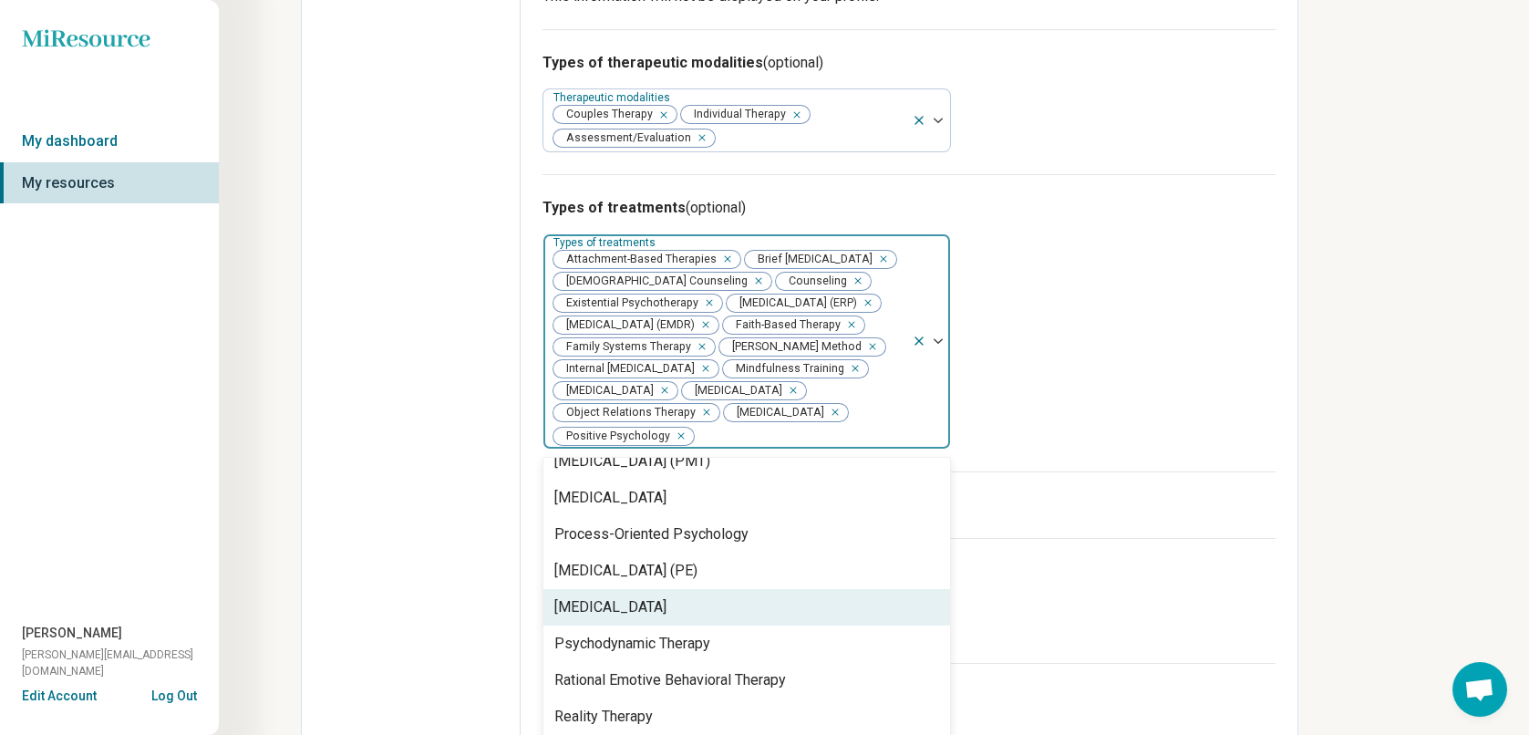
click at [684, 589] on div "[MEDICAL_DATA]" at bounding box center [747, 607] width 407 height 36
click at [686, 602] on div "Psychodynamic Therapy" at bounding box center [632, 607] width 156 height 22
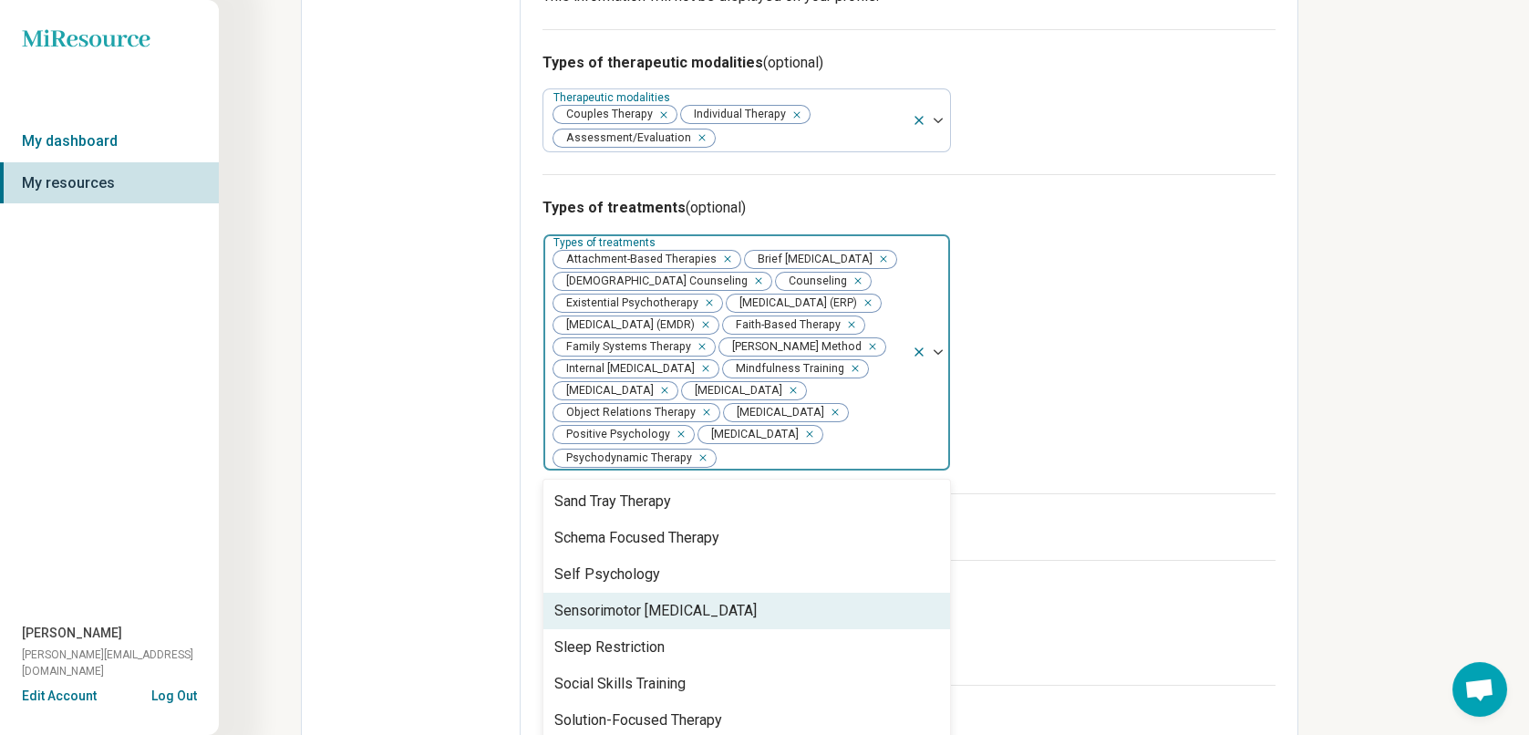
scroll to position [2462, 0]
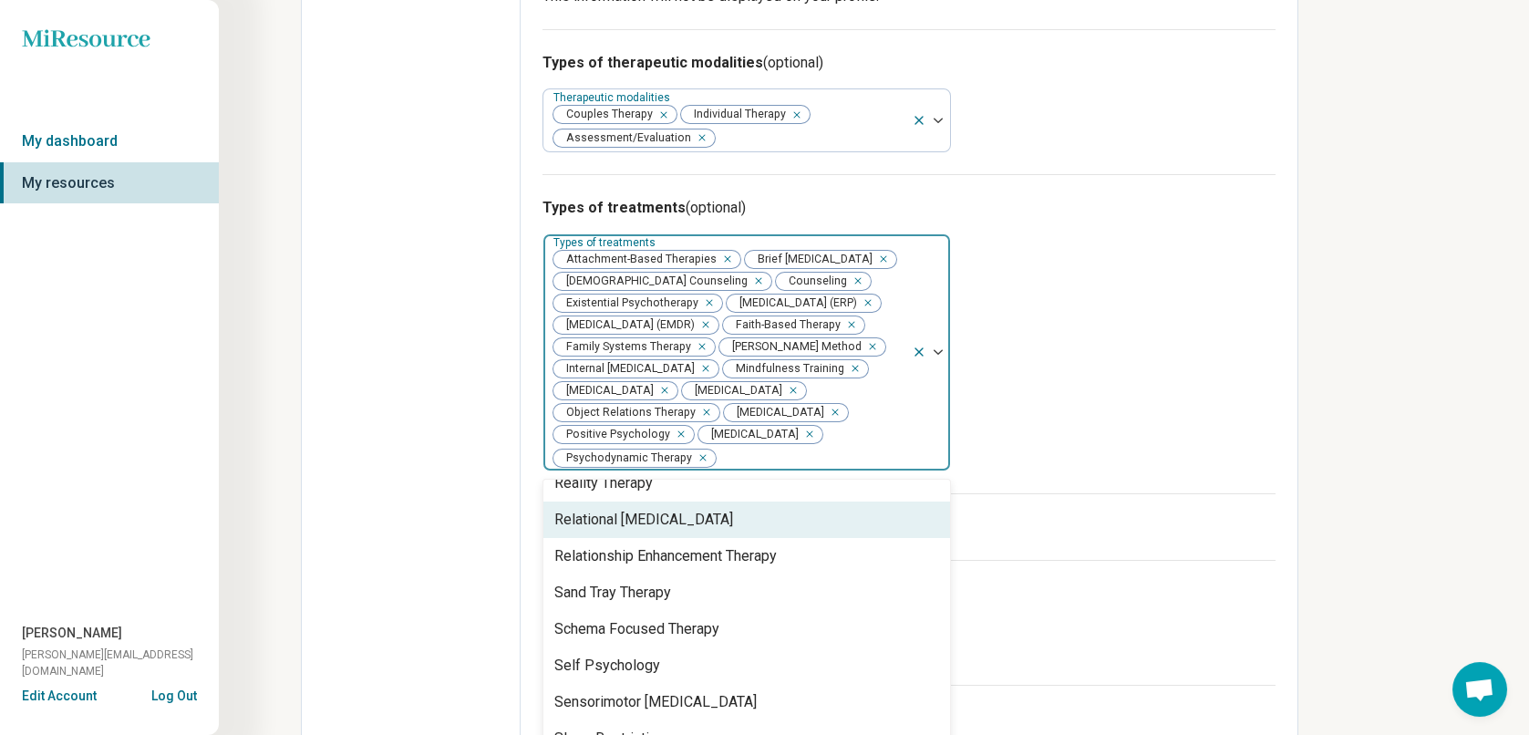
click at [722, 502] on div "Relational [MEDICAL_DATA]" at bounding box center [747, 520] width 407 height 36
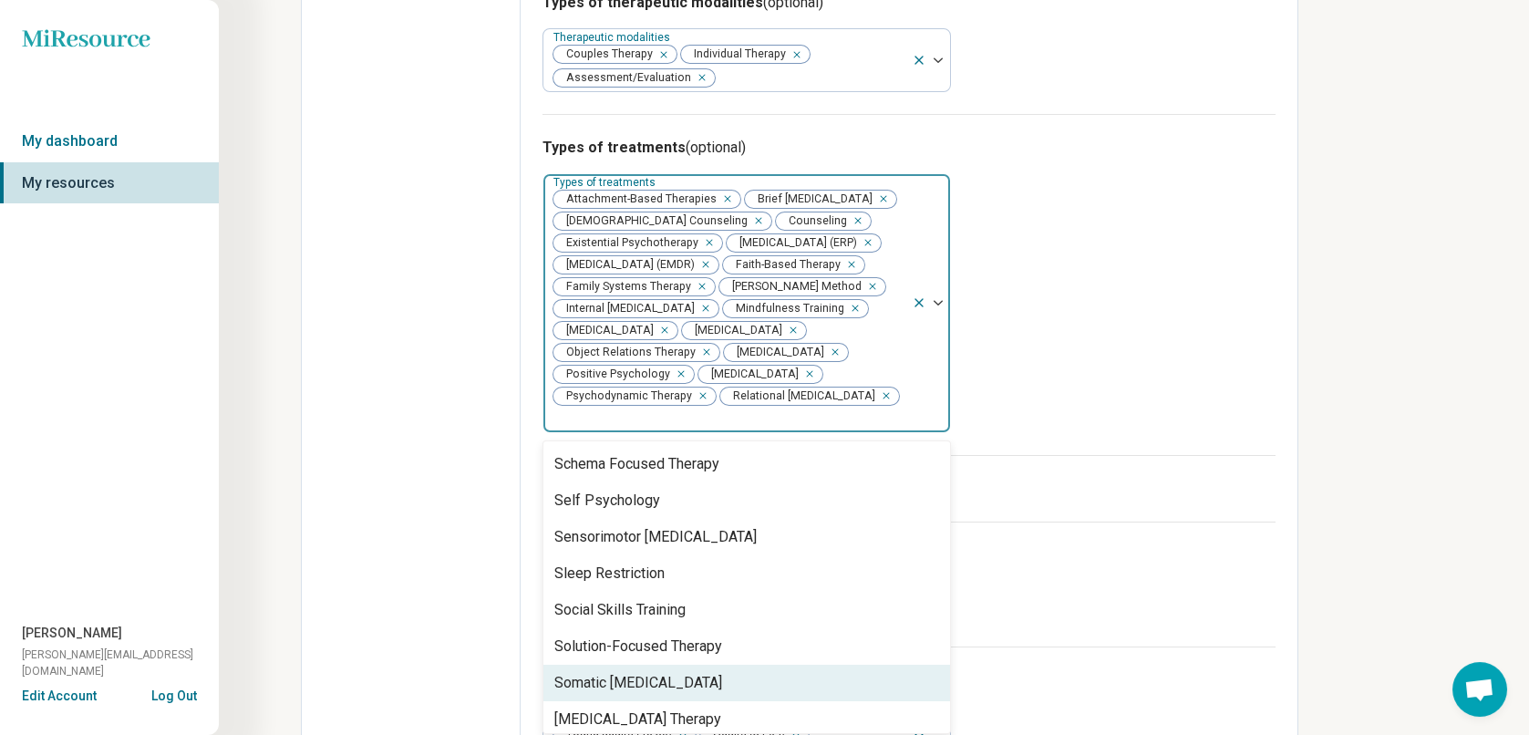
scroll to position [2553, 0]
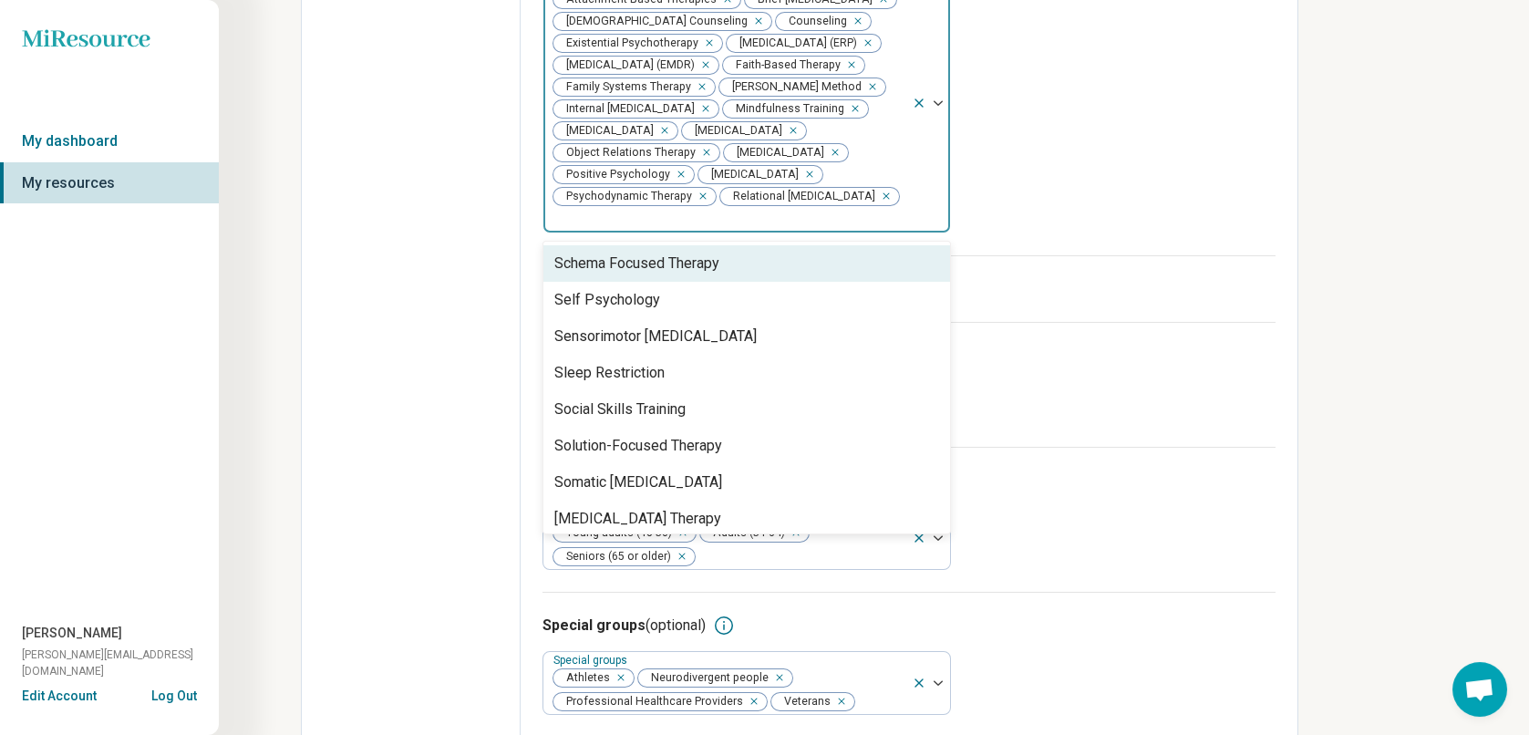
click at [701, 253] on div "Schema Focused Therapy" at bounding box center [636, 264] width 165 height 22
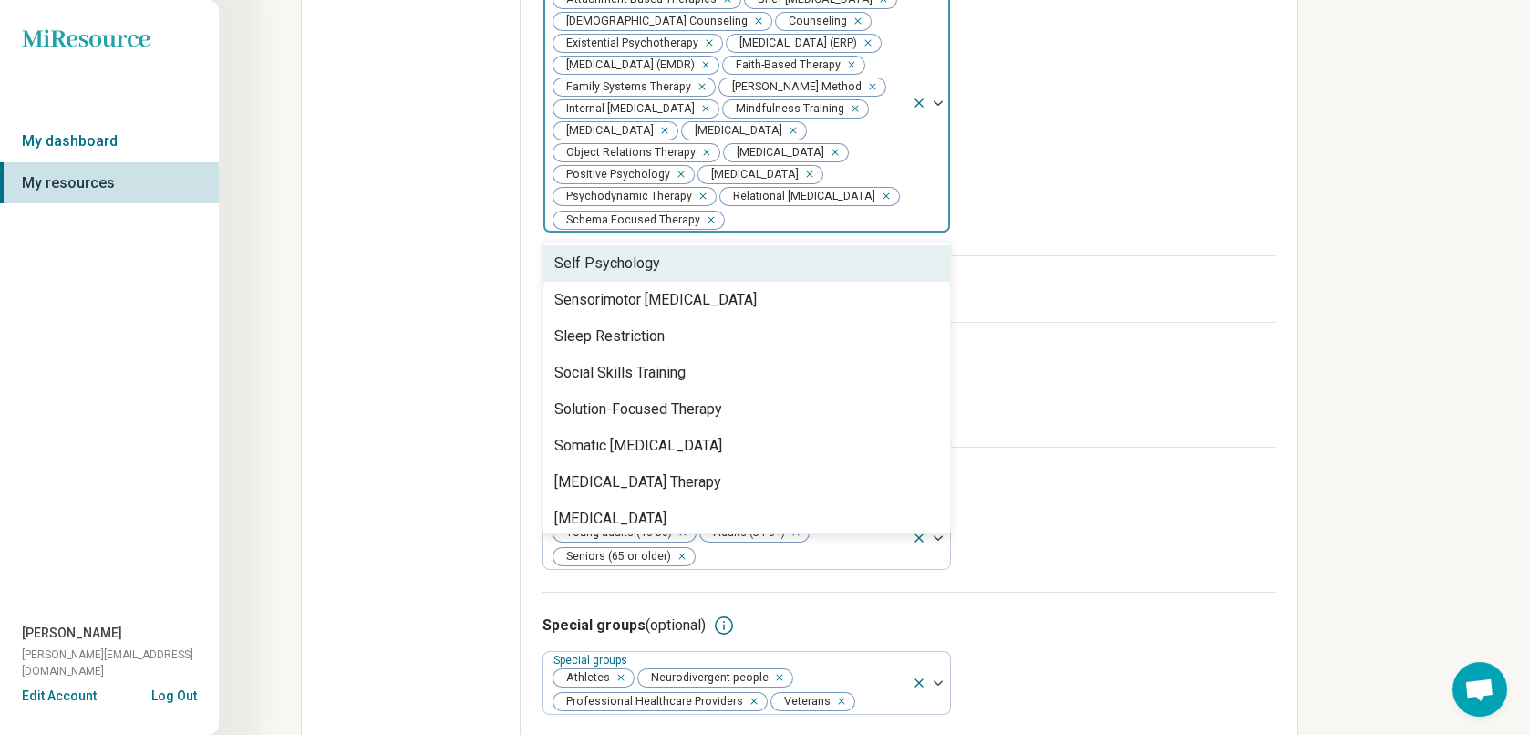
click at [692, 245] on div "Self Psychology" at bounding box center [747, 263] width 407 height 36
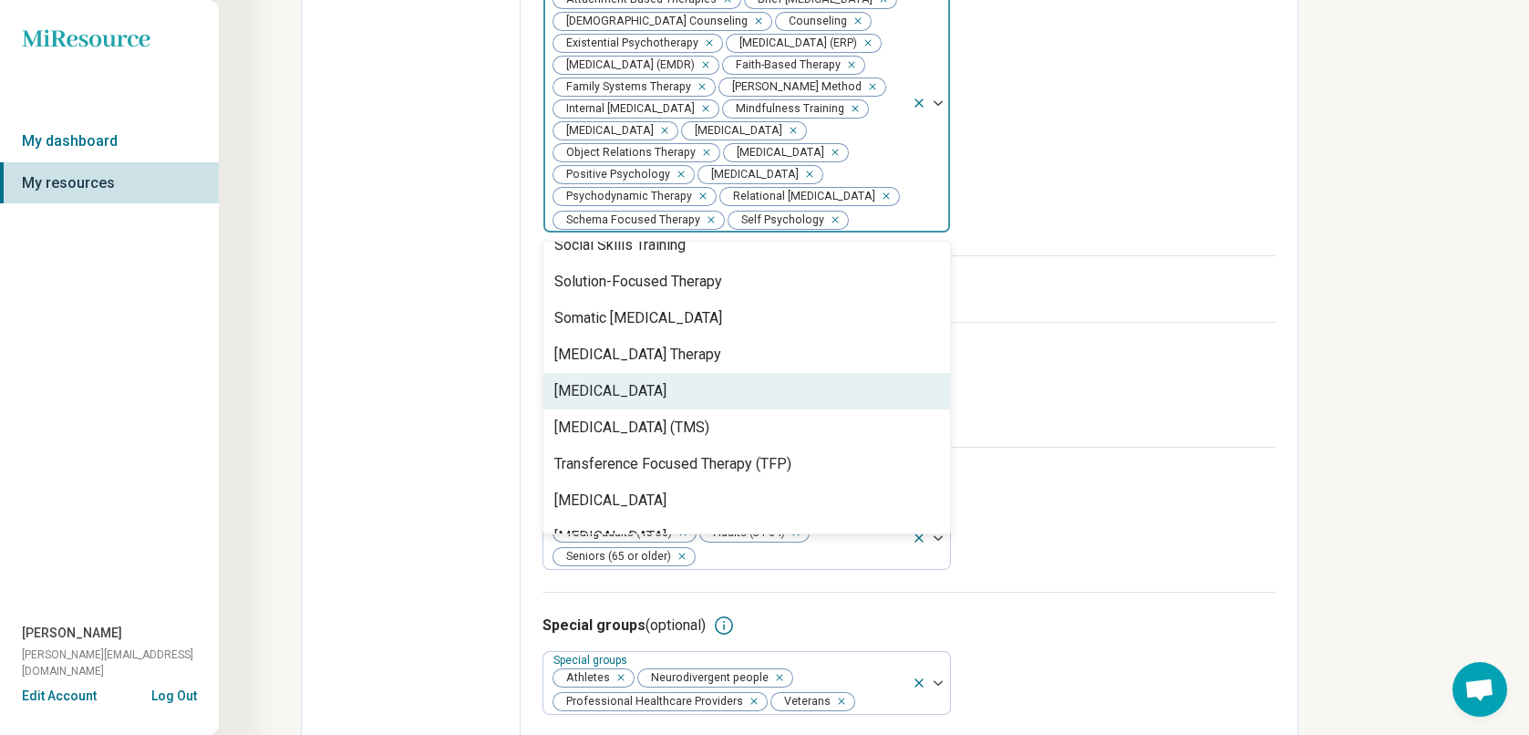
scroll to position [2704, 0]
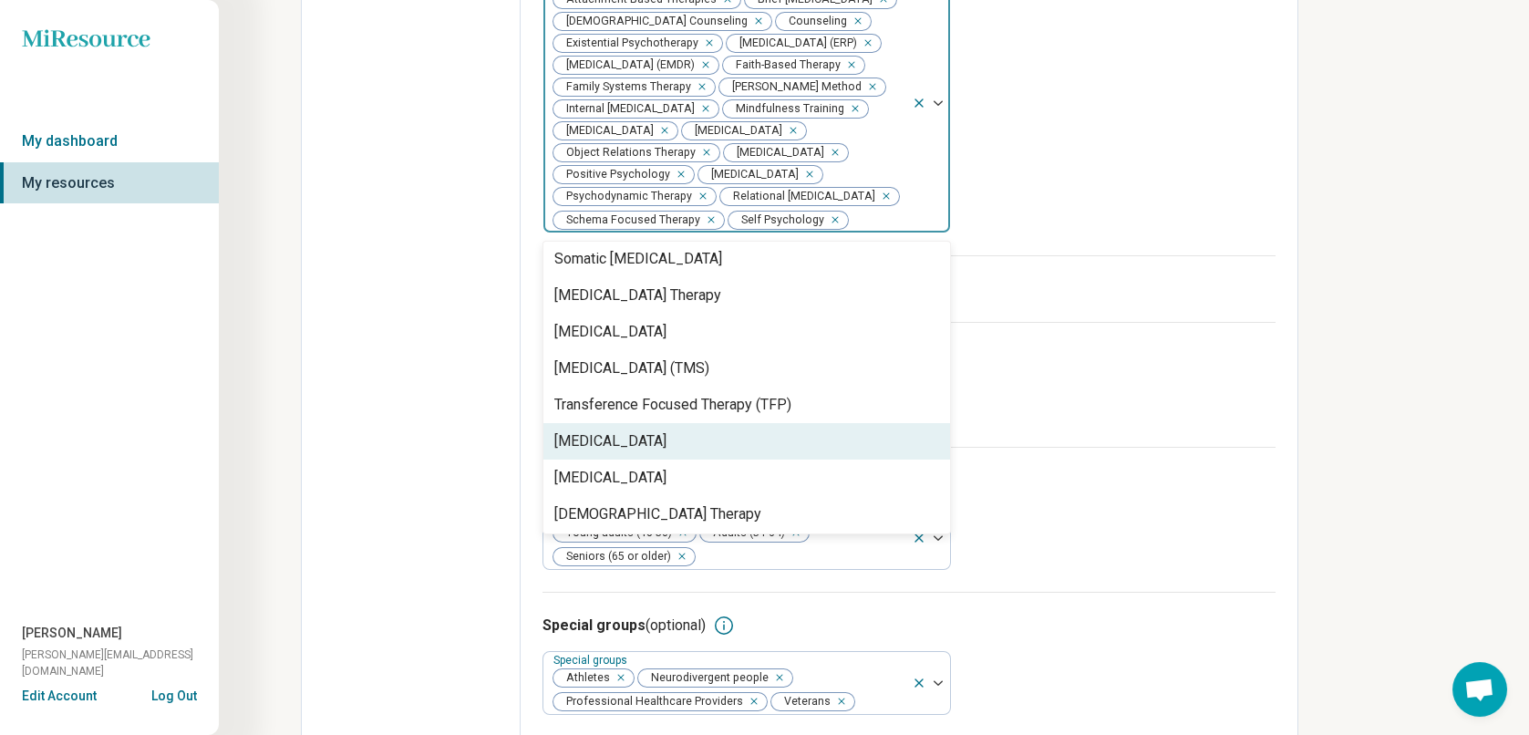
click at [667, 437] on div "[MEDICAL_DATA]" at bounding box center [610, 441] width 112 height 22
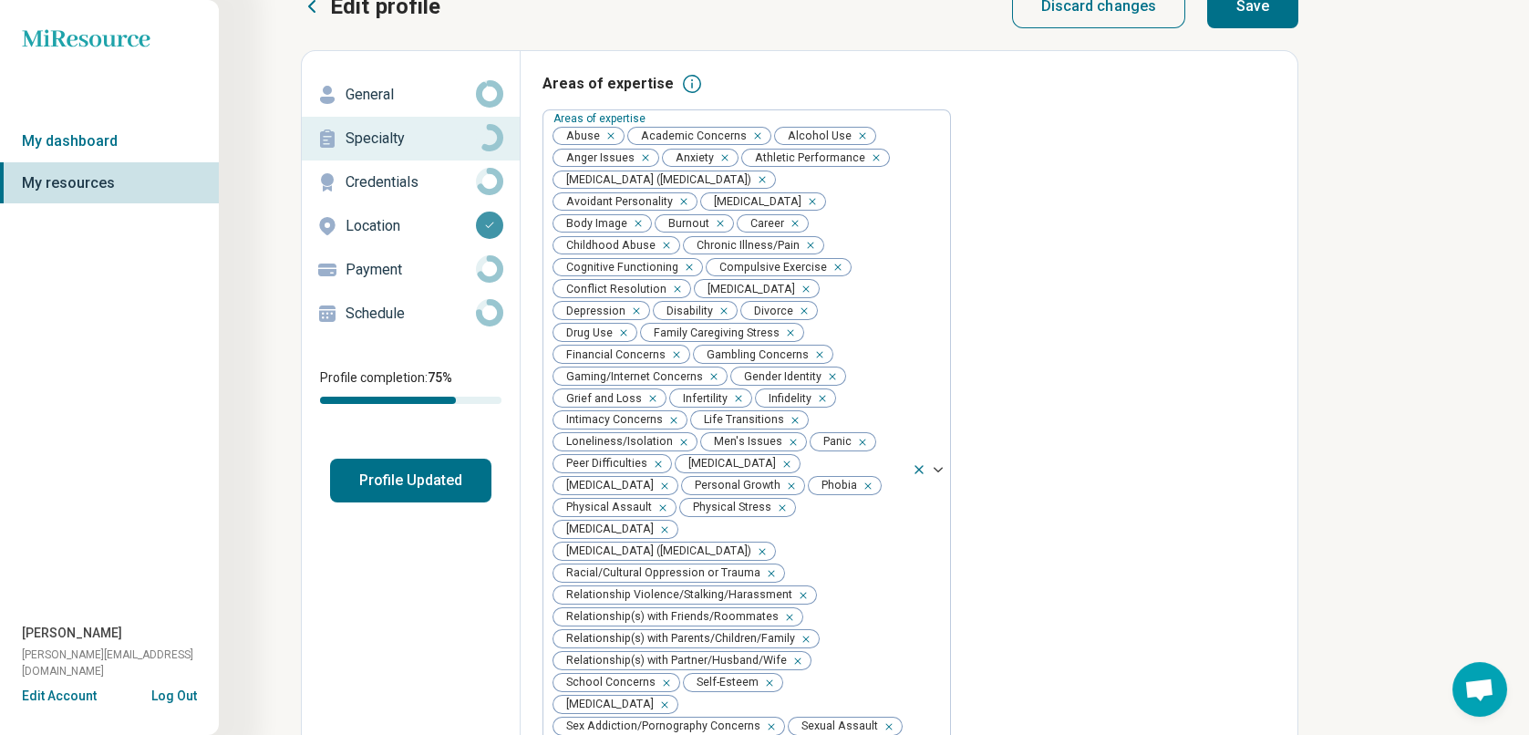
scroll to position [0, 0]
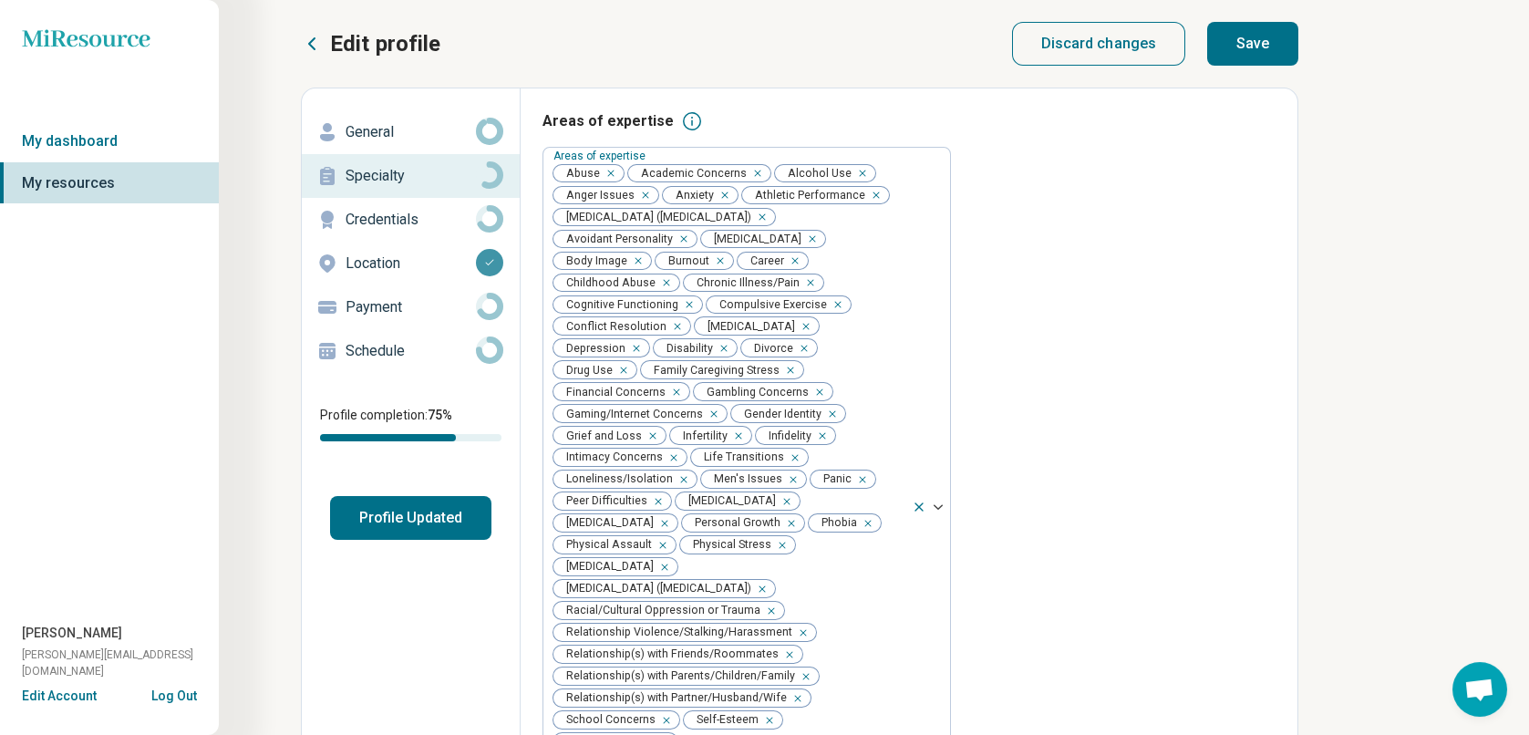
click at [1238, 42] on button "Save" at bounding box center [1252, 44] width 91 height 44
click at [417, 218] on p "Credentials" at bounding box center [411, 220] width 130 height 22
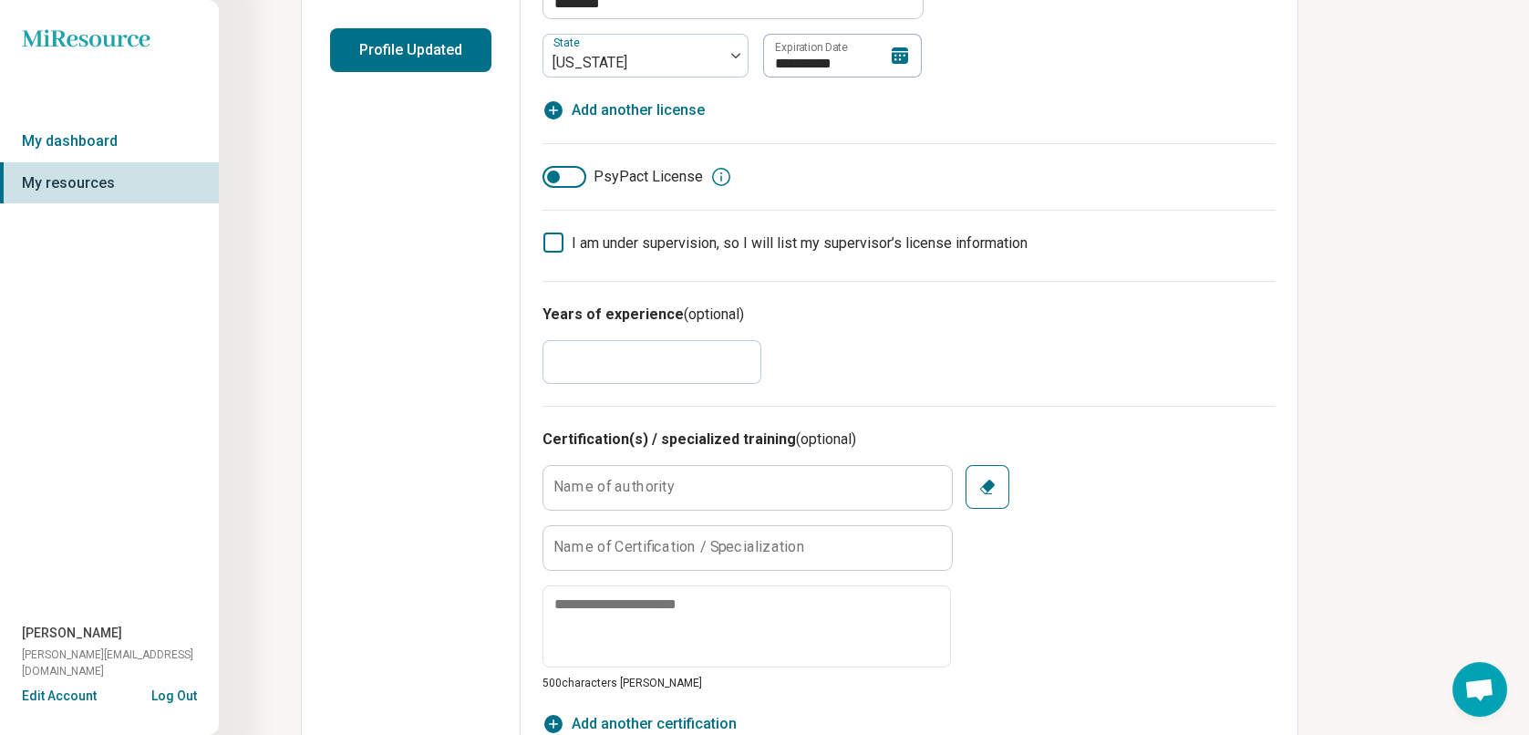
scroll to position [547, 0]
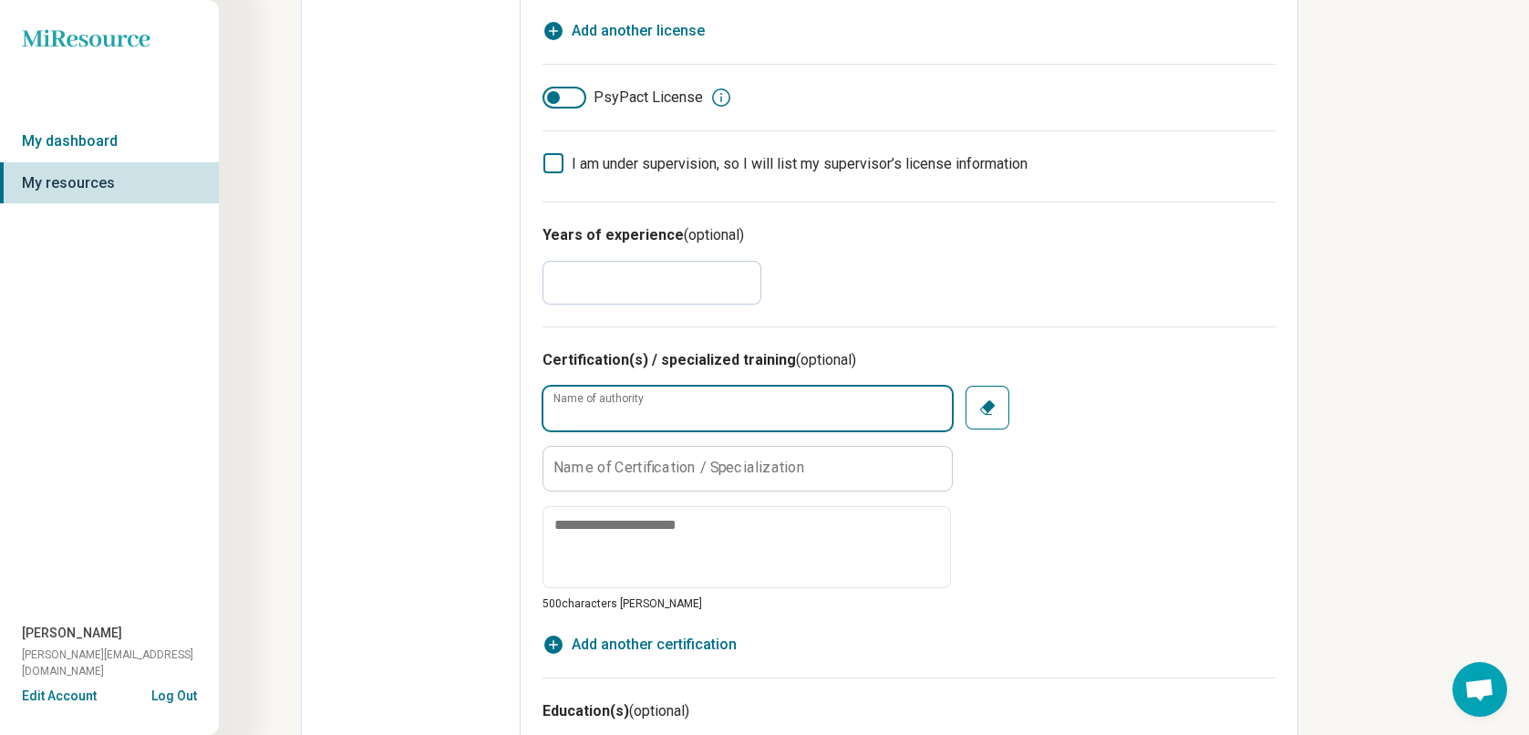
click at [697, 406] on input "Name of authority" at bounding box center [748, 409] width 409 height 44
type textarea "*"
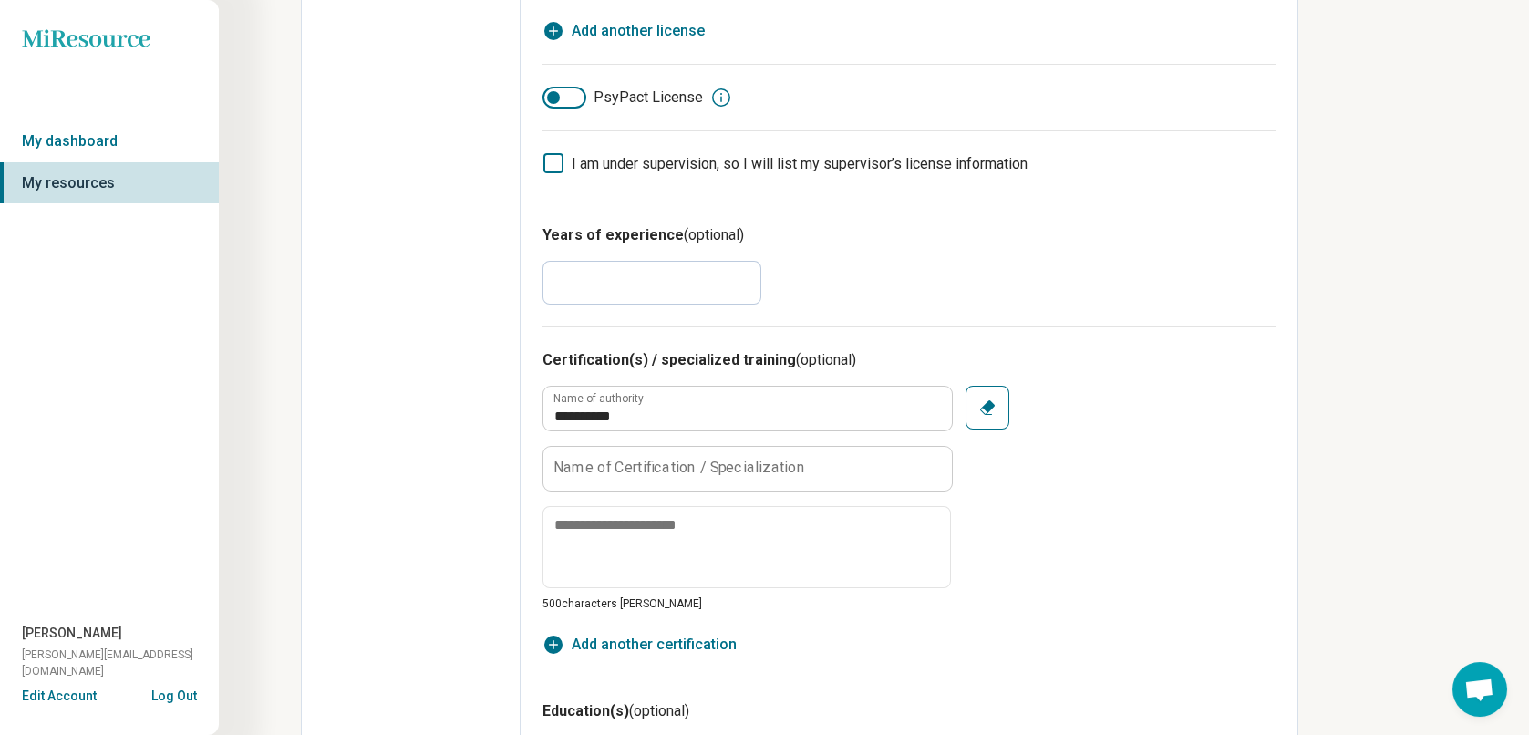
click at [718, 469] on label "Name of Certification / Specialization" at bounding box center [680, 468] width 252 height 15
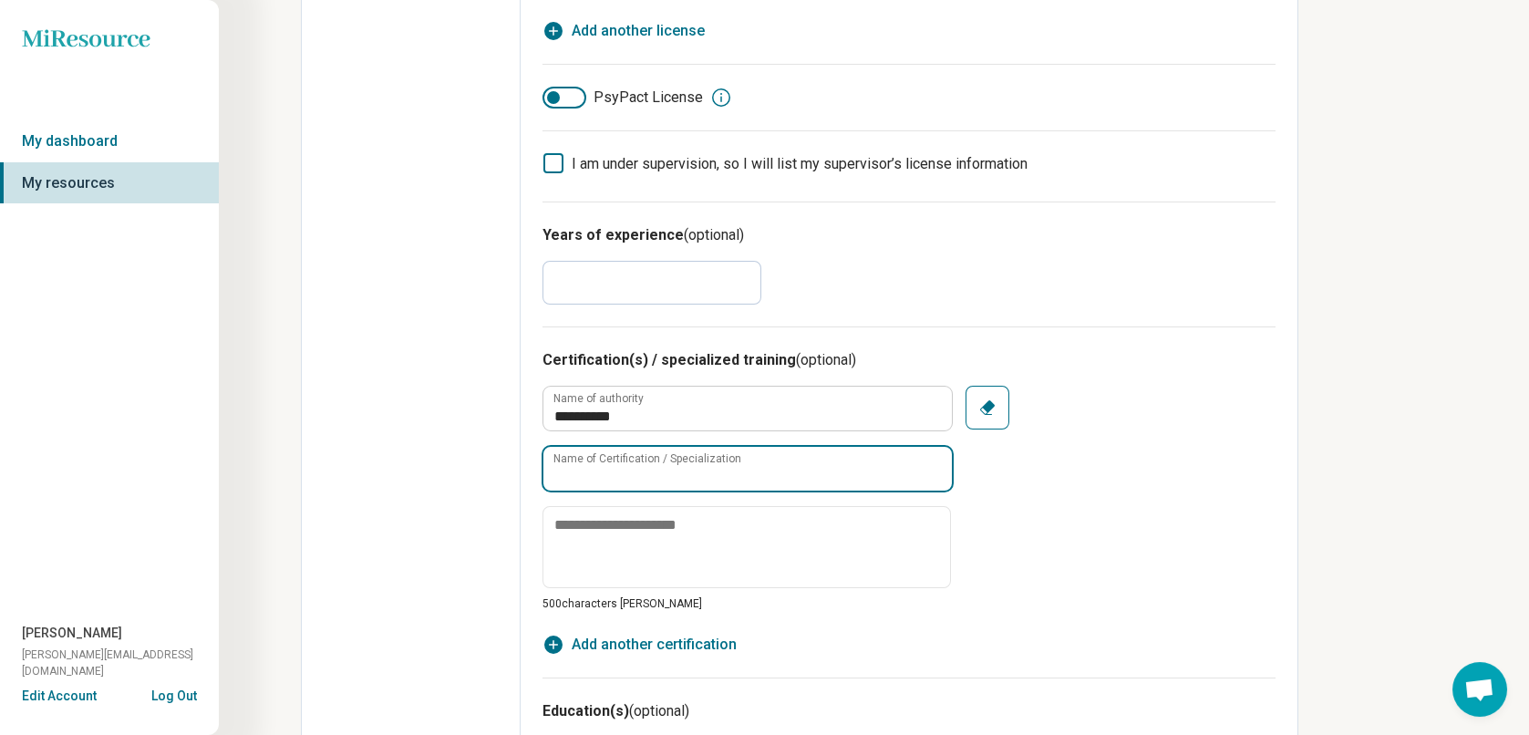
click at [718, 469] on input "Name of Certification / Specialization" at bounding box center [748, 469] width 409 height 44
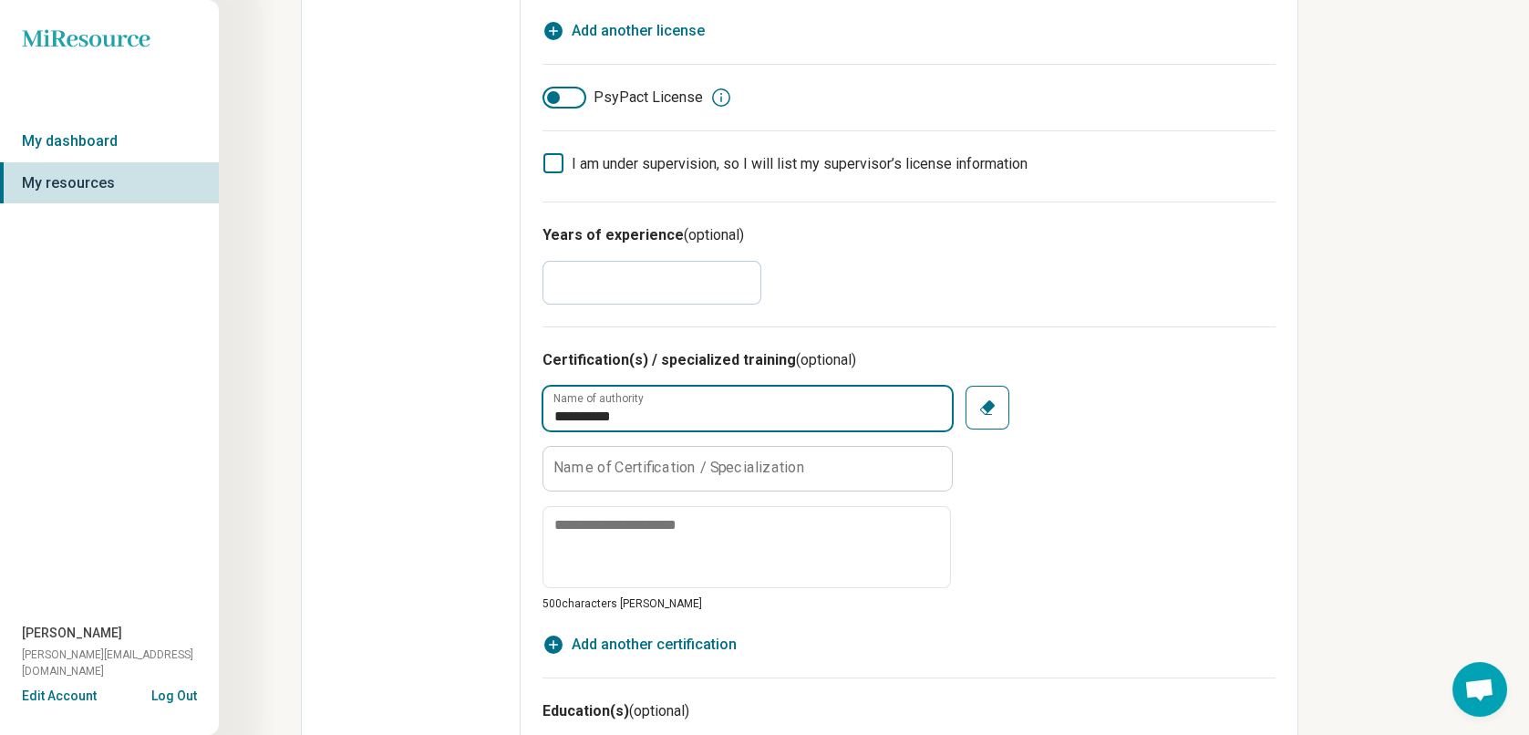
click at [690, 409] on input "*********" at bounding box center [748, 409] width 409 height 44
type input "**********"
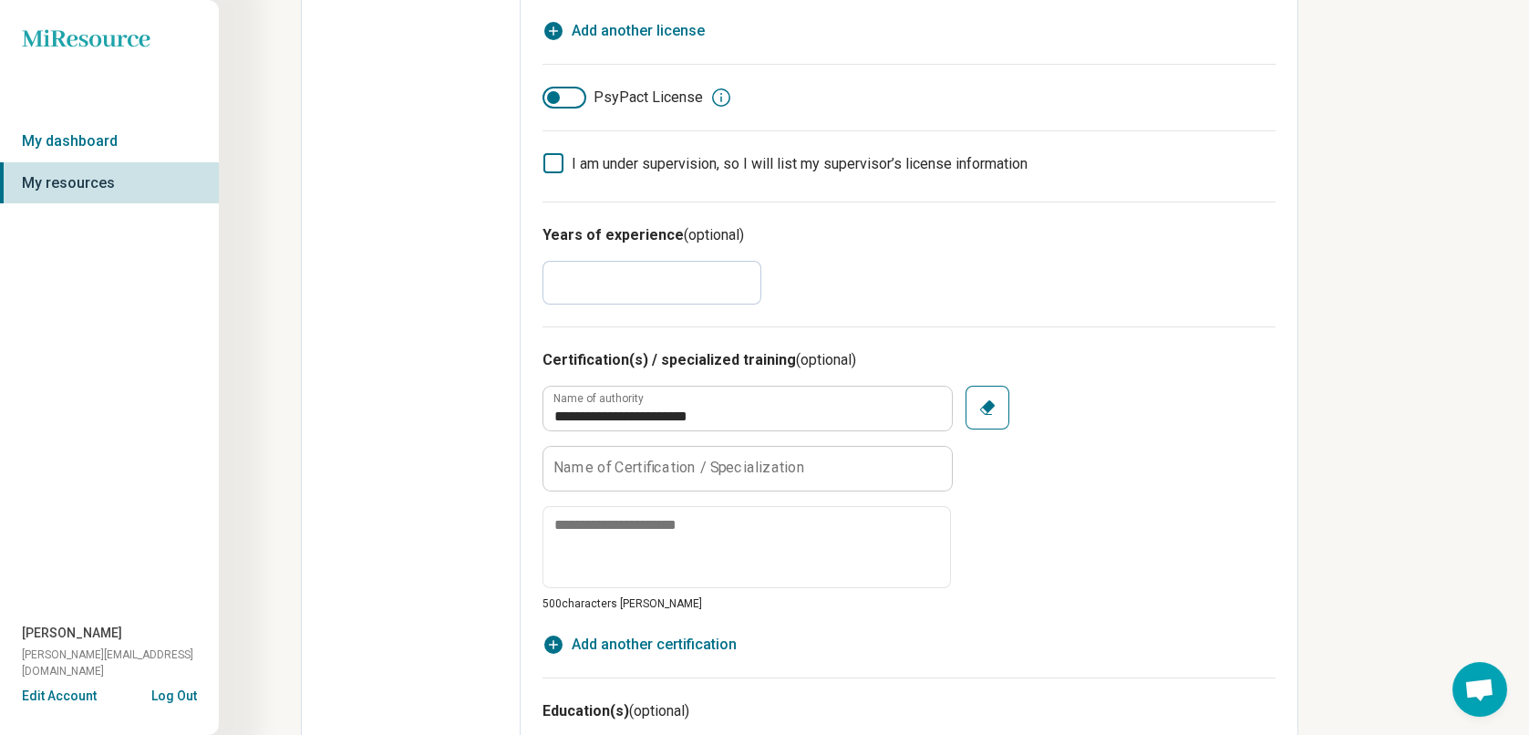
click at [726, 463] on label "Name of Certification / Specialization" at bounding box center [680, 468] width 252 height 15
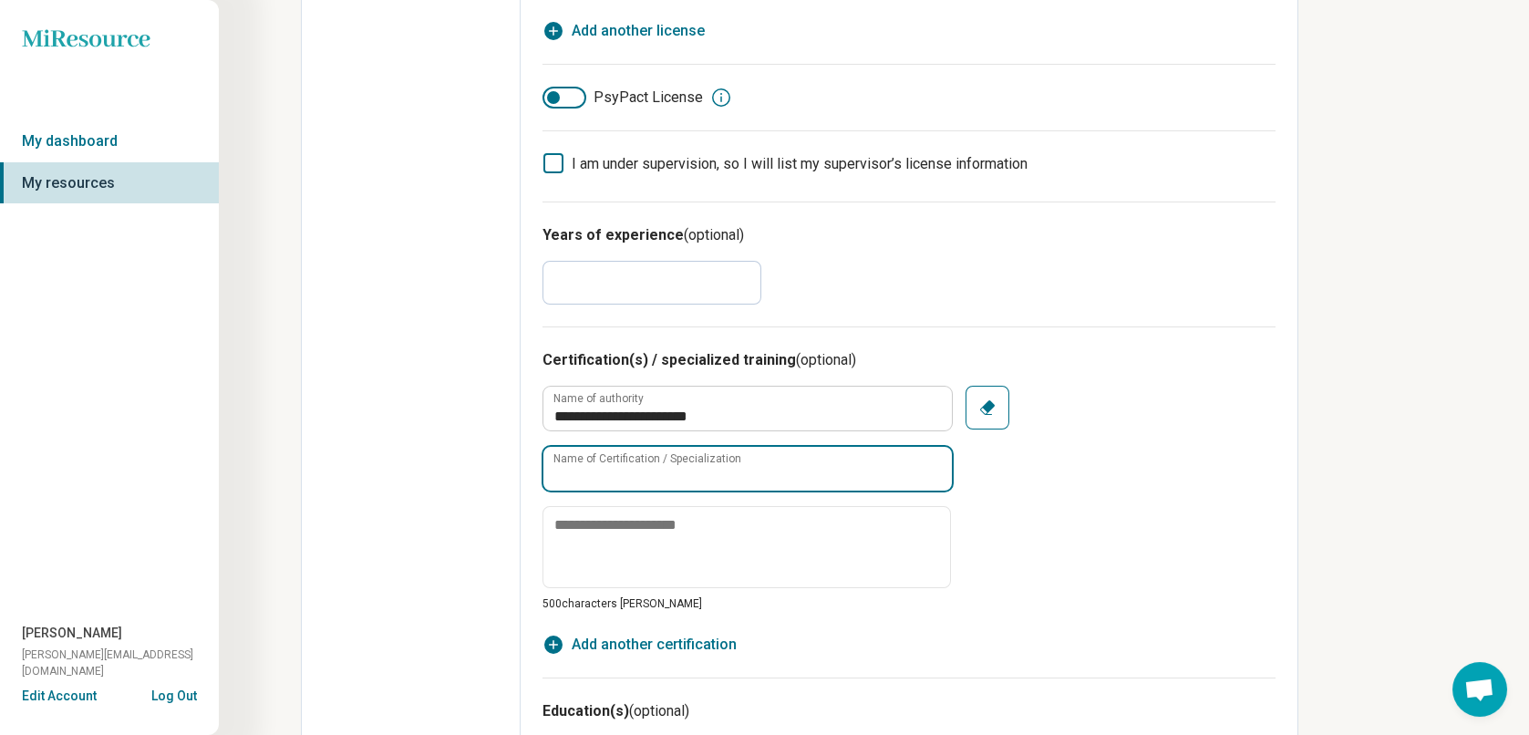
click at [726, 463] on input "Name of Certification / Specialization" at bounding box center [748, 469] width 409 height 44
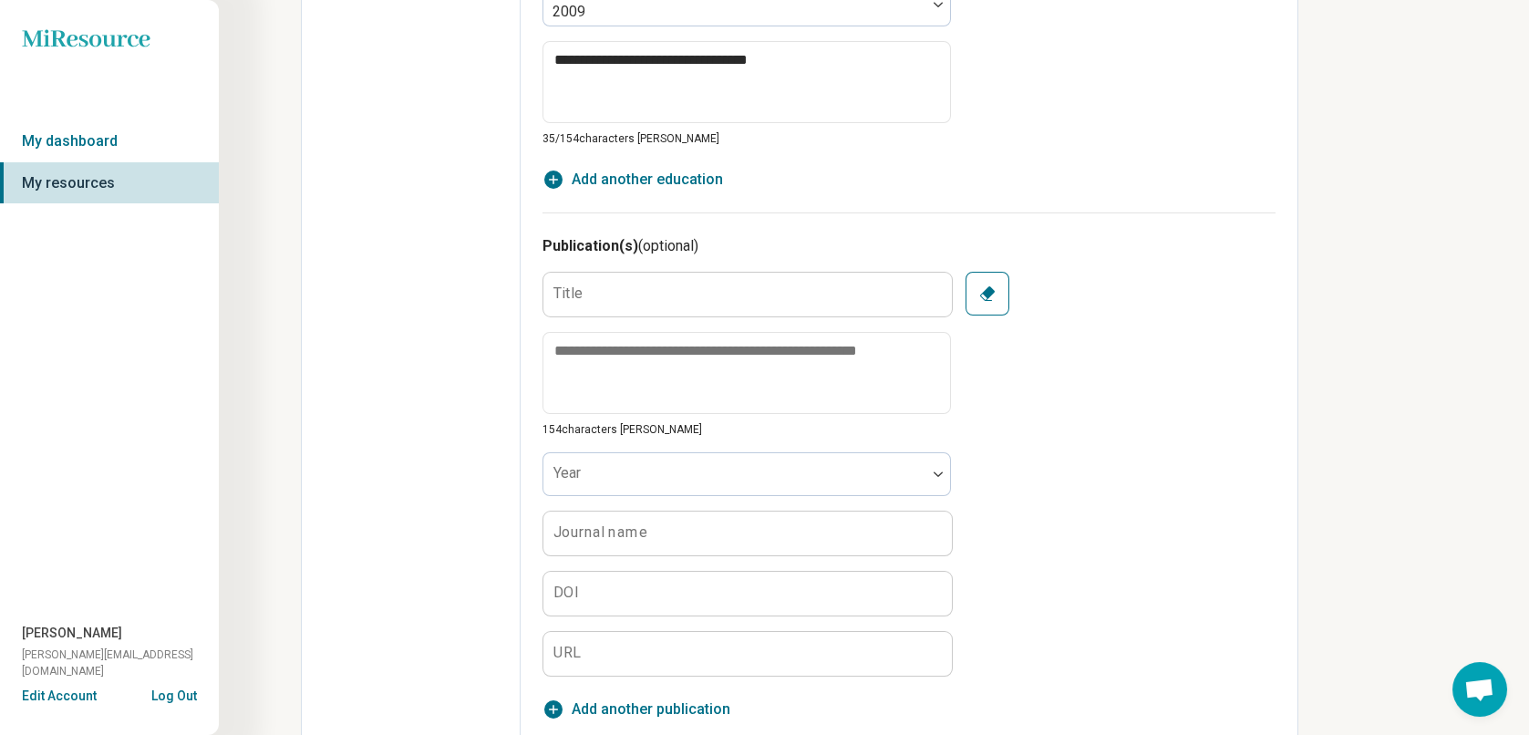
scroll to position [1447, 0]
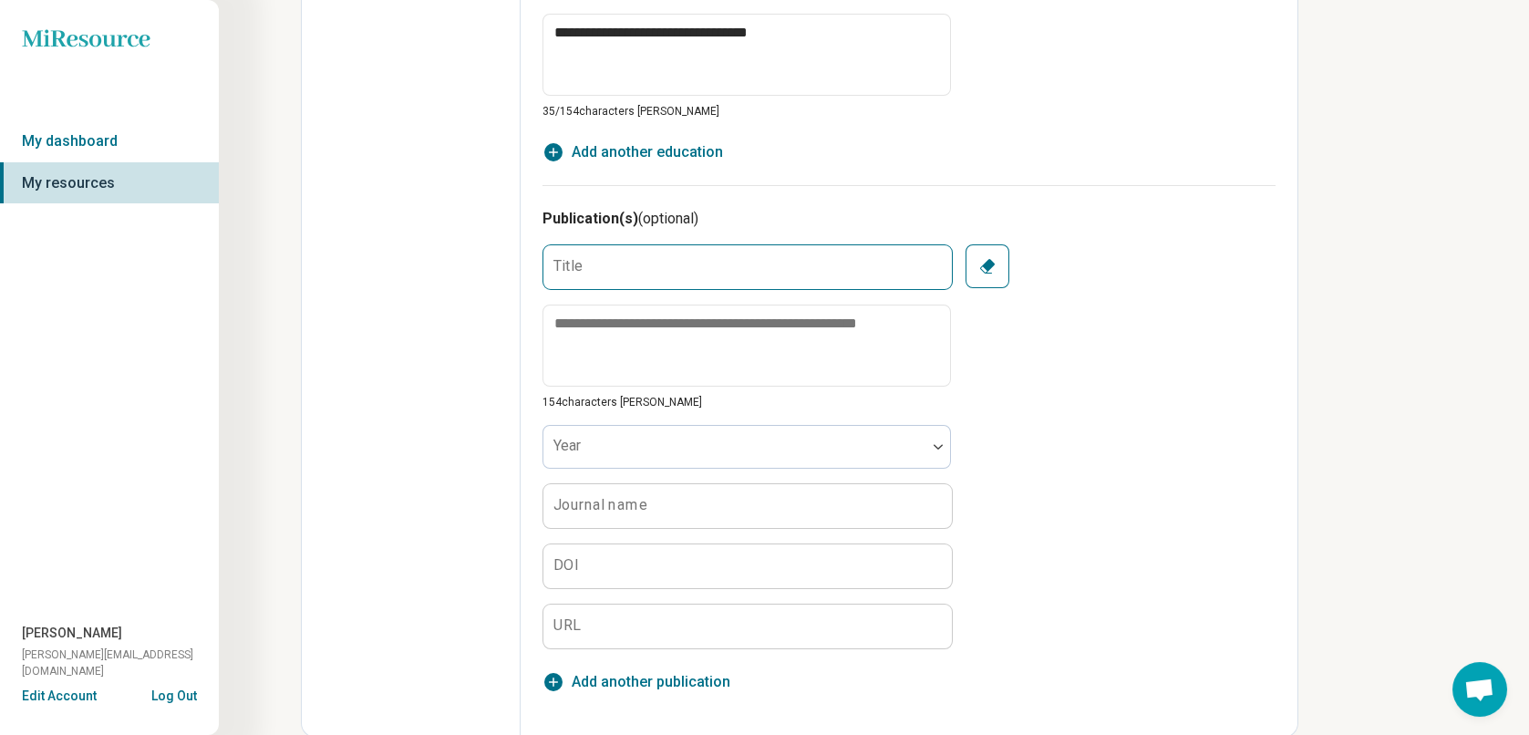
type input "**********"
click at [704, 276] on input "Title" at bounding box center [748, 267] width 409 height 44
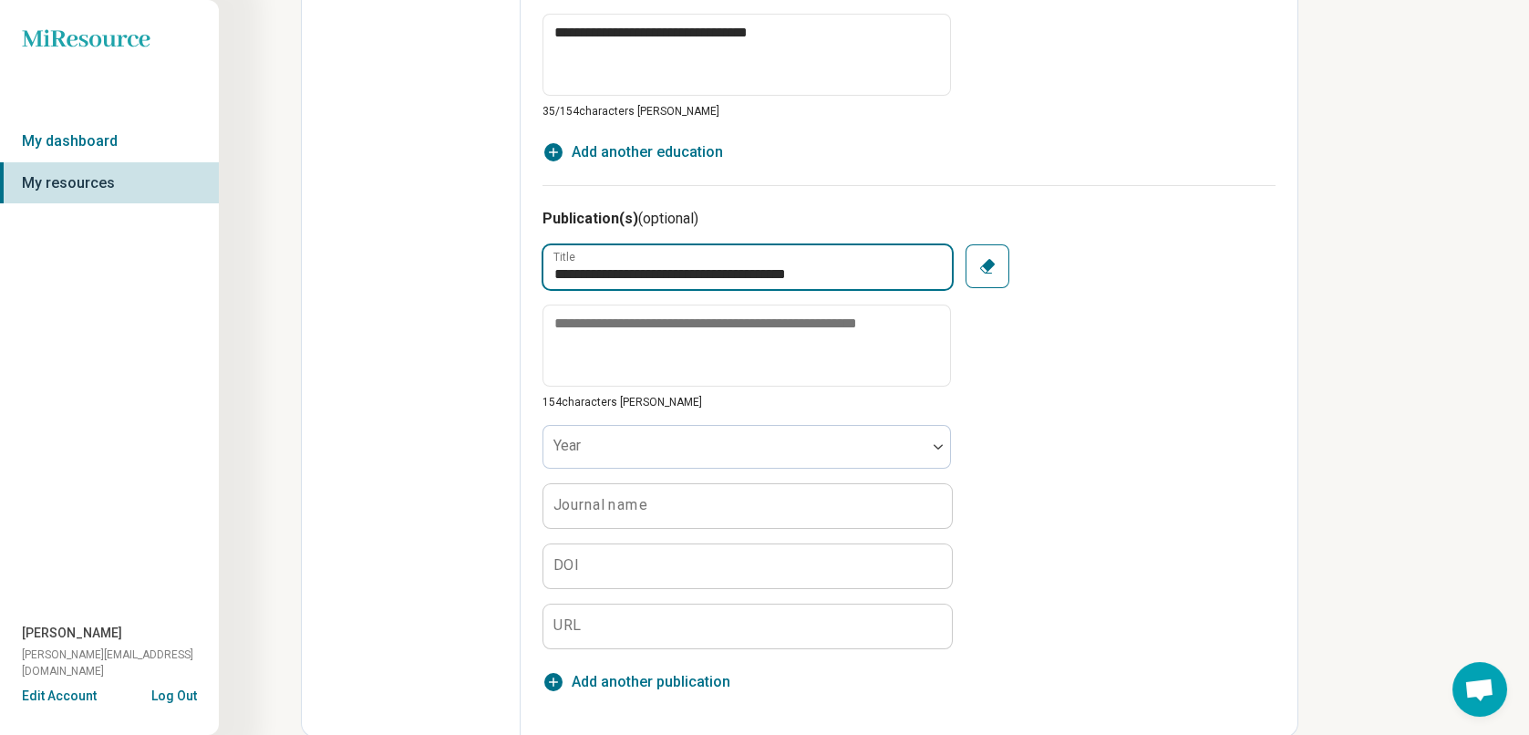
type input "**********"
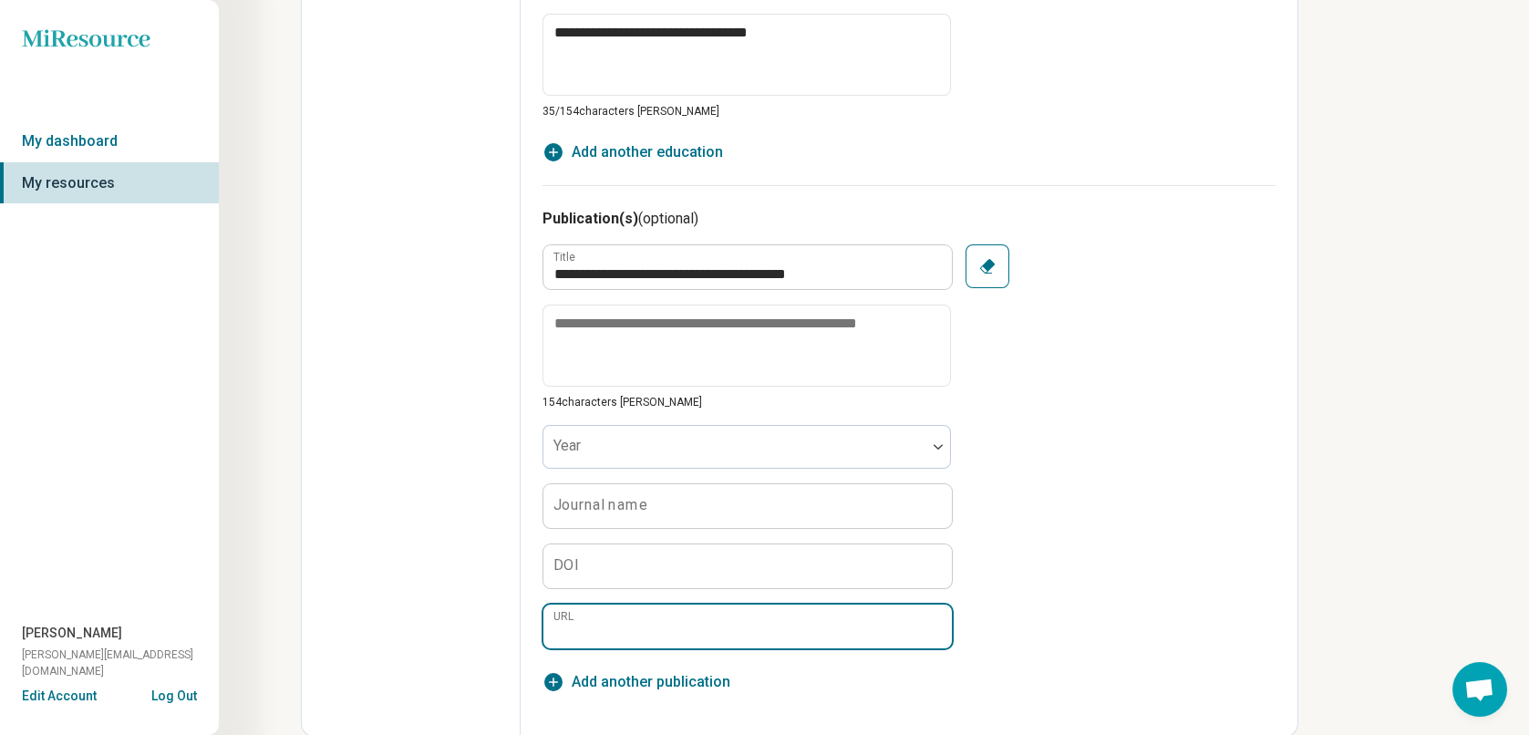
click at [596, 627] on input "URL" at bounding box center [748, 627] width 409 height 44
paste input "**********"
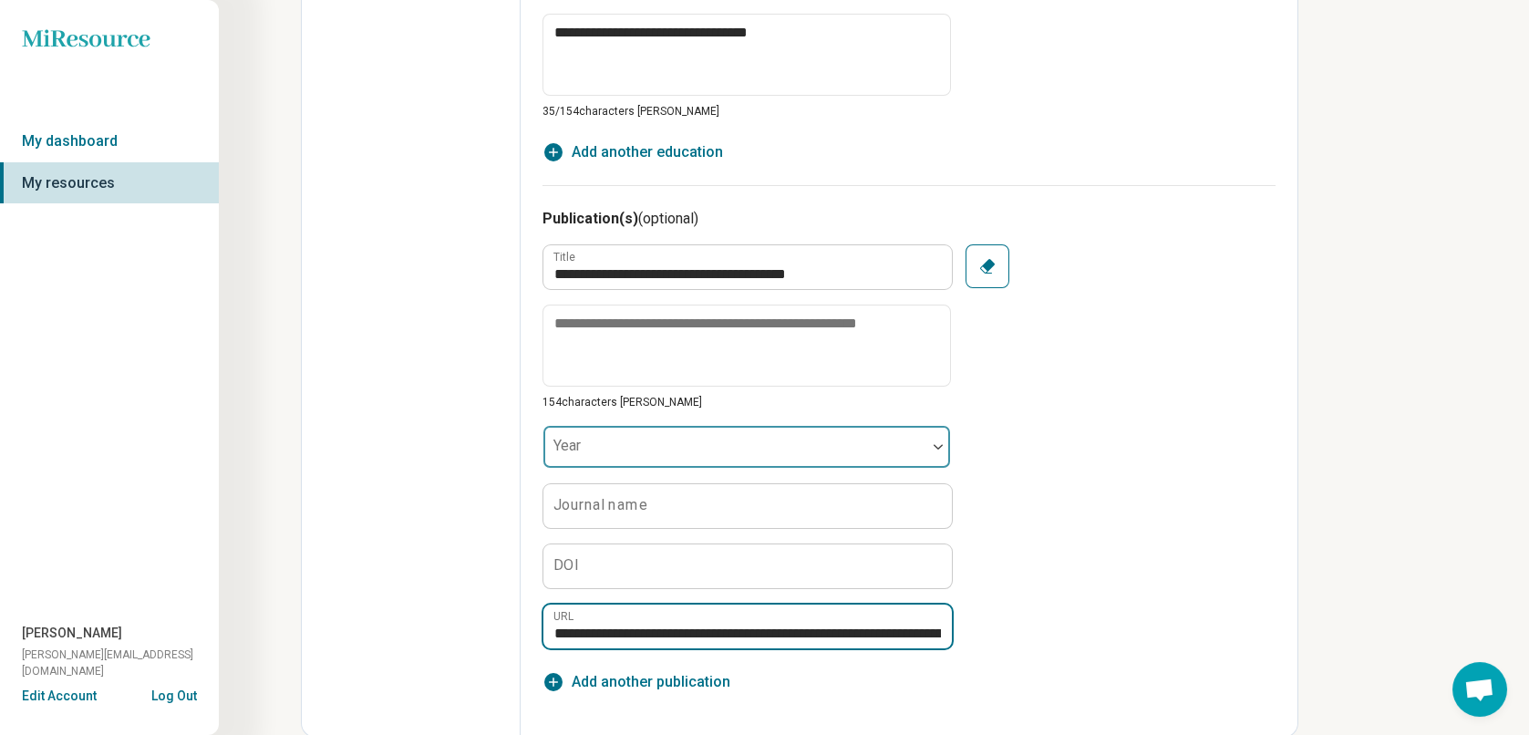
scroll to position [0, 360]
type input "**********"
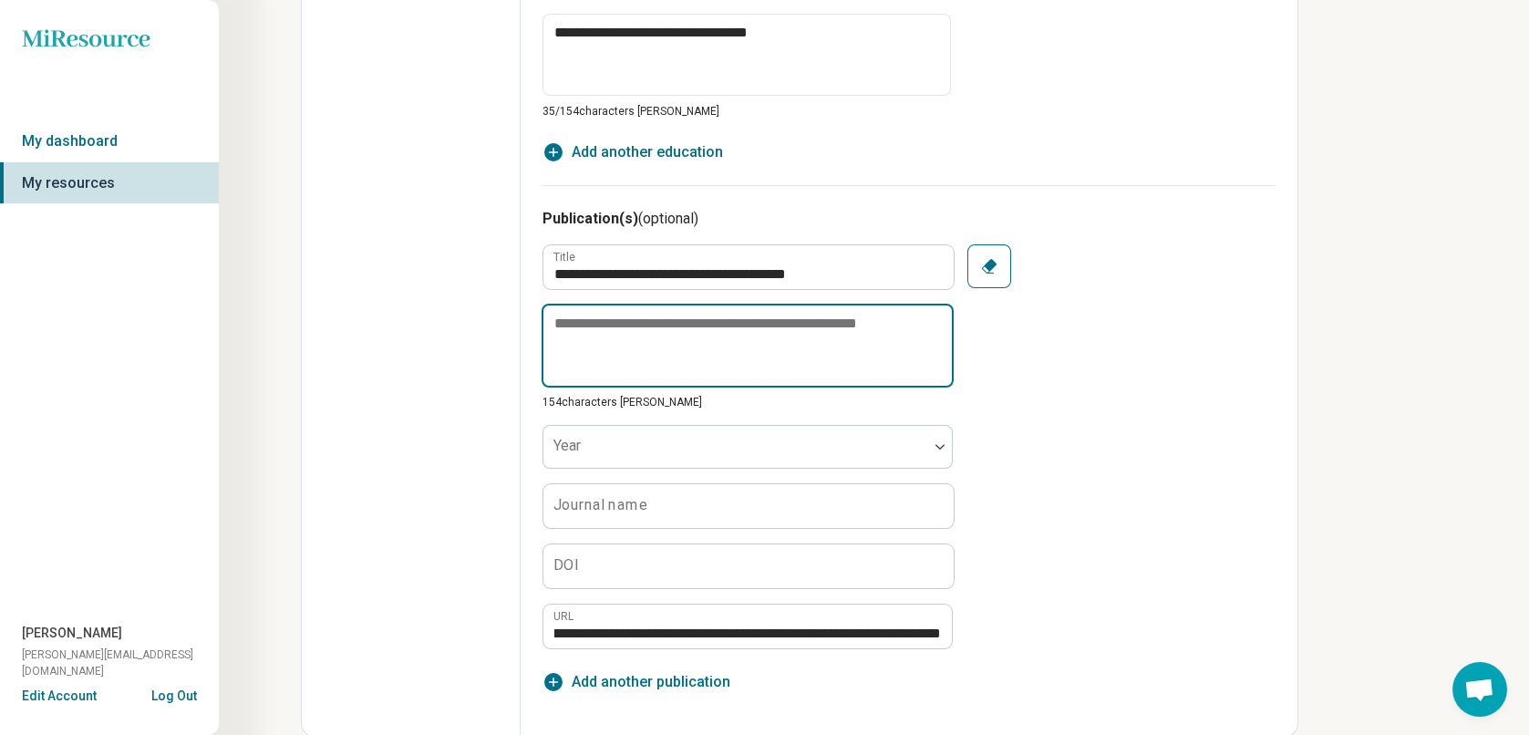
click at [602, 326] on textarea at bounding box center [748, 346] width 412 height 84
paste textarea "**********"
type textarea "*"
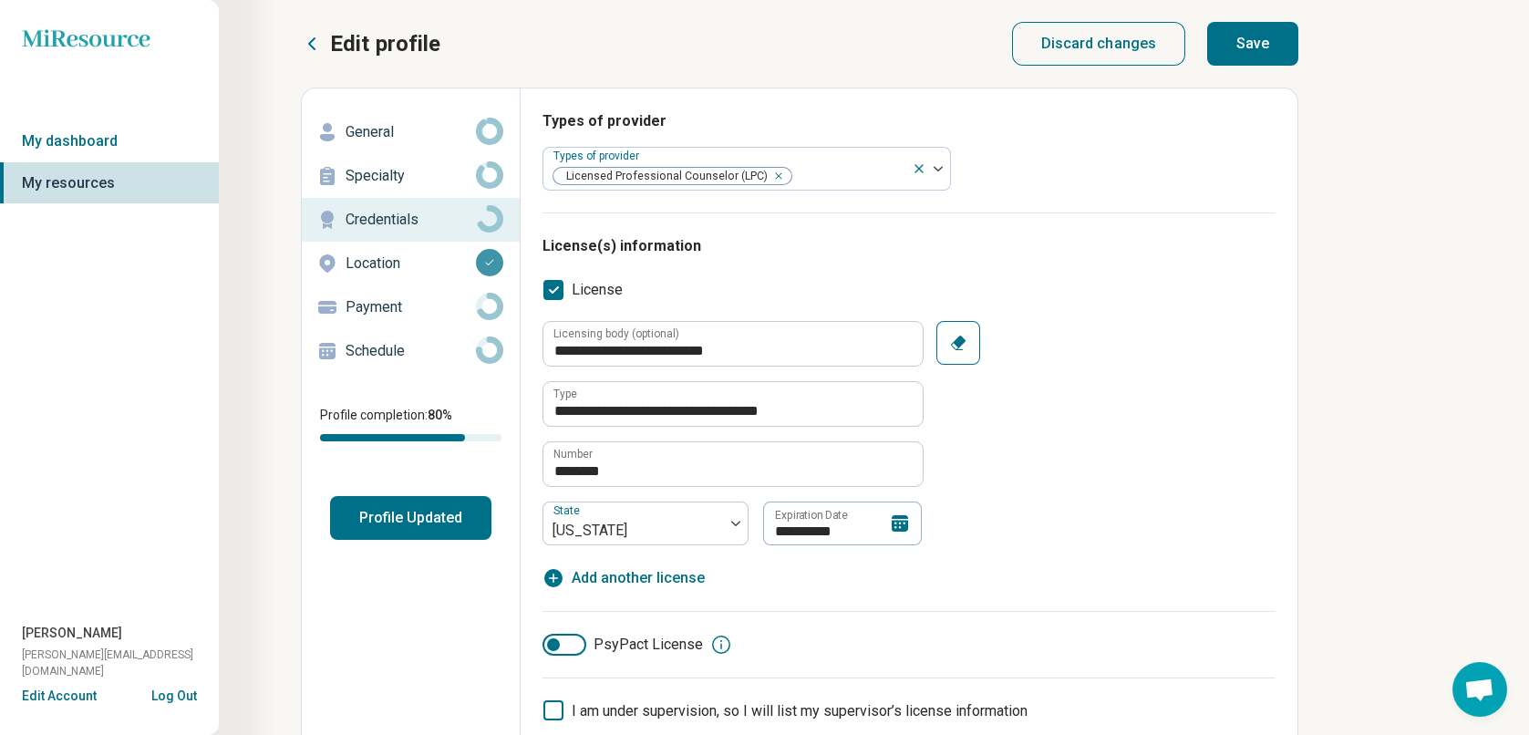
type textarea "**********"
click at [1258, 42] on button "Save" at bounding box center [1252, 44] width 91 height 44
click at [1251, 48] on button "Save" at bounding box center [1252, 44] width 91 height 44
click at [396, 262] on p "Location" at bounding box center [411, 264] width 130 height 22
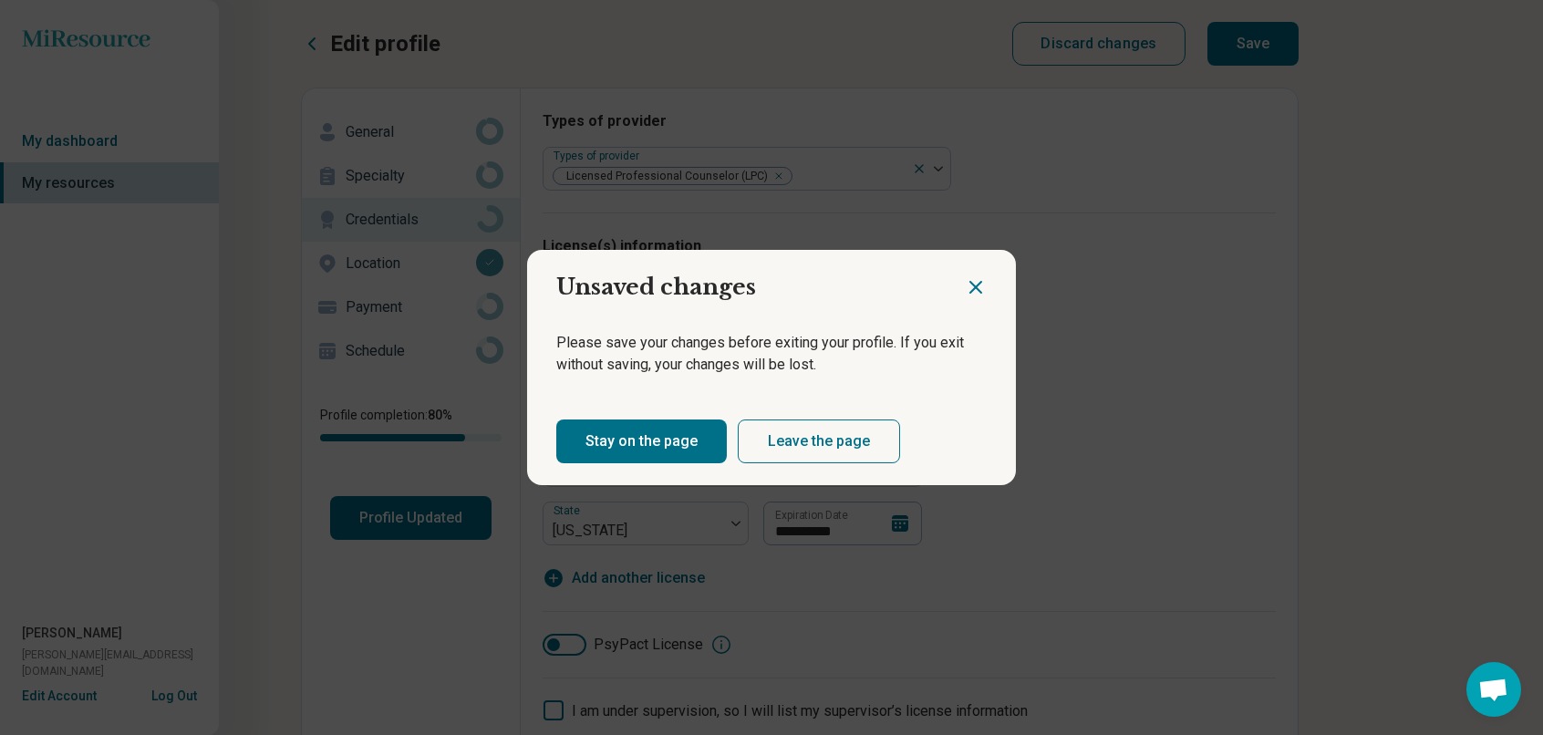
click at [656, 440] on button "Stay on the page" at bounding box center [641, 442] width 171 height 44
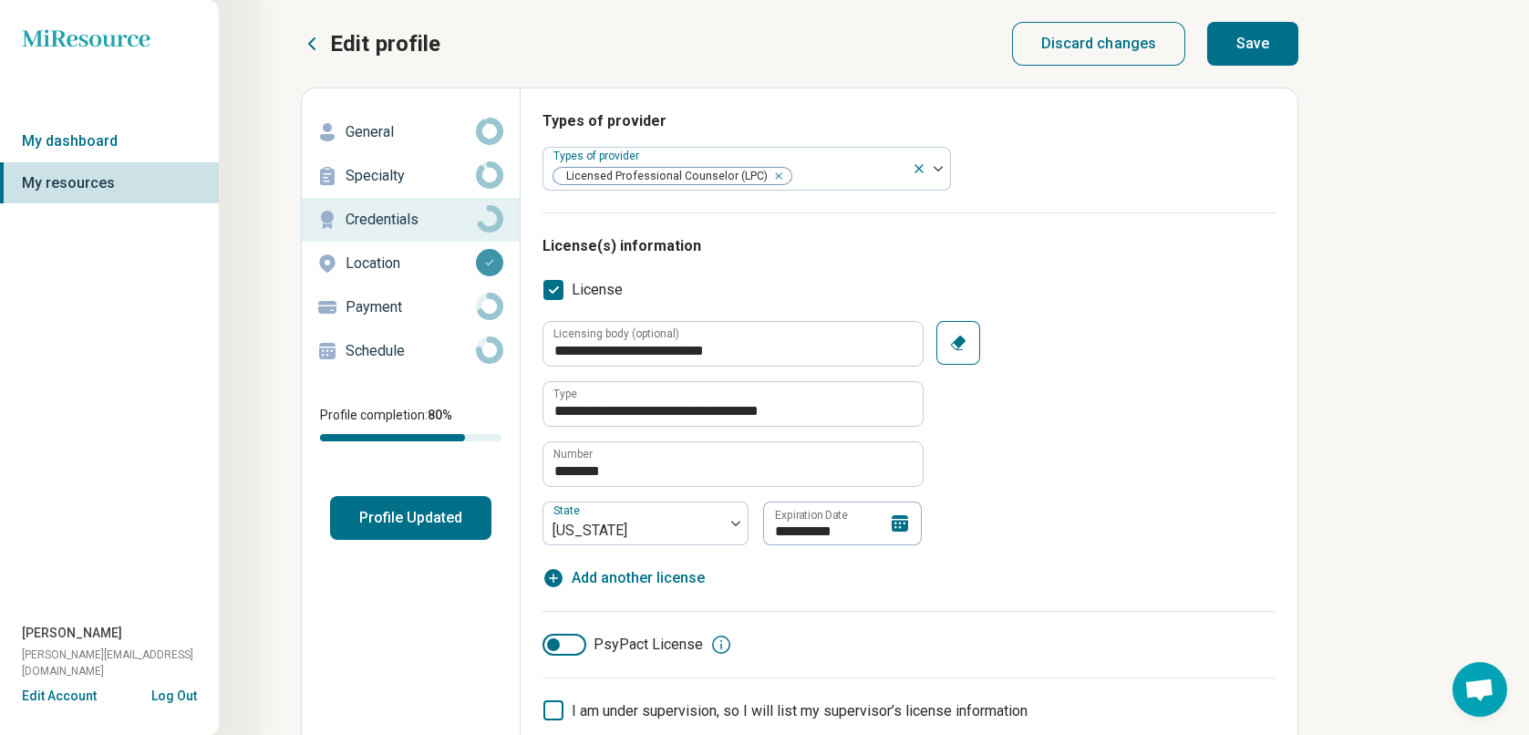
click at [1254, 45] on button "Save" at bounding box center [1252, 44] width 91 height 44
type textarea "*"
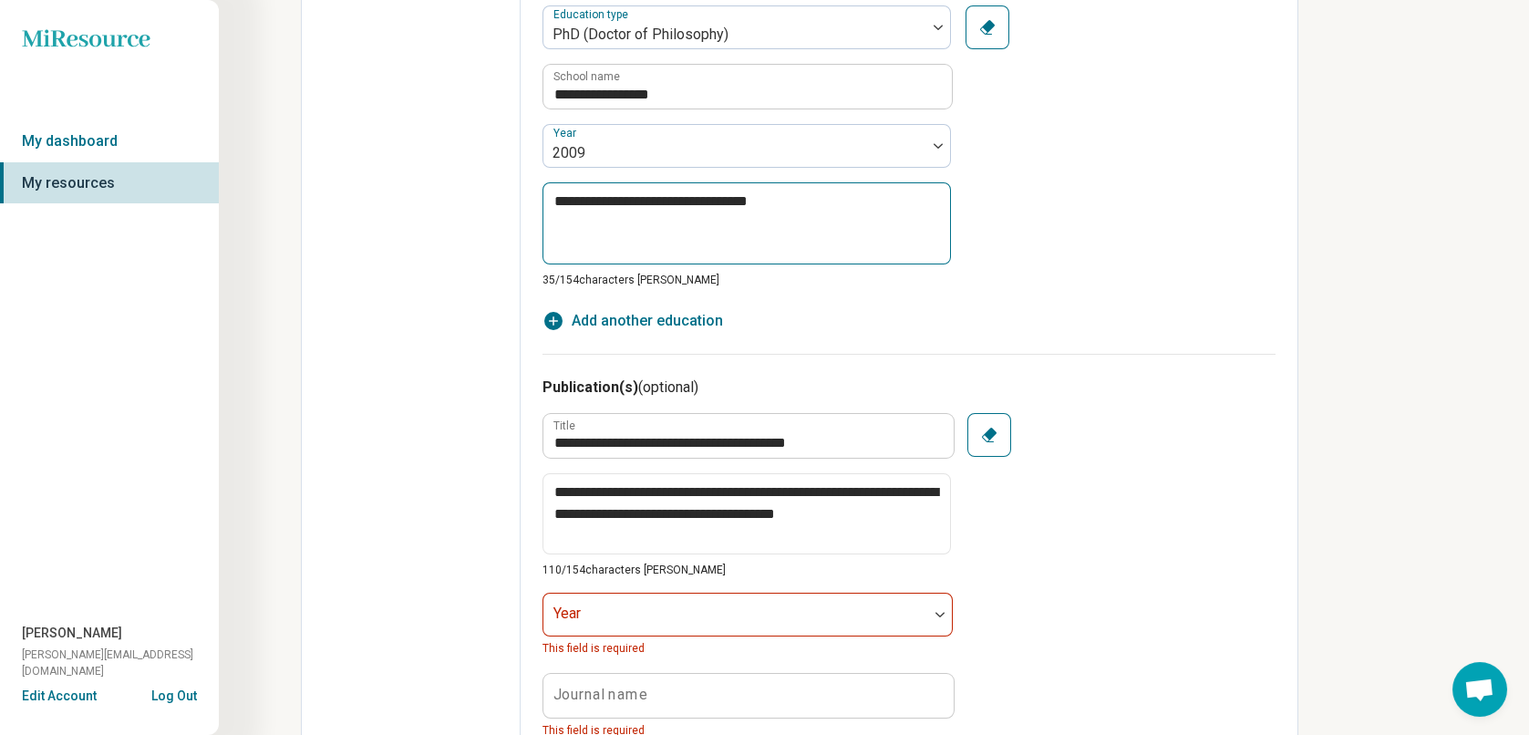
scroll to position [1459, 0]
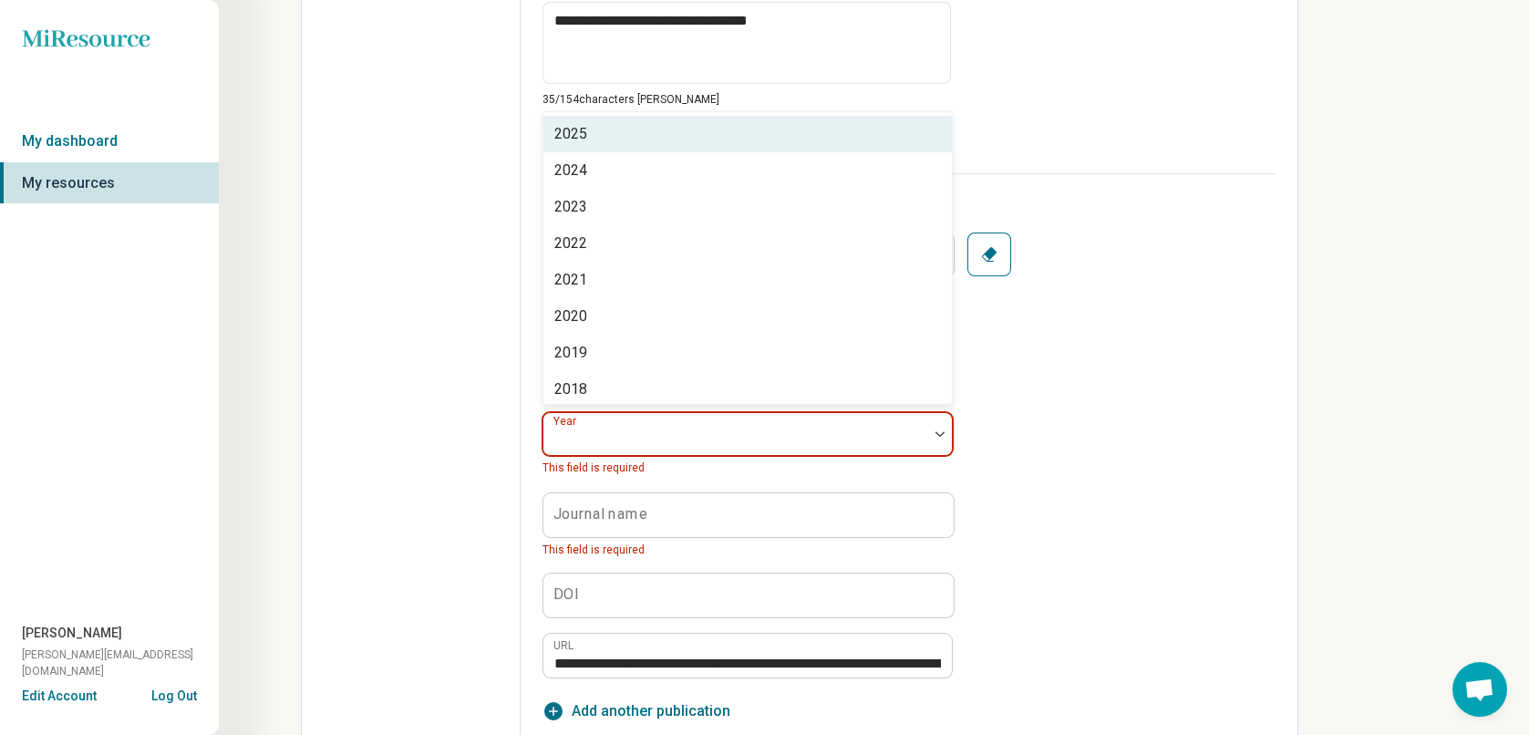
click at [606, 430] on div at bounding box center [736, 442] width 370 height 26
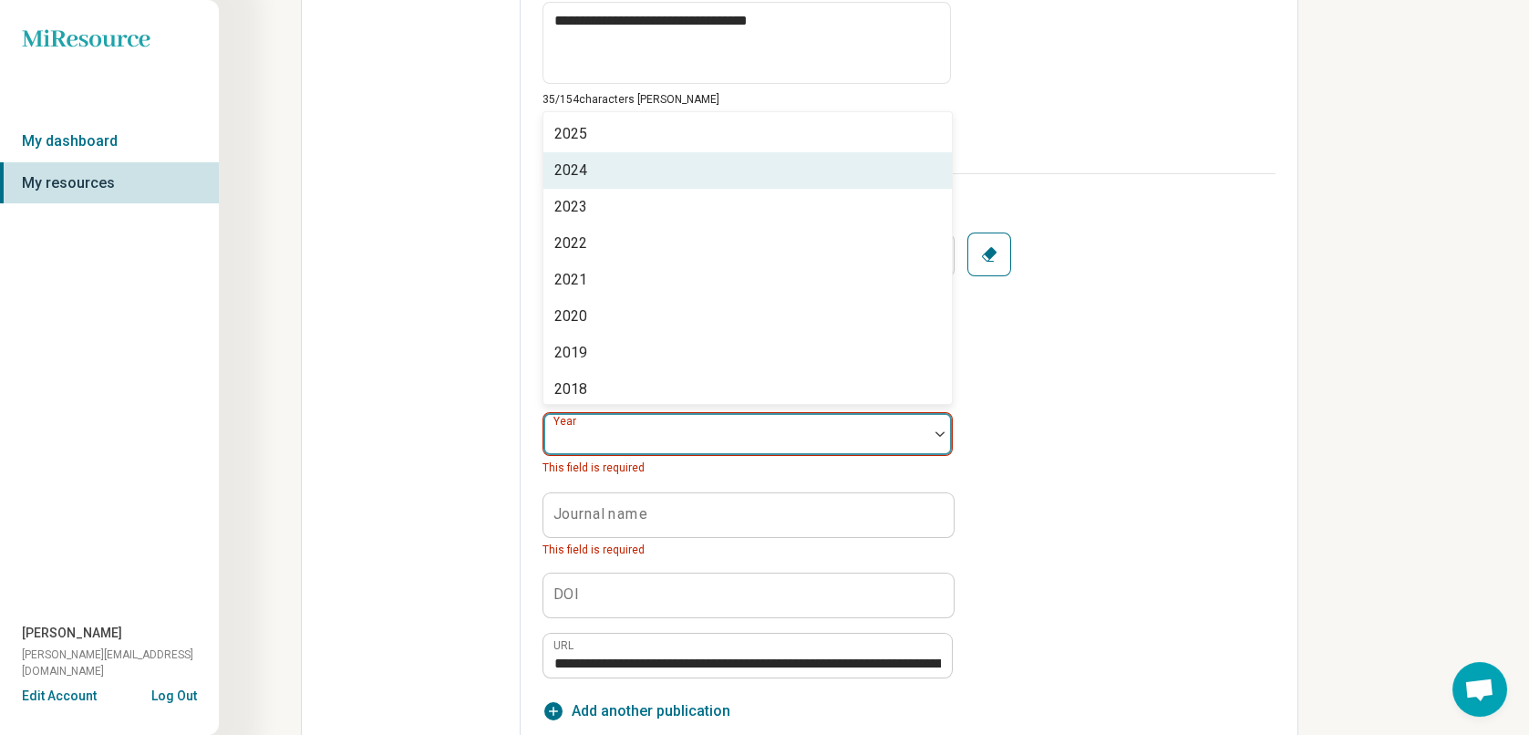
click at [593, 157] on div "2024" at bounding box center [748, 170] width 409 height 36
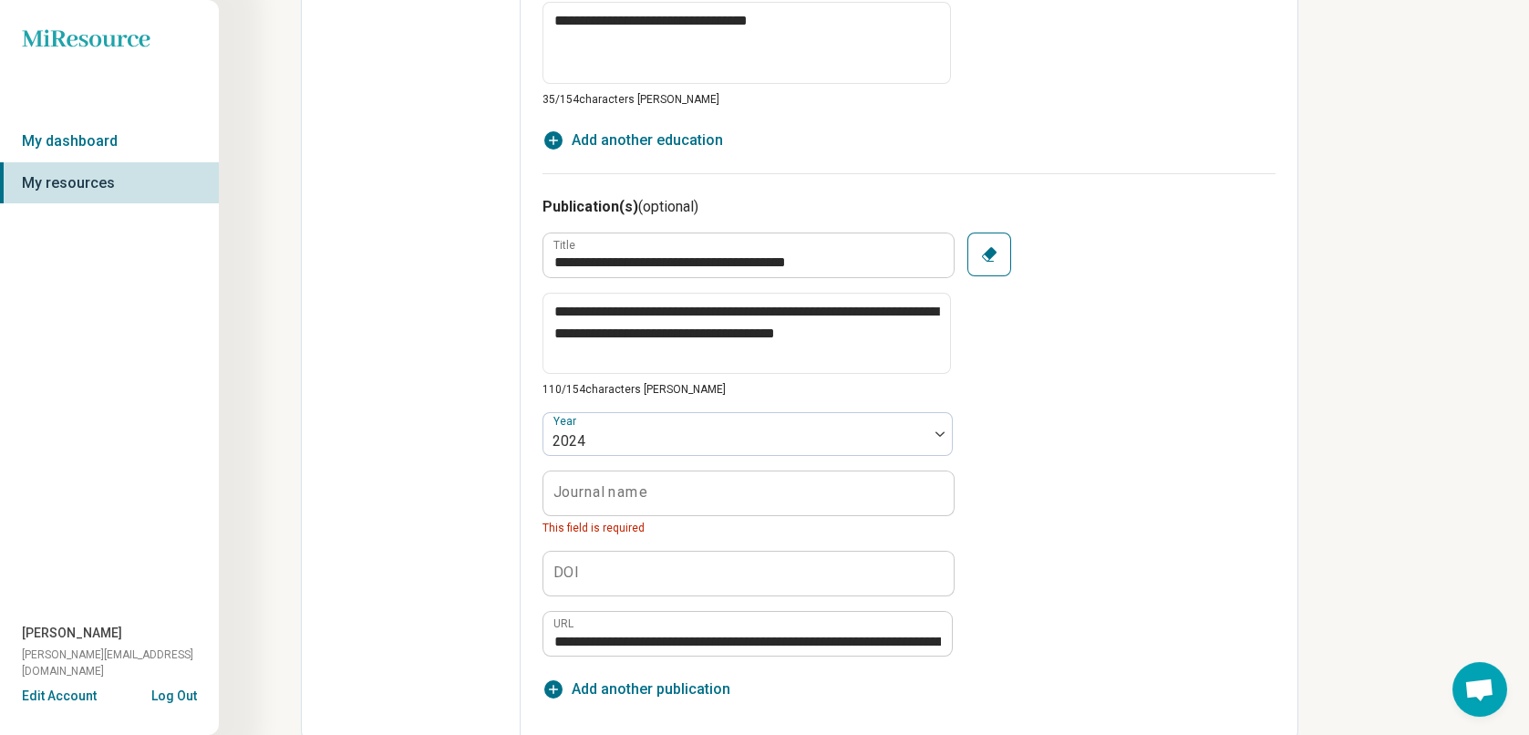
click at [601, 493] on label "Journal name" at bounding box center [601, 492] width 94 height 15
click at [601, 493] on input "Journal name" at bounding box center [749, 493] width 410 height 44
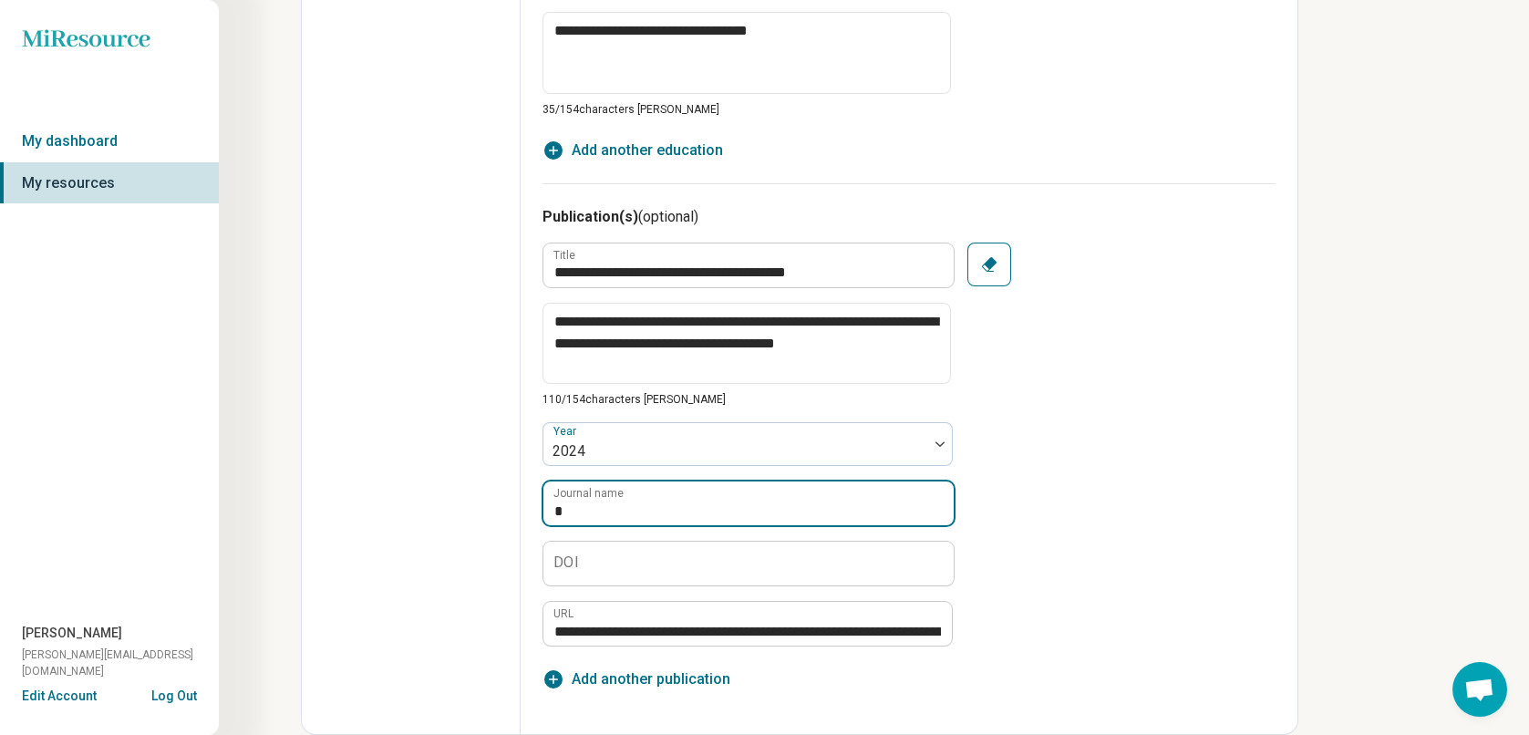
scroll to position [1447, 0]
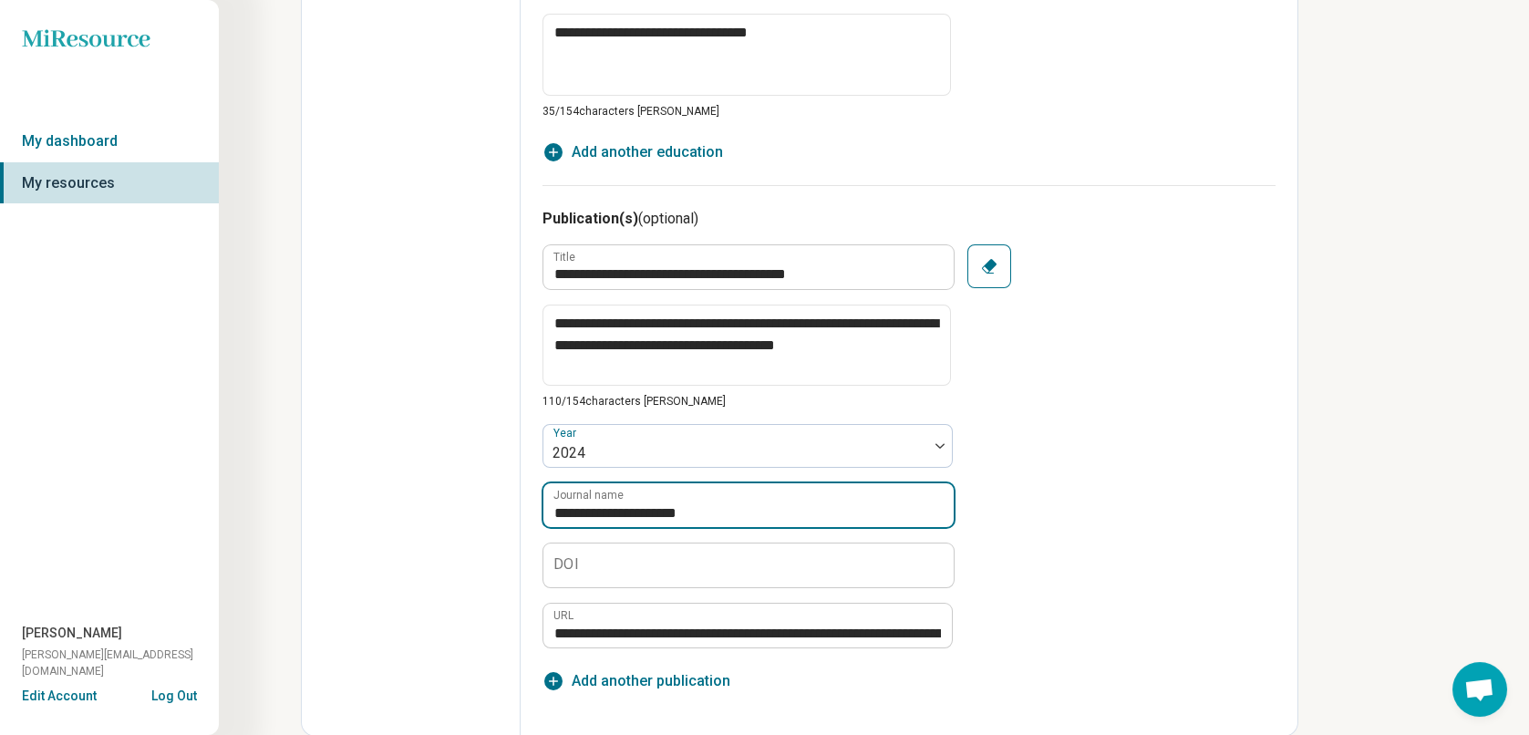
type input "**********"
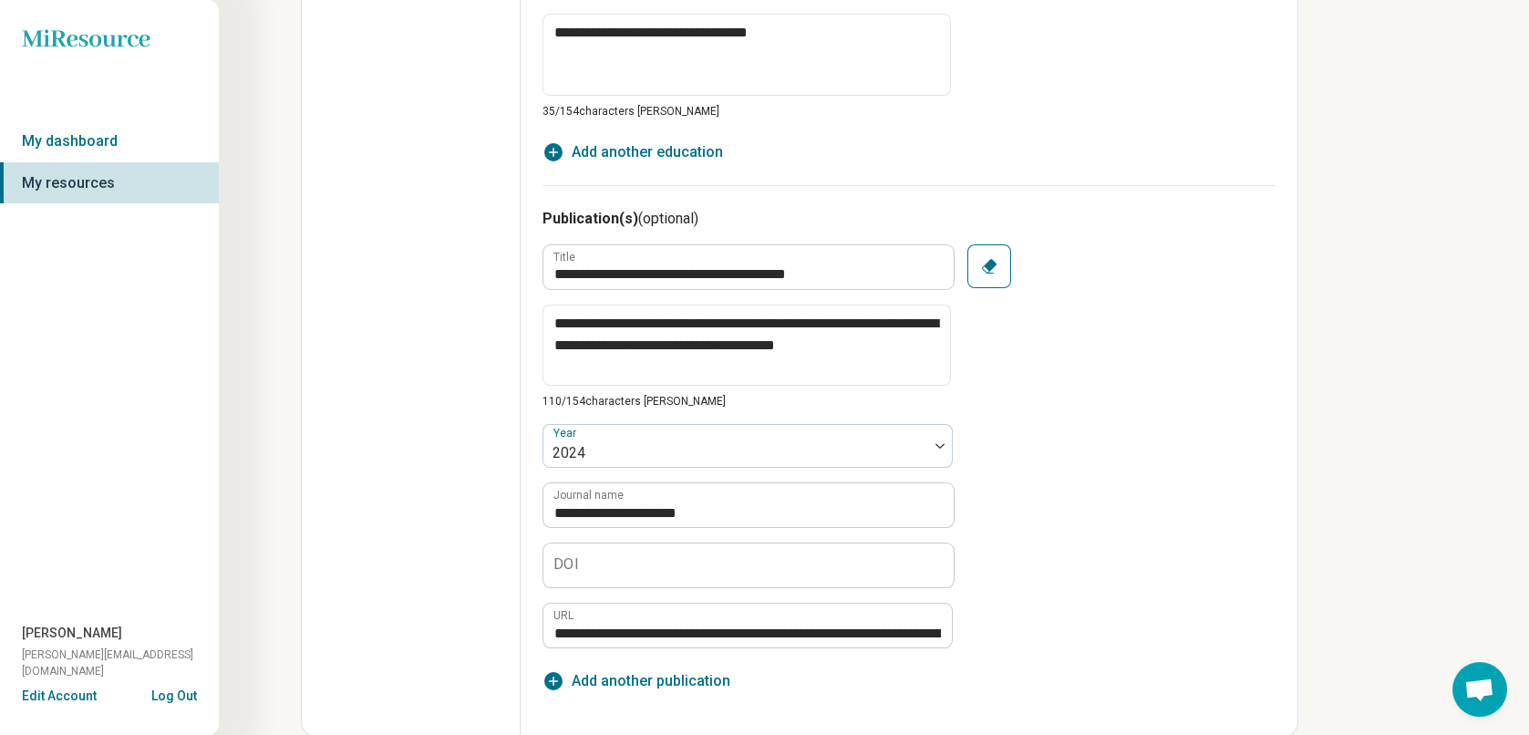
click at [1110, 480] on div "**********" at bounding box center [909, 446] width 733 height 405
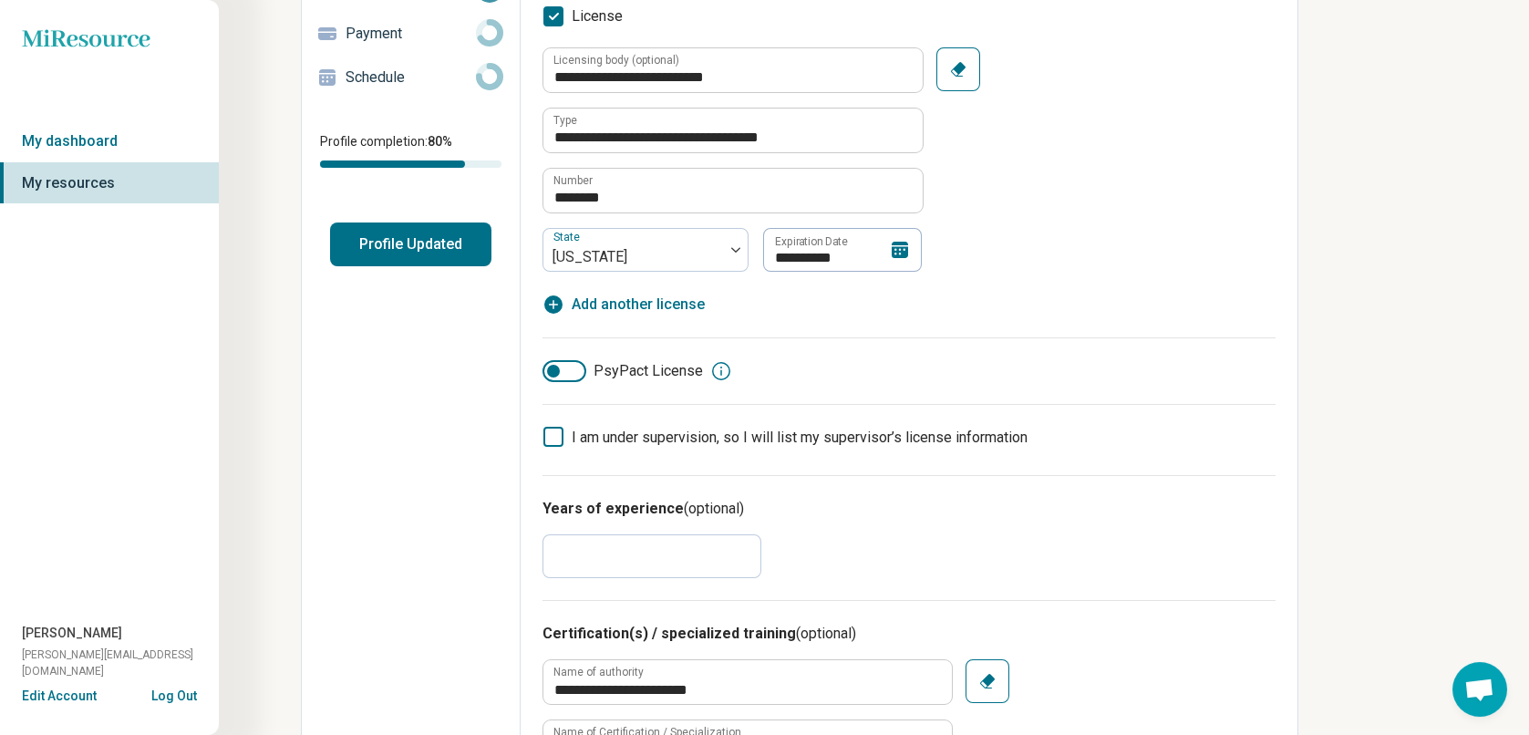
scroll to position [0, 0]
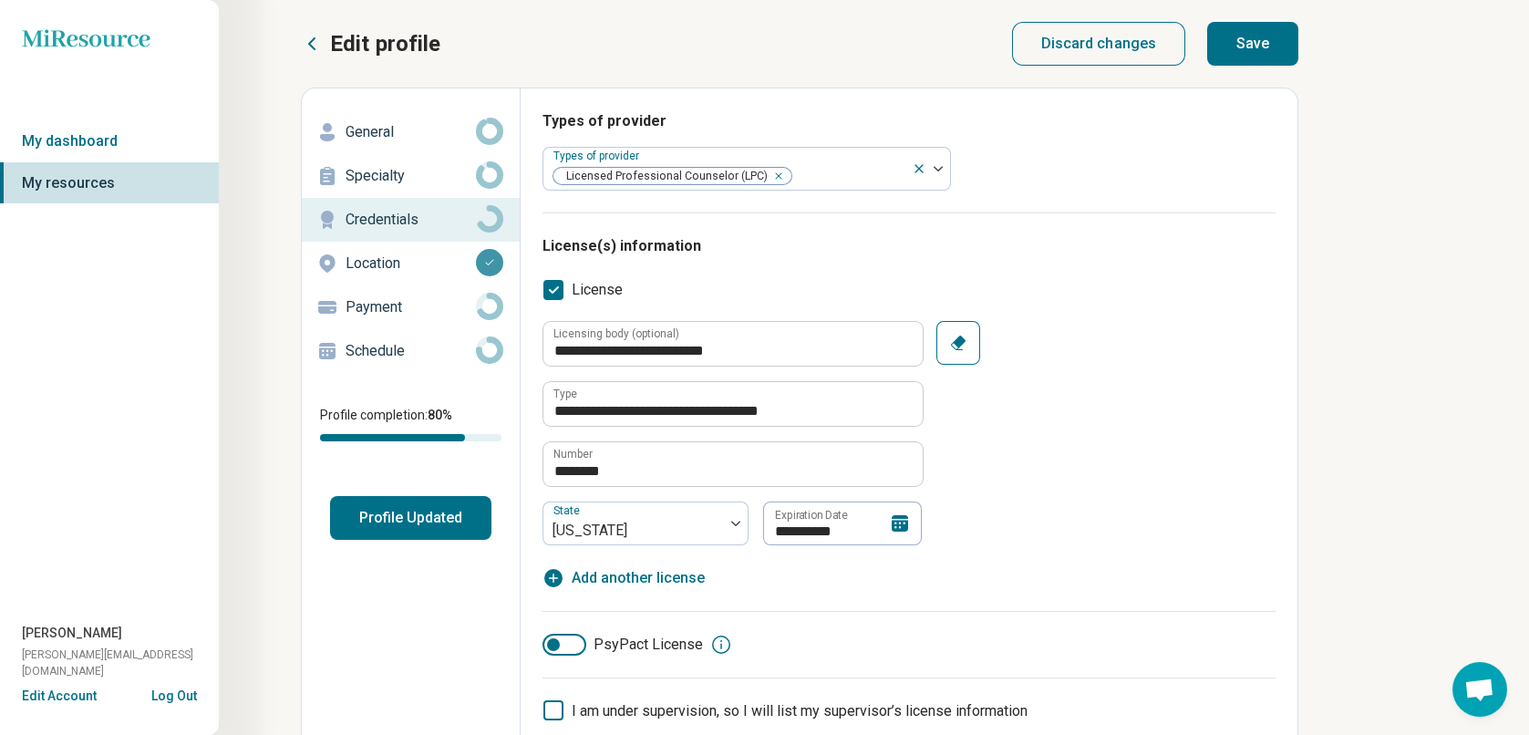
click at [1247, 47] on button "Save" at bounding box center [1252, 44] width 91 height 44
type textarea "*"
click at [381, 309] on p "Payment" at bounding box center [411, 307] width 130 height 22
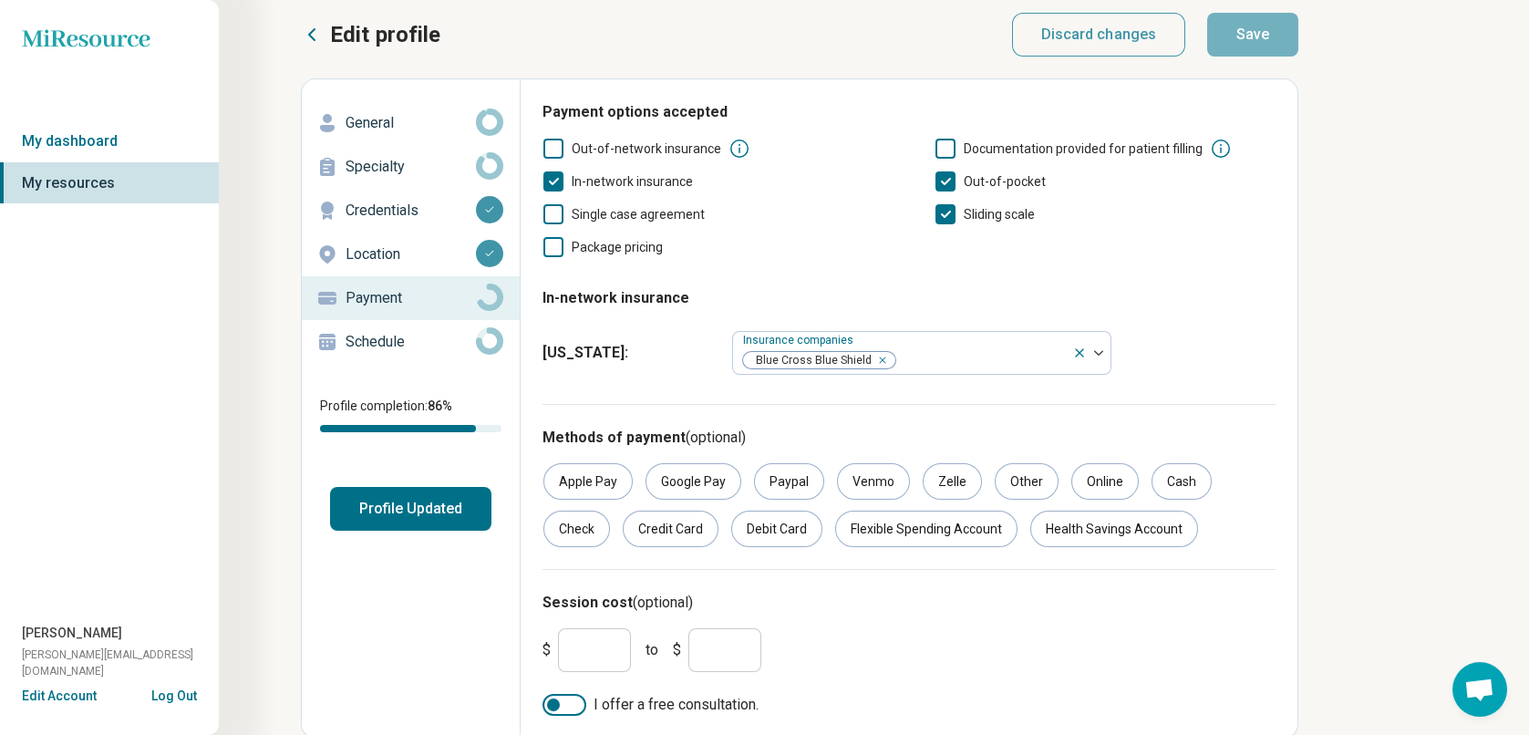
scroll to position [12, 0]
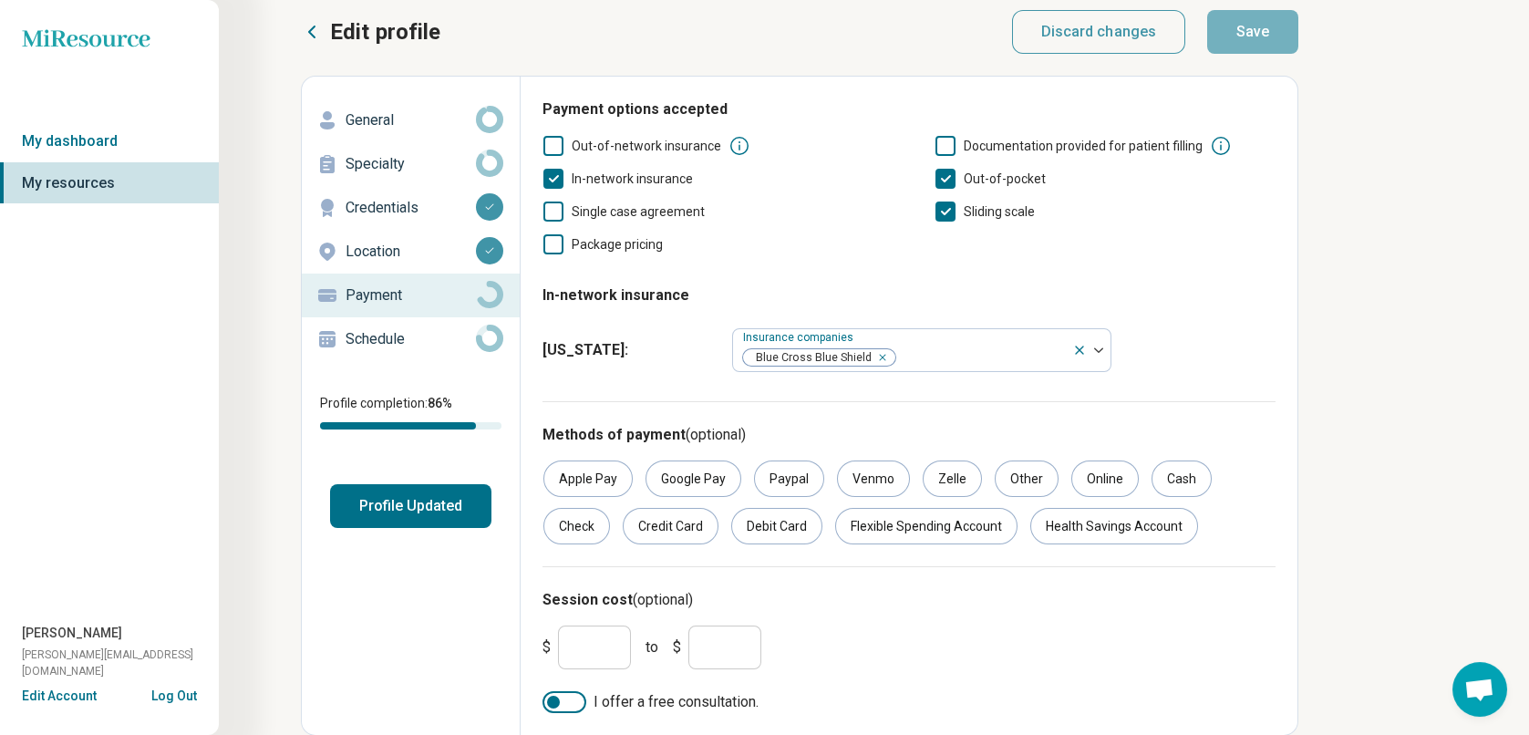
click at [375, 336] on p "Schedule" at bounding box center [411, 339] width 130 height 22
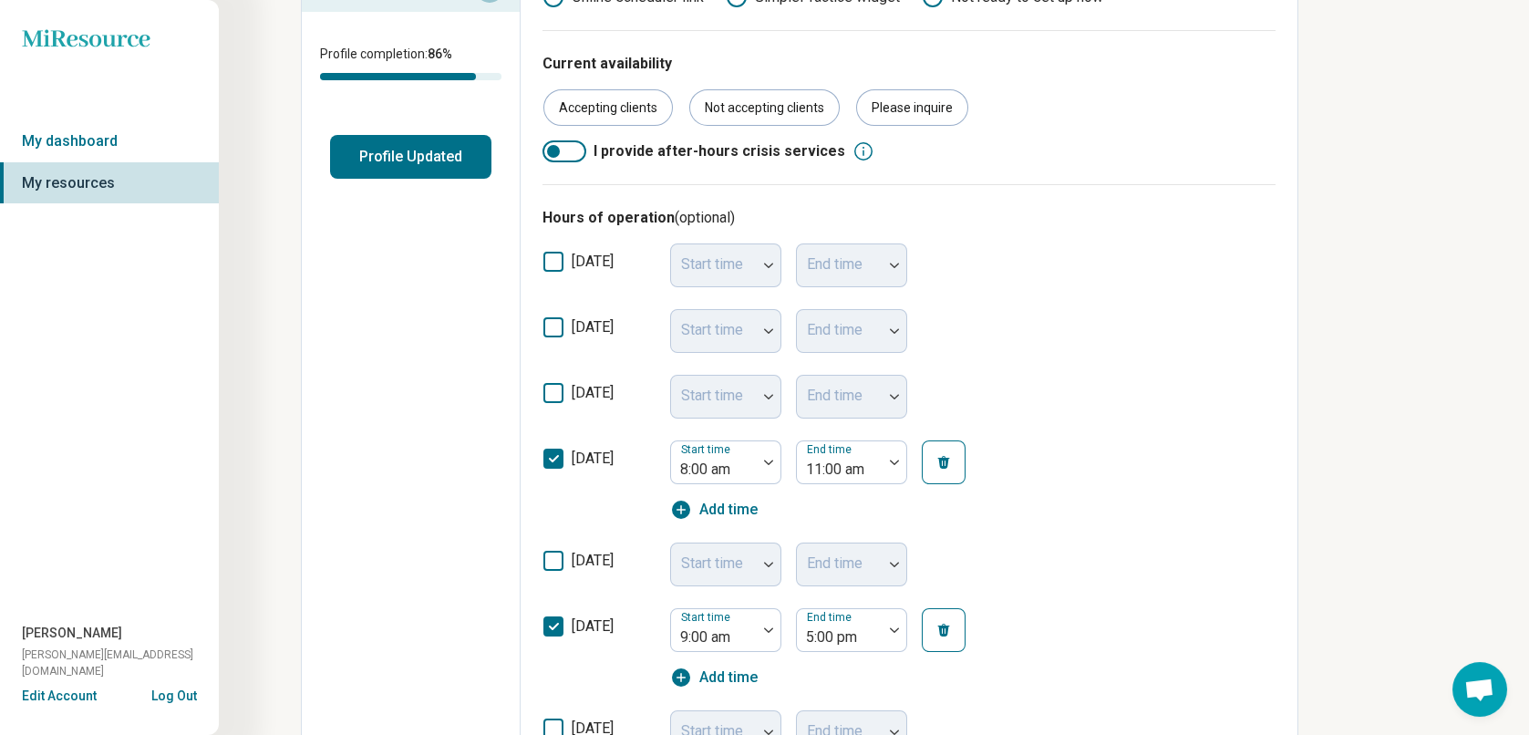
scroll to position [468, 0]
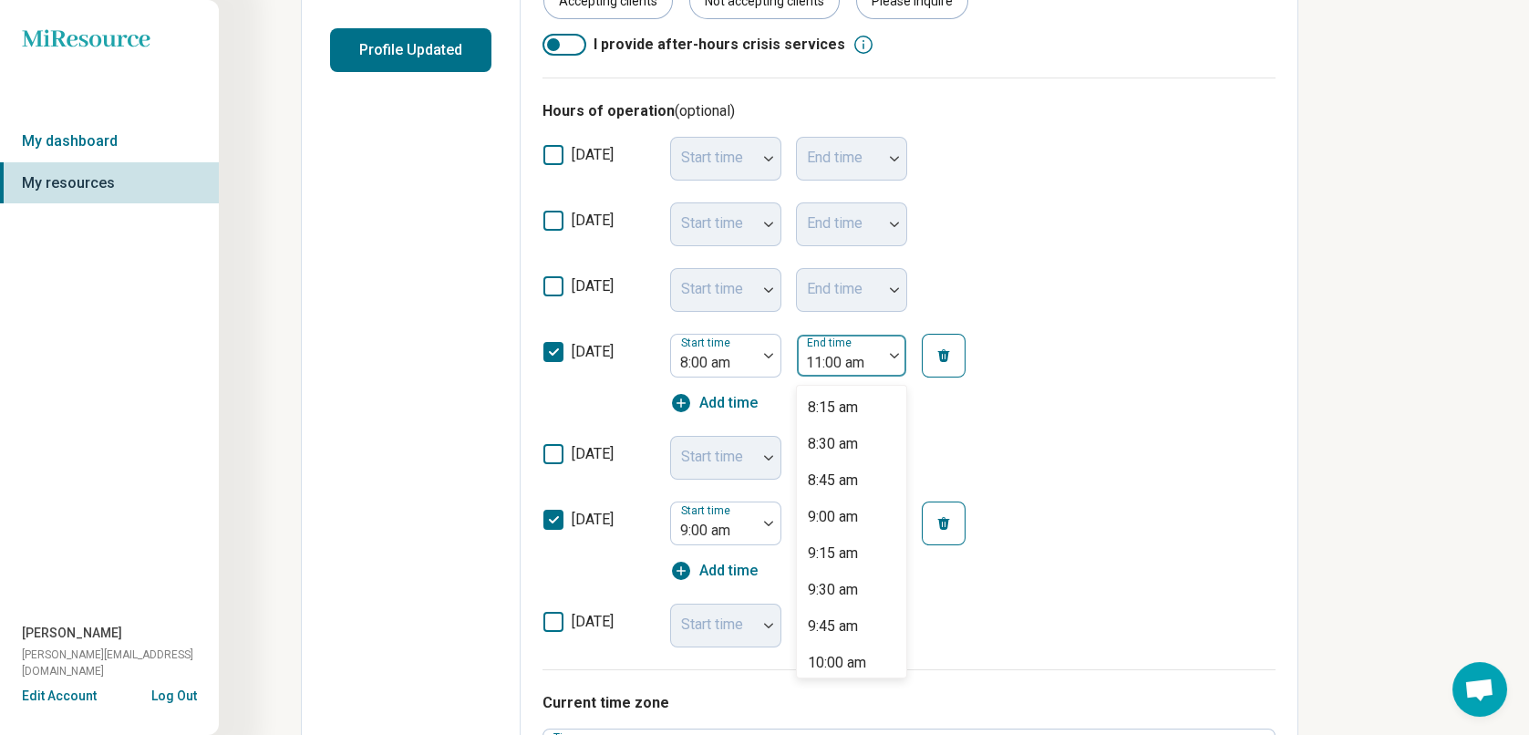
click at [891, 359] on div at bounding box center [895, 356] width 24 height 42
click at [835, 602] on div "5:00 pm" at bounding box center [833, 612] width 51 height 22
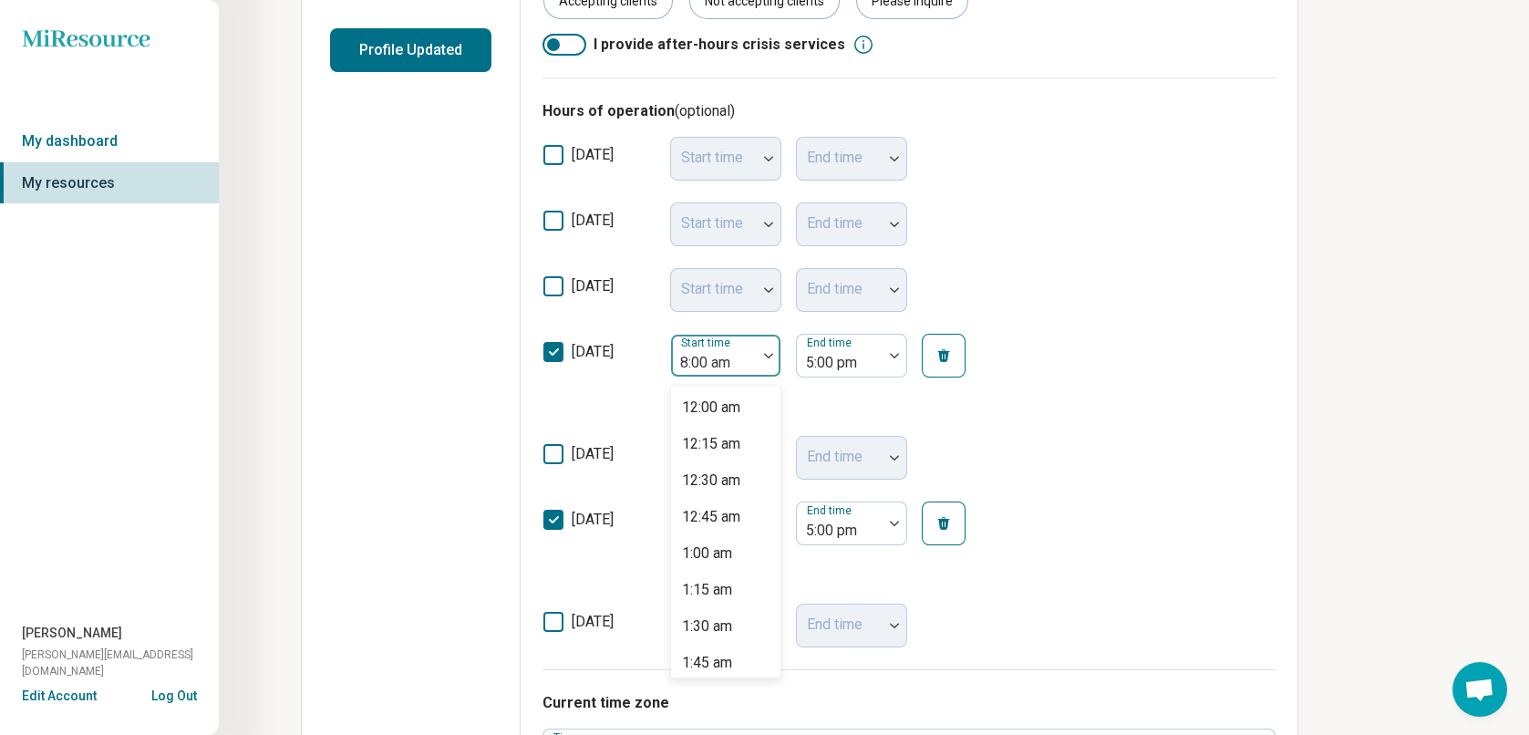
click at [763, 369] on div at bounding box center [769, 356] width 24 height 42
click at [720, 430] on div "9:00 am" at bounding box center [707, 431] width 50 height 22
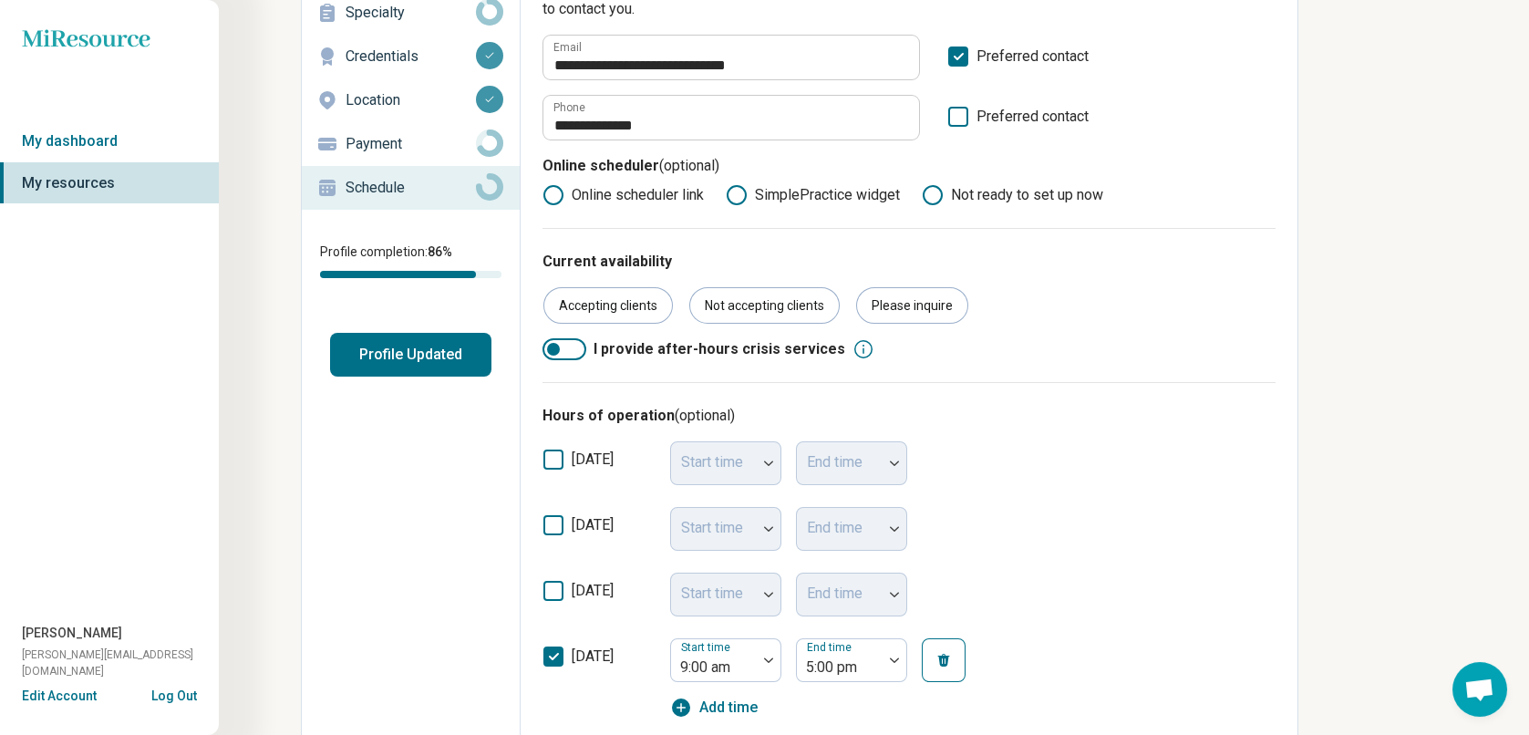
scroll to position [0, 0]
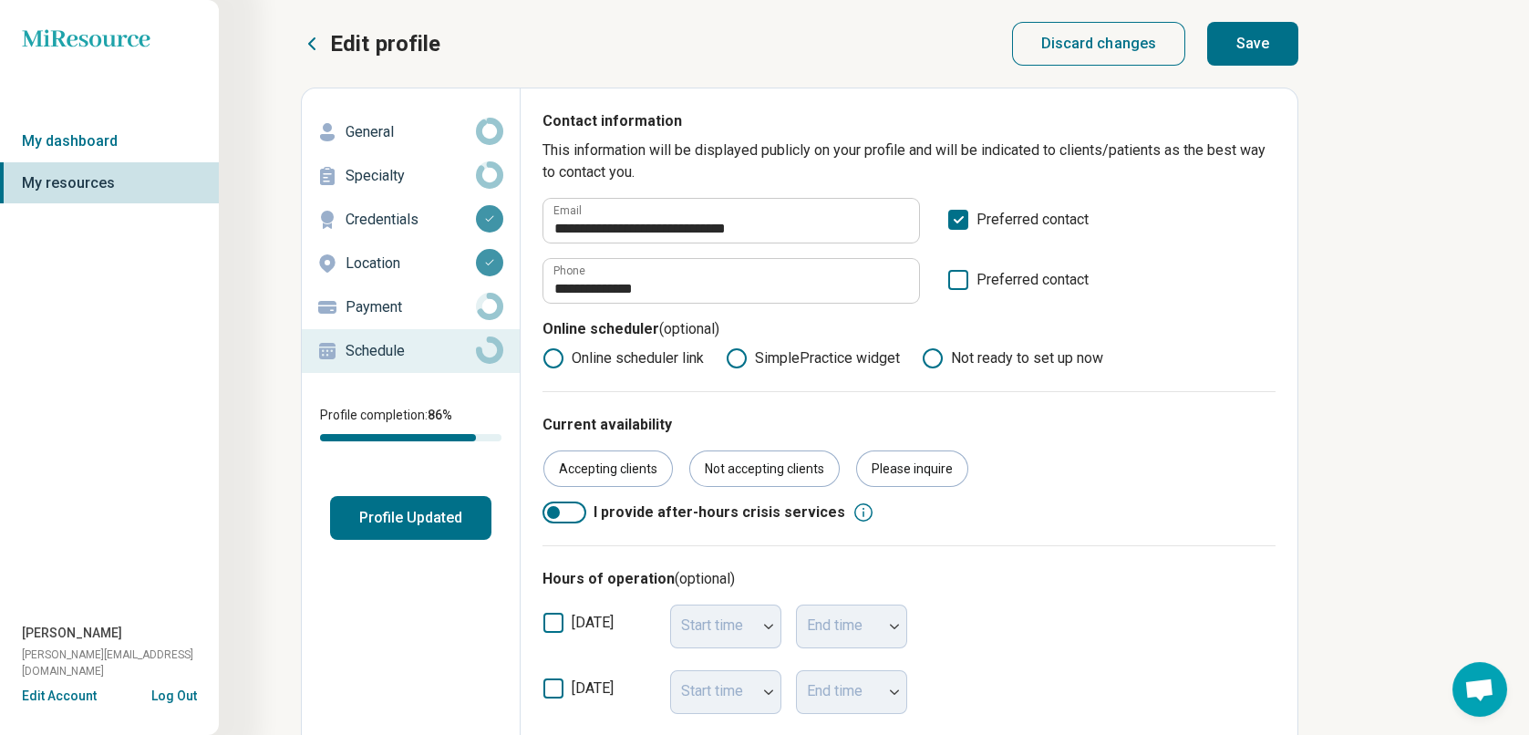
click at [1263, 52] on button "Save" at bounding box center [1252, 44] width 91 height 44
click at [400, 521] on button "Profile Updated" at bounding box center [410, 518] width 161 height 44
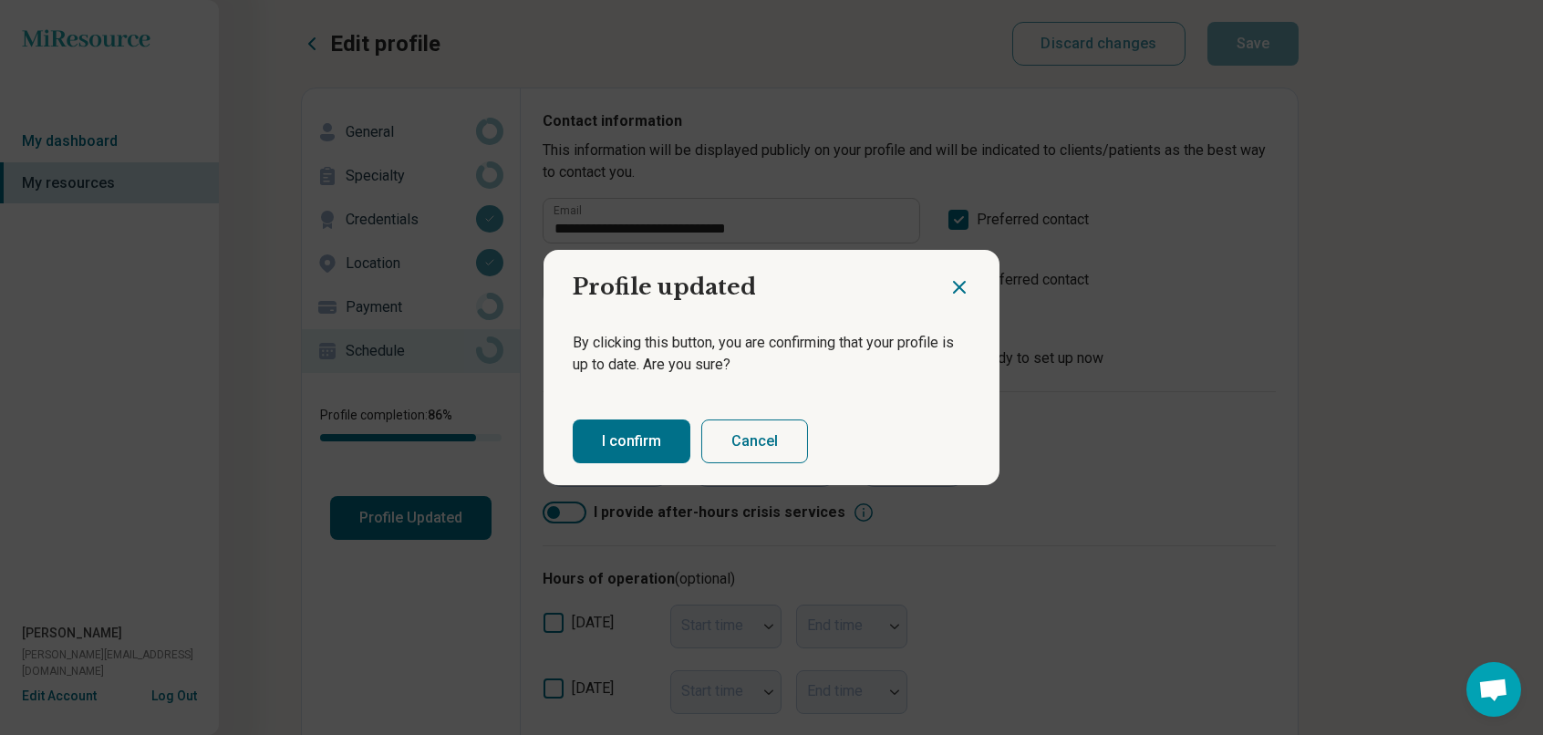
click at [616, 437] on button "I confirm" at bounding box center [632, 442] width 118 height 44
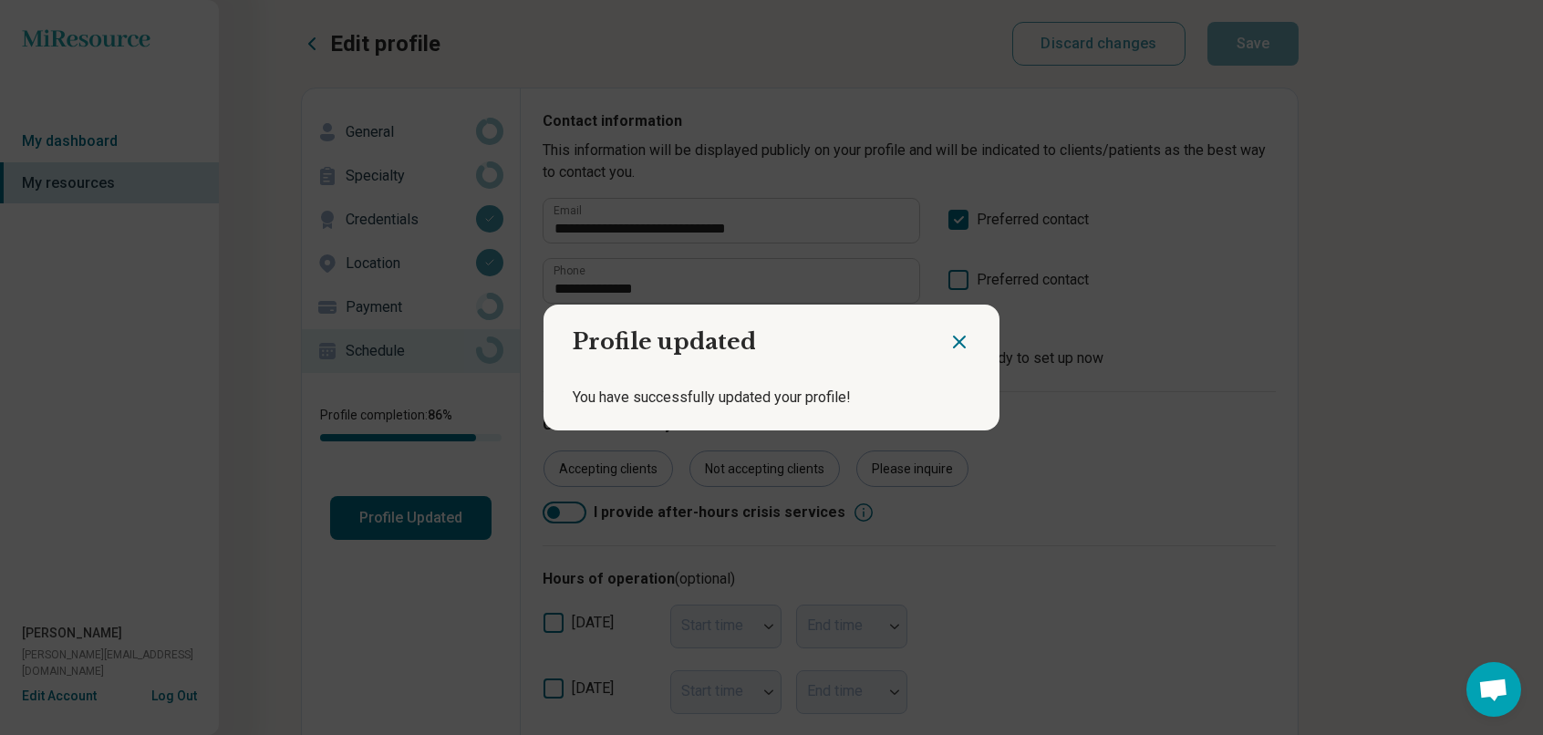
click at [954, 343] on icon "Close dialog" at bounding box center [959, 342] width 11 height 11
